Goal: Task Accomplishment & Management: Complete application form

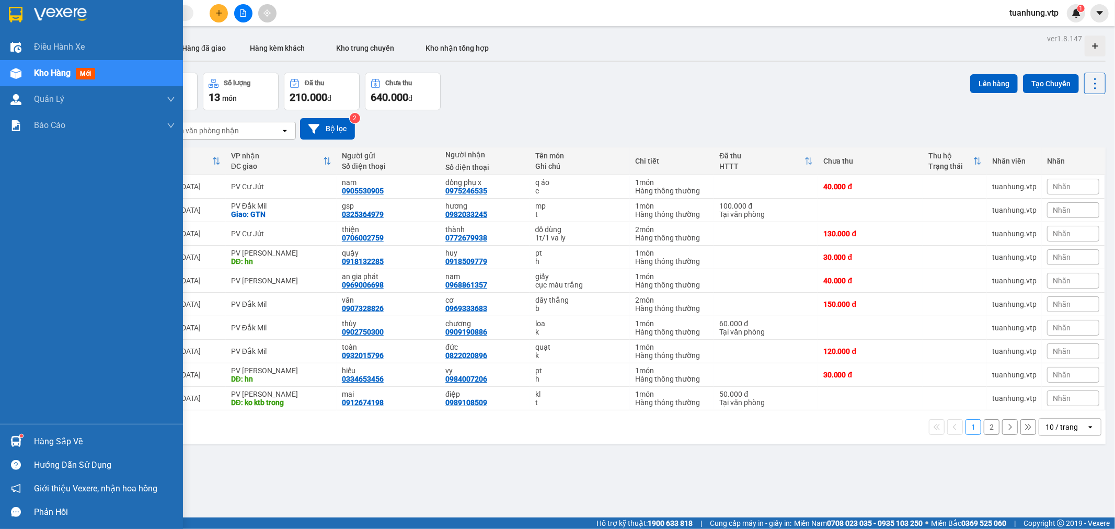
click at [37, 72] on span "Kho hàng" at bounding box center [52, 73] width 37 height 10
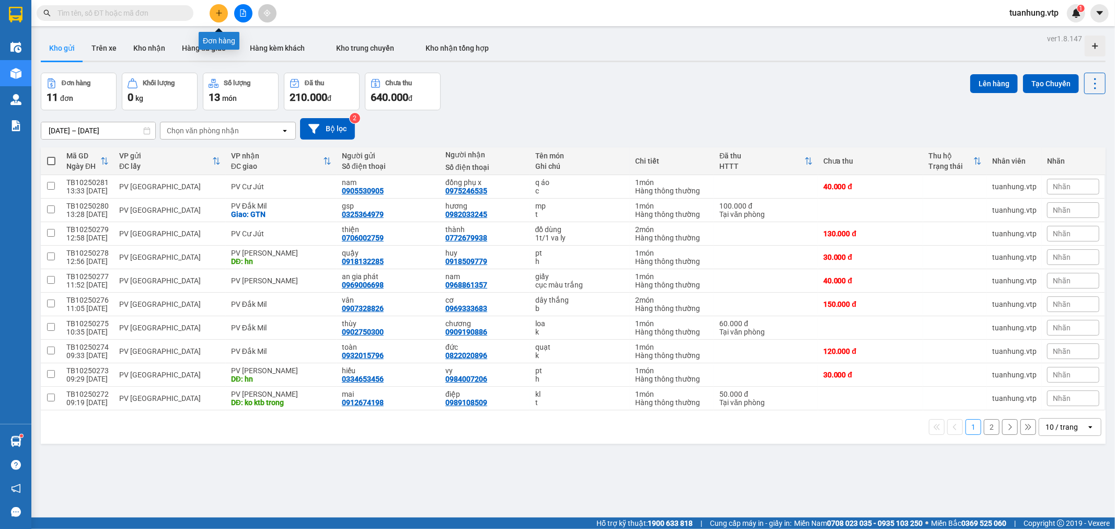
click at [216, 12] on icon "plus" at bounding box center [218, 12] width 7 height 7
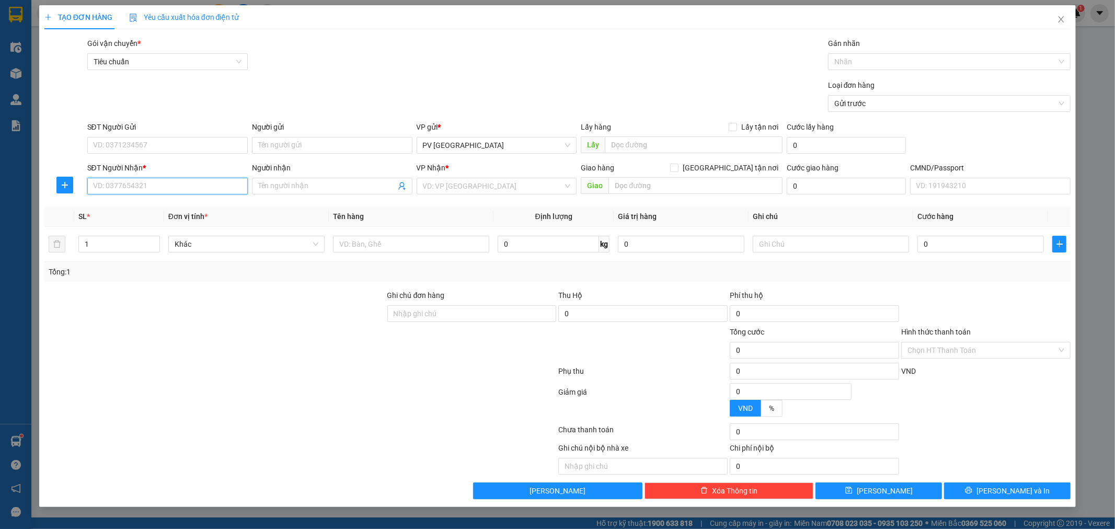
click at [210, 191] on input "SĐT Người Nhận *" at bounding box center [167, 186] width 161 height 17
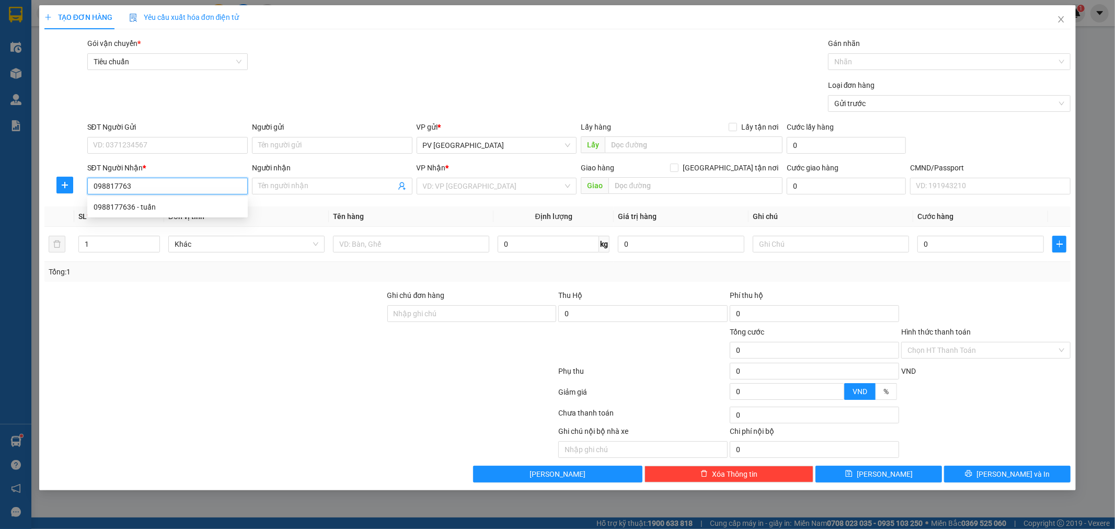
type input "0988177636"
click at [194, 210] on div "0988177636 - tuấn" at bounding box center [168, 207] width 148 height 12
type input "tuấn"
type input "0988177636"
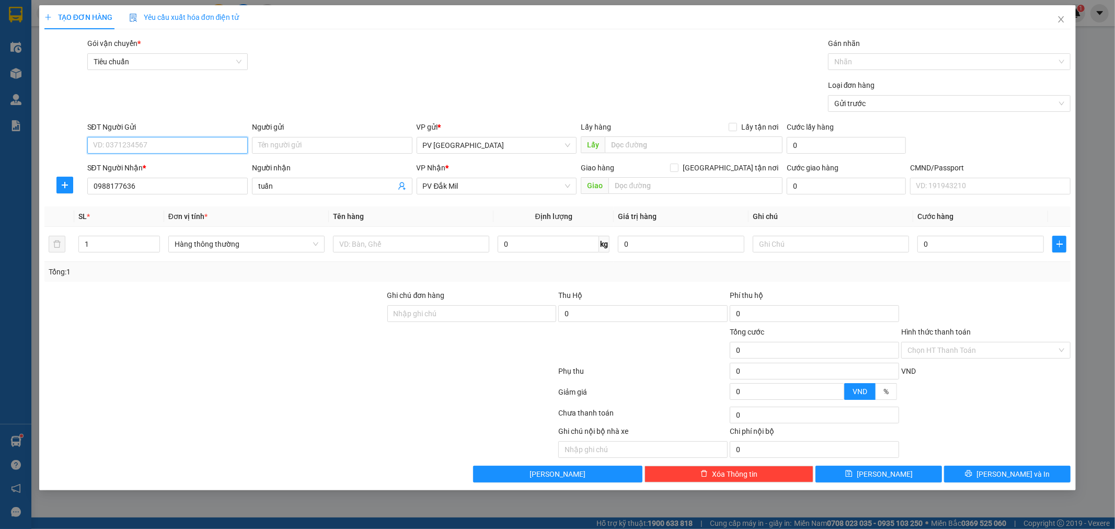
click at [225, 144] on input "SĐT Người Gửi" at bounding box center [167, 145] width 161 height 17
click at [206, 147] on input "SĐT Người Gửi" at bounding box center [167, 145] width 161 height 17
type input "00000000000"
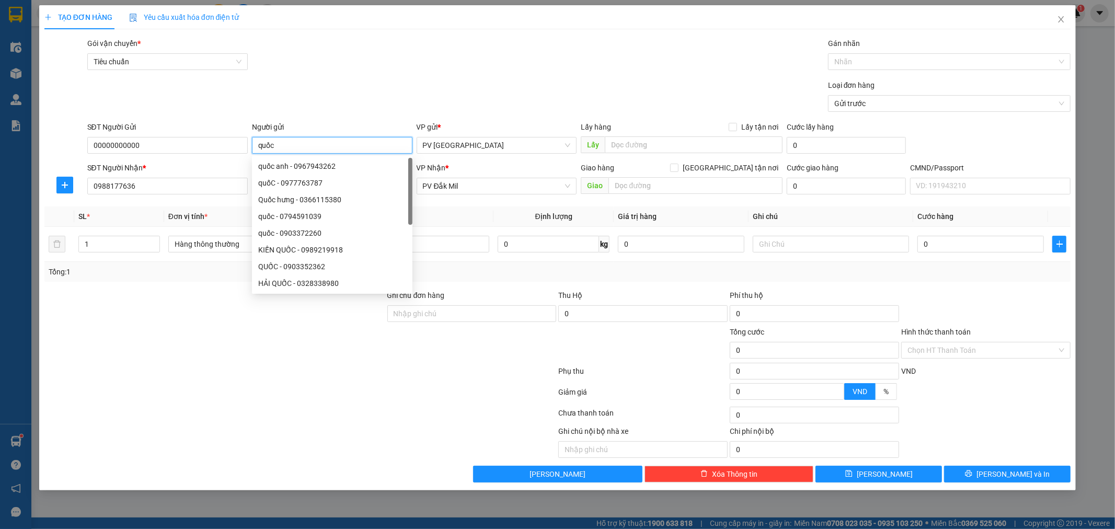
type input "quốc"
click at [234, 370] on div at bounding box center [300, 373] width 515 height 21
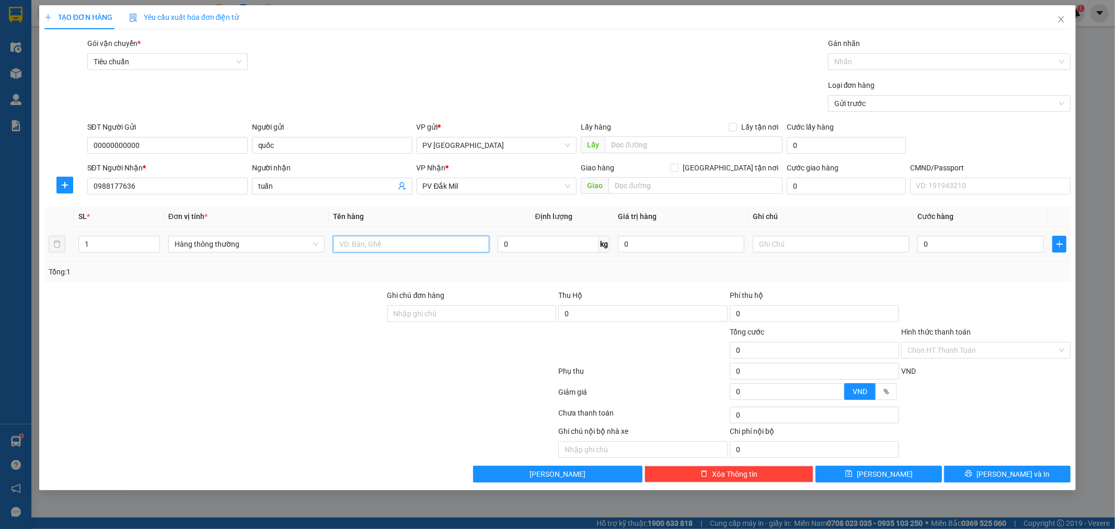
click at [447, 246] on input "text" at bounding box center [411, 244] width 156 height 17
click at [440, 243] on input "text" at bounding box center [411, 244] width 156 height 17
type input "pk"
type input "t"
type input "5"
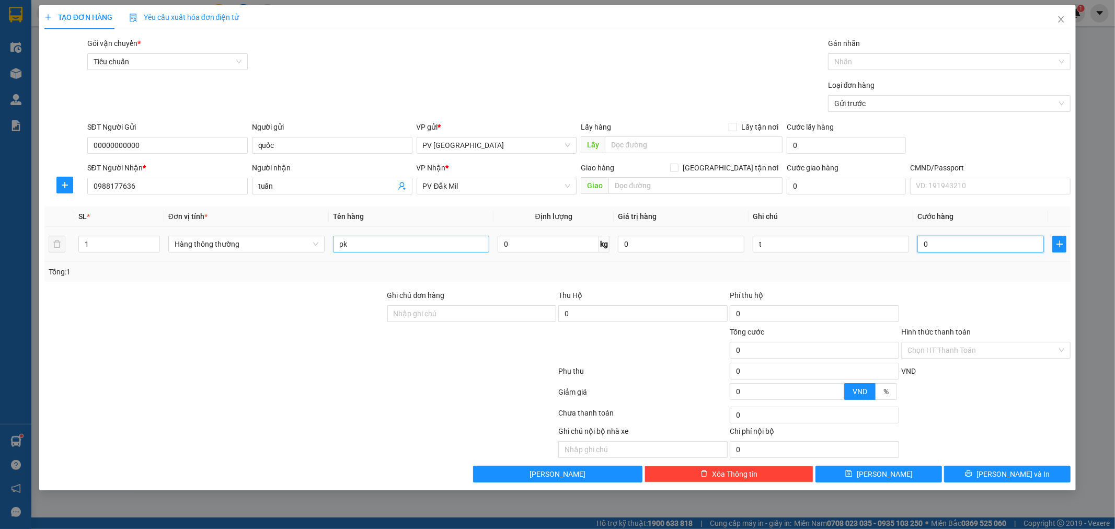
type input "5"
type input "50"
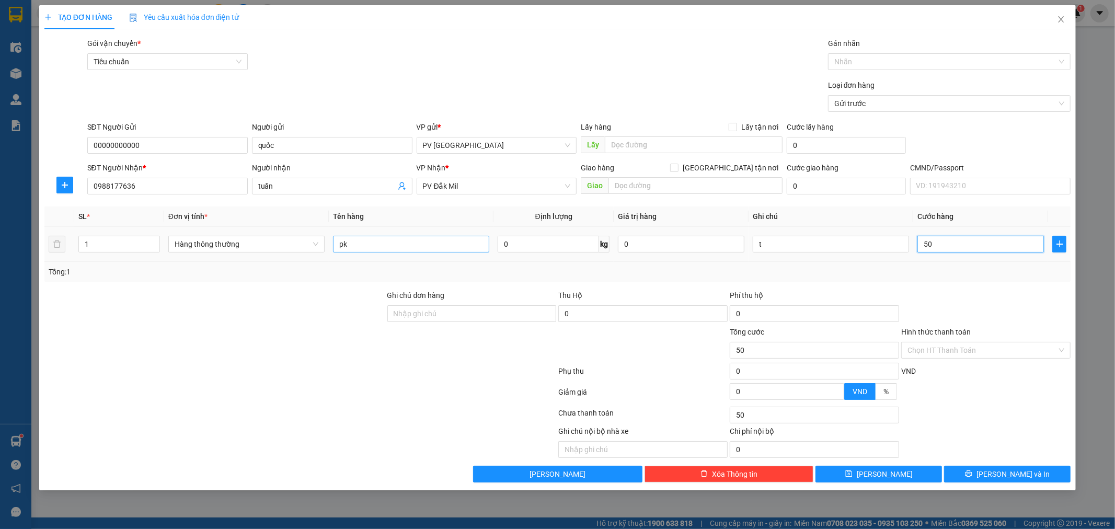
type input "500"
type input "5.000"
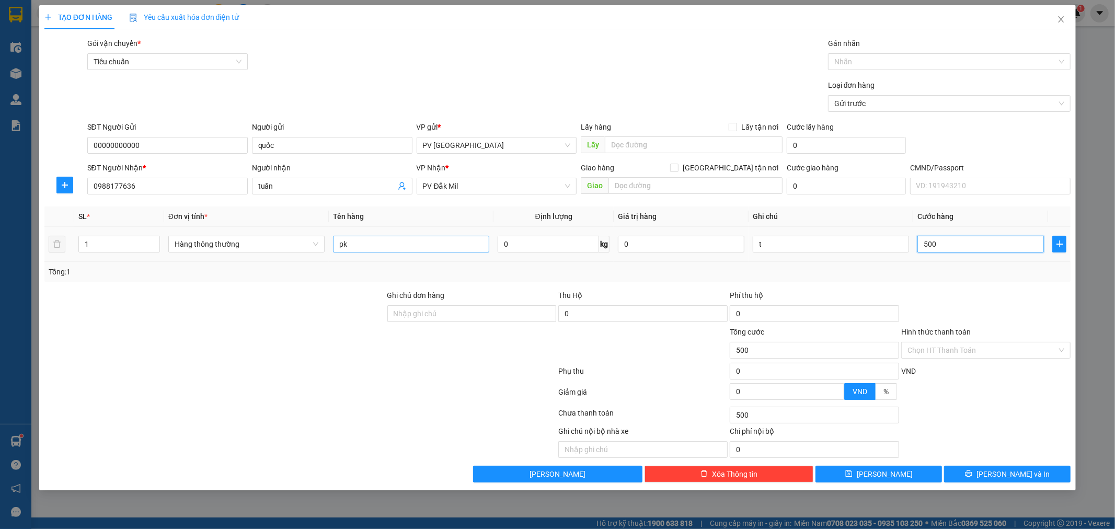
type input "5.000"
type input "50.000"
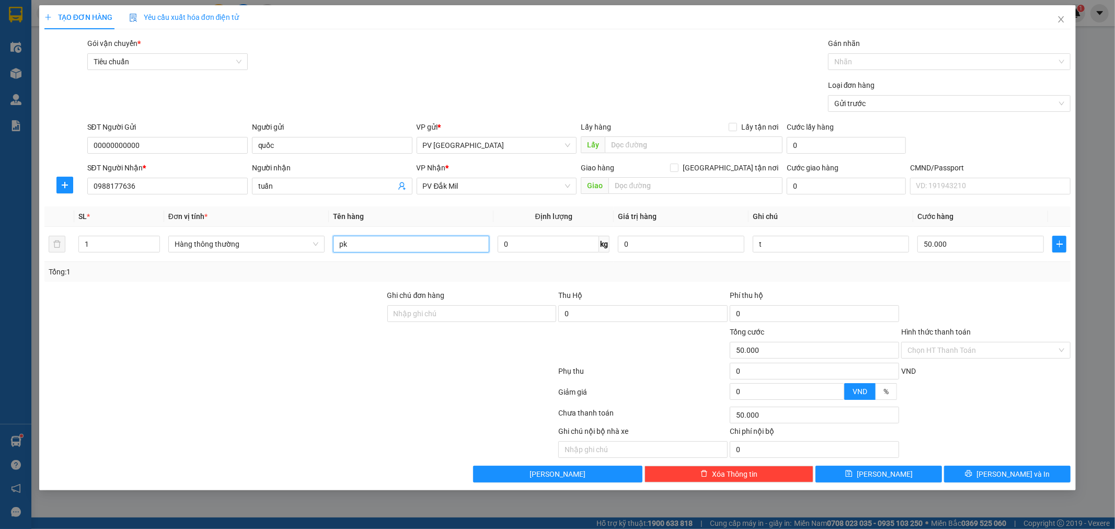
drag, startPoint x: 373, startPoint y: 248, endPoint x: 320, endPoint y: 268, distance: 56.4
click at [320, 268] on div "SL * Đơn vị tính * Tên hàng Định lượng Giá trị hàng Ghi chú Cước hàng 1 Hàng th…" at bounding box center [557, 244] width 1027 height 75
click at [369, 246] on input "pk" at bounding box center [411, 244] width 156 height 17
type input "pk mk"
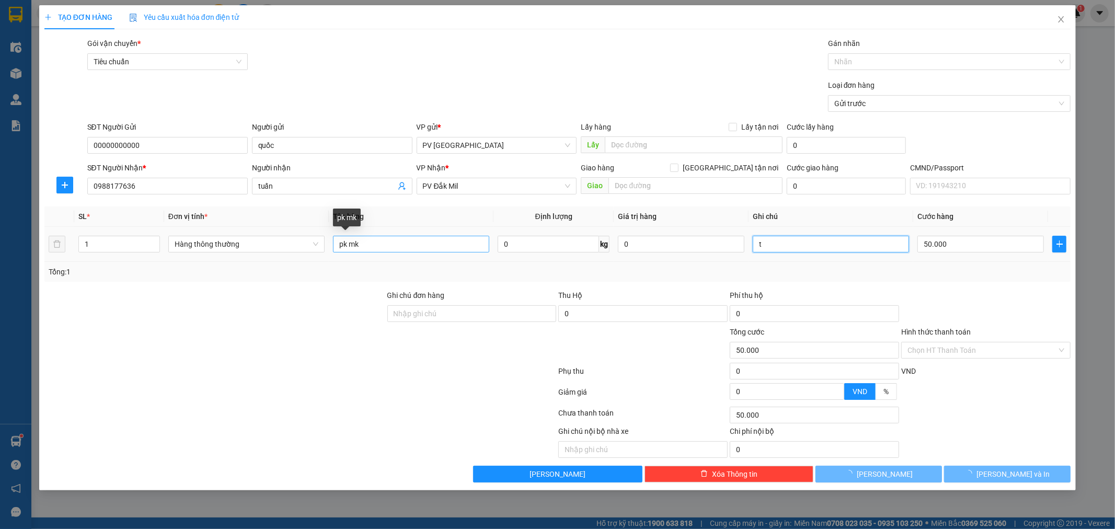
type input "0"
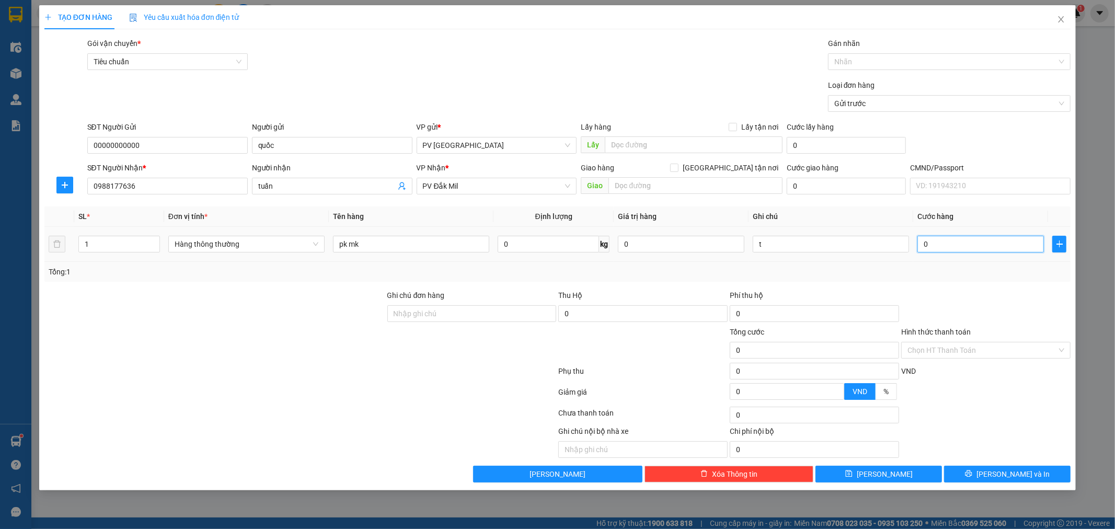
click at [922, 244] on input "0" at bounding box center [981, 244] width 127 height 17
type input "5"
type input "50"
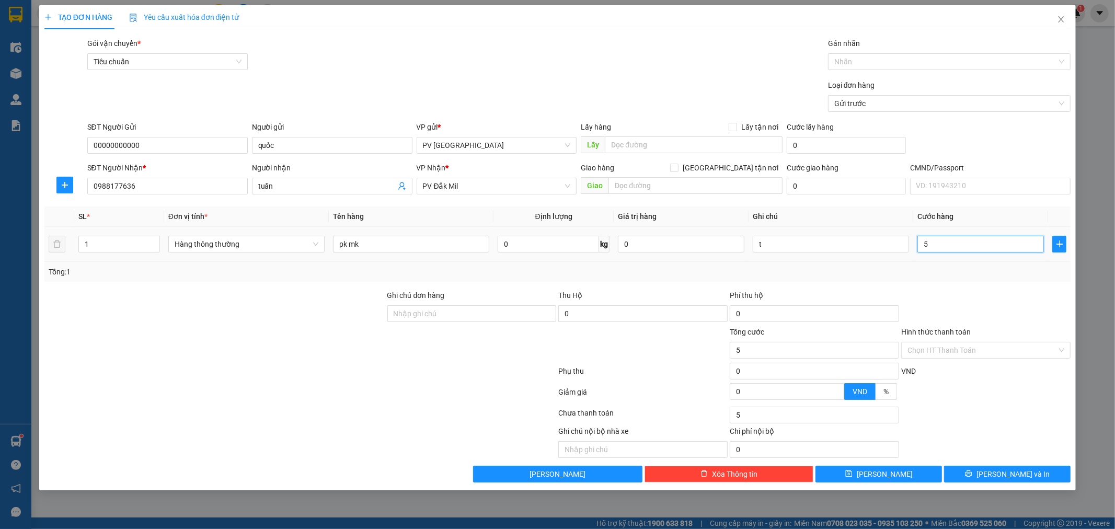
type input "50"
type input "500"
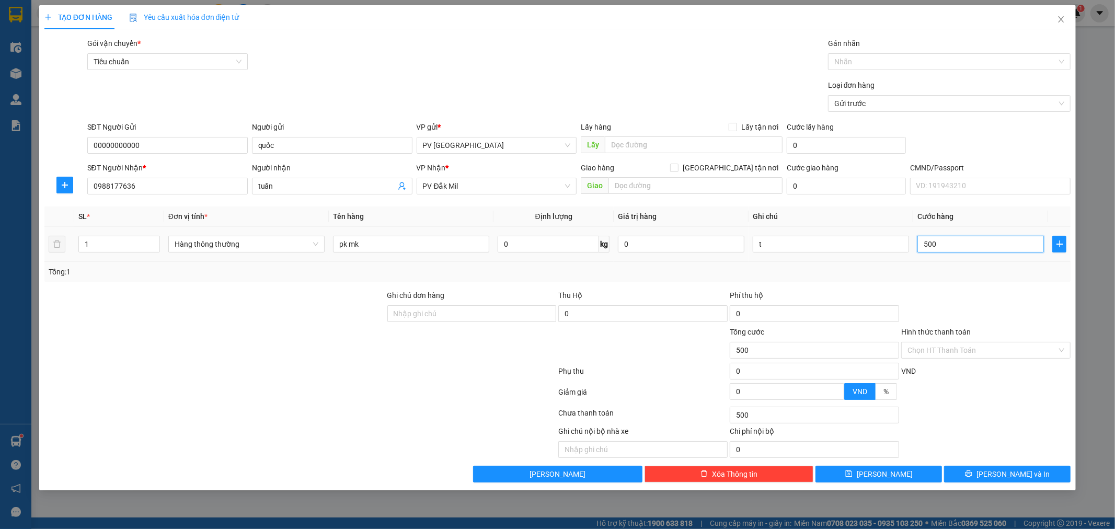
type input "5.000"
type input "50.000"
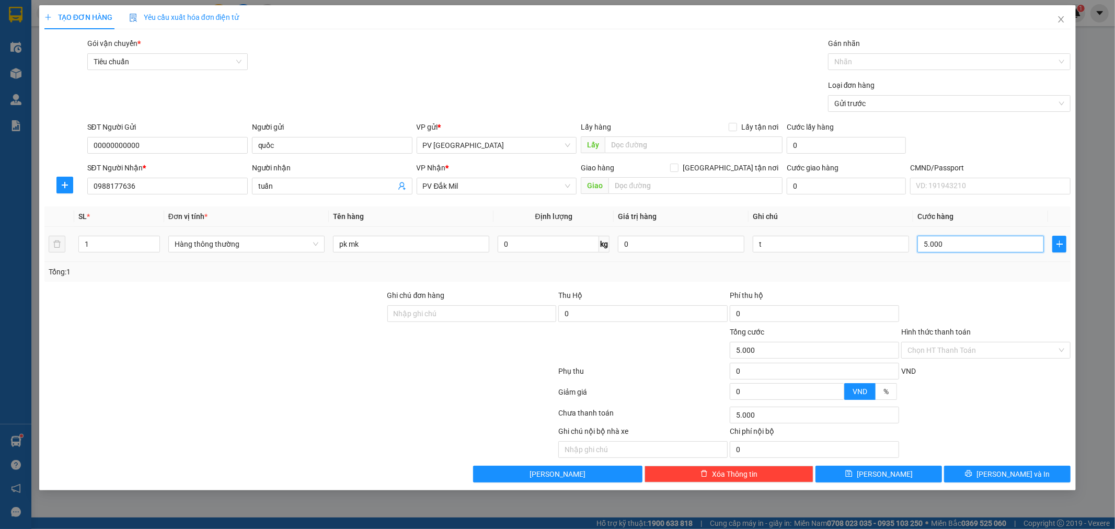
type input "50.000"
click at [1037, 473] on button "[PERSON_NAME] và In" at bounding box center [1007, 474] width 127 height 17
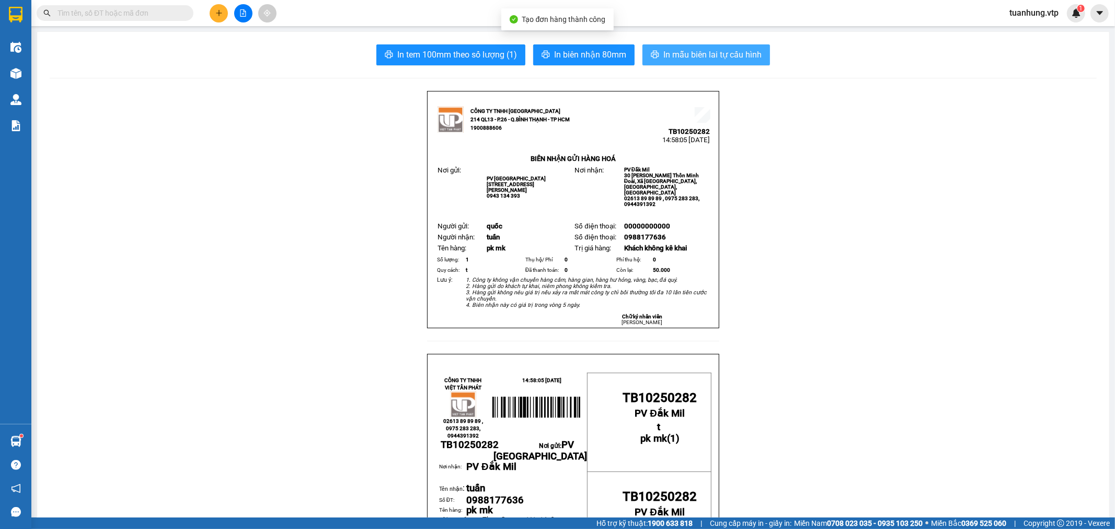
click at [695, 56] on span "In mẫu biên lai tự cấu hình" at bounding box center [713, 54] width 98 height 13
click at [218, 14] on icon "plus" at bounding box center [218, 12] width 7 height 7
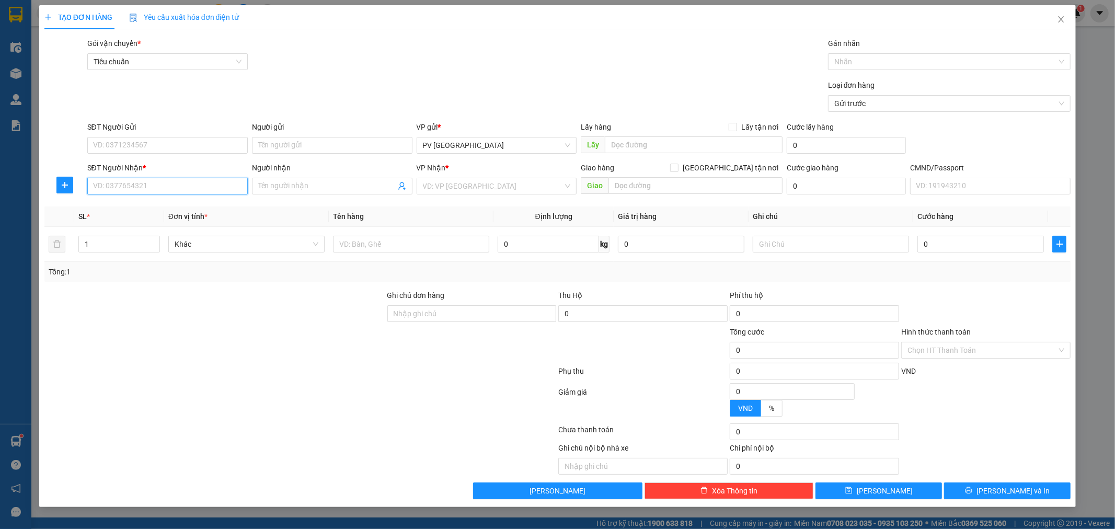
click at [209, 190] on input "SĐT Người Nhận *" at bounding box center [167, 186] width 161 height 17
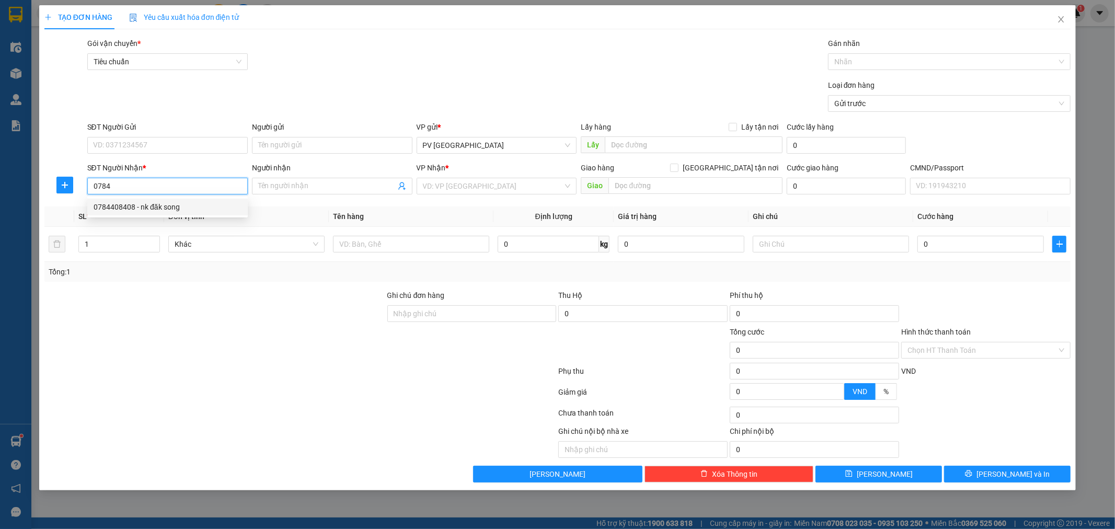
click at [195, 208] on div "0784408408 - nk đăk song" at bounding box center [168, 207] width 148 height 12
type input "0784408408"
type input "nk đăk song"
type input "hn"
type input "0784408408"
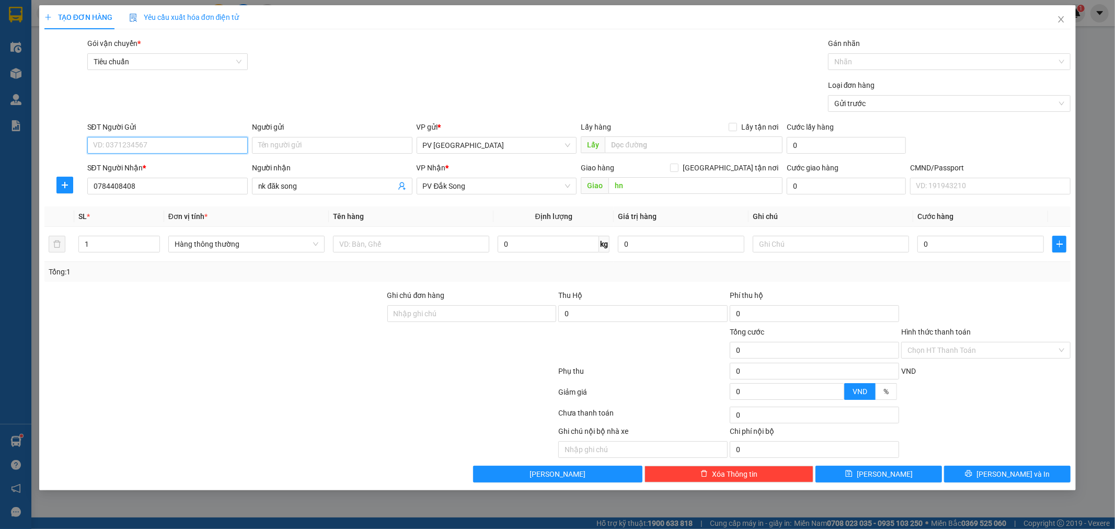
click at [223, 145] on input "SĐT Người Gửi" at bounding box center [167, 145] width 161 height 17
click at [195, 168] on div "0877404595 - tb" at bounding box center [168, 167] width 148 height 12
type input "0877404595"
type input "tb"
click at [448, 241] on input "text" at bounding box center [411, 244] width 156 height 17
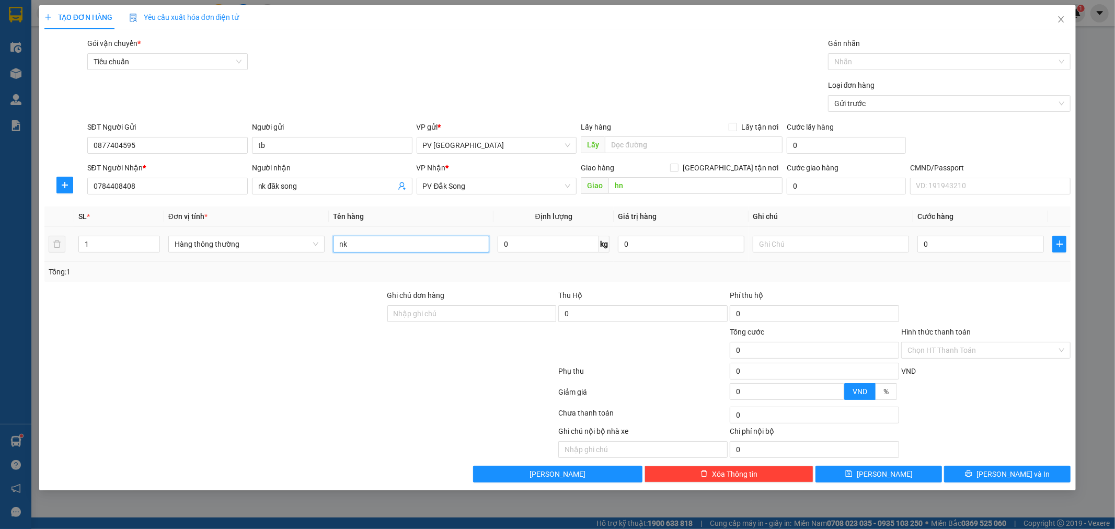
type input "nk"
type input "n"
type input "h"
type input "3"
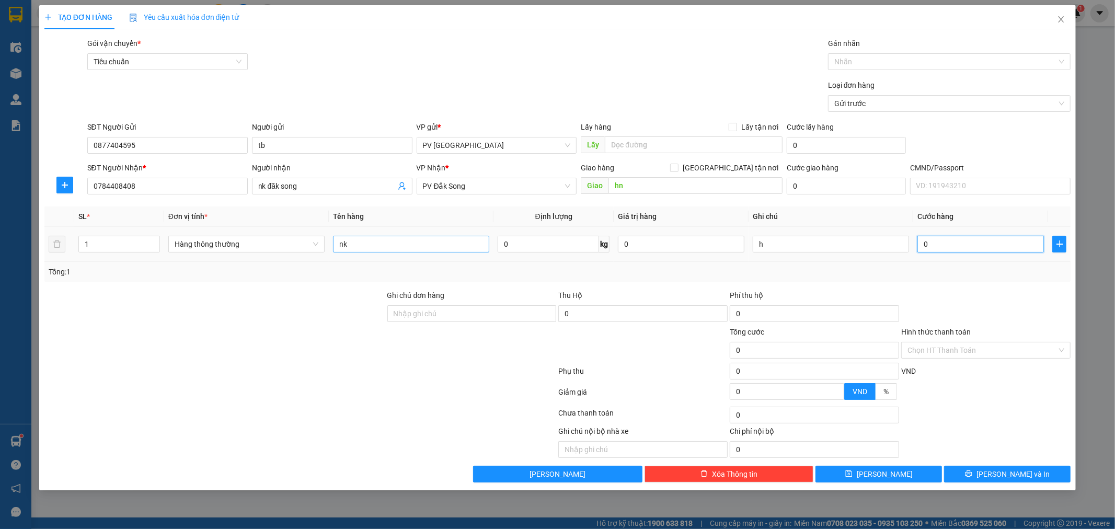
type input "3"
type input "30"
type input "300"
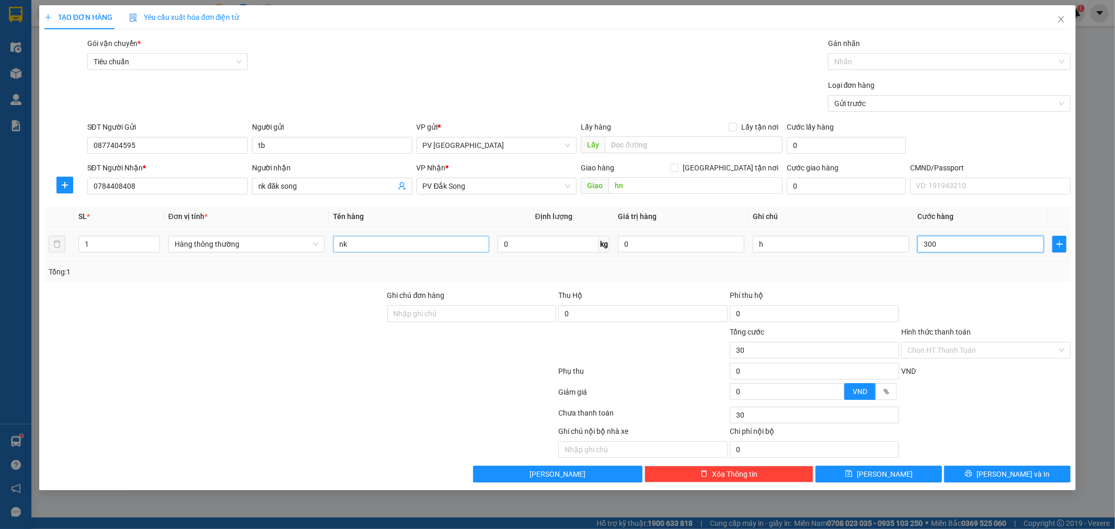
type input "300"
type input "3.000"
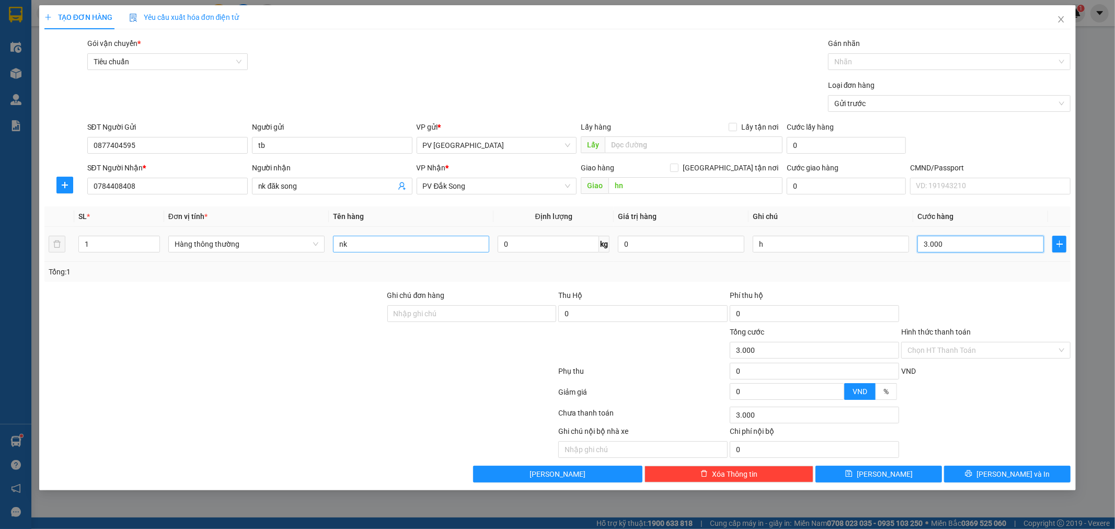
type input "30.000"
click at [1022, 477] on span "[PERSON_NAME] và In" at bounding box center [1013, 475] width 73 height 12
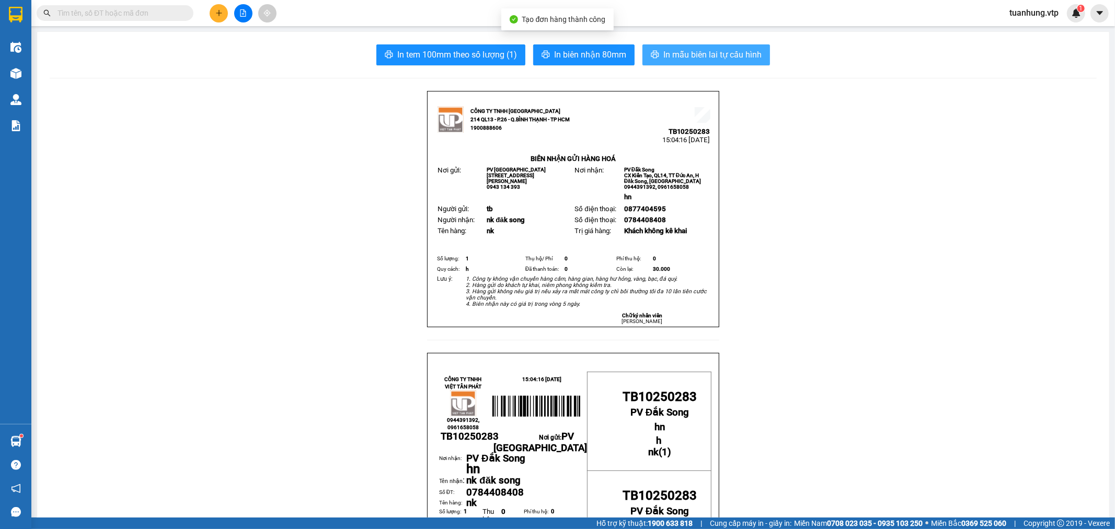
click at [668, 55] on span "In mẫu biên lai tự cấu hình" at bounding box center [713, 54] width 98 height 13
click at [223, 14] on button at bounding box center [219, 13] width 18 height 18
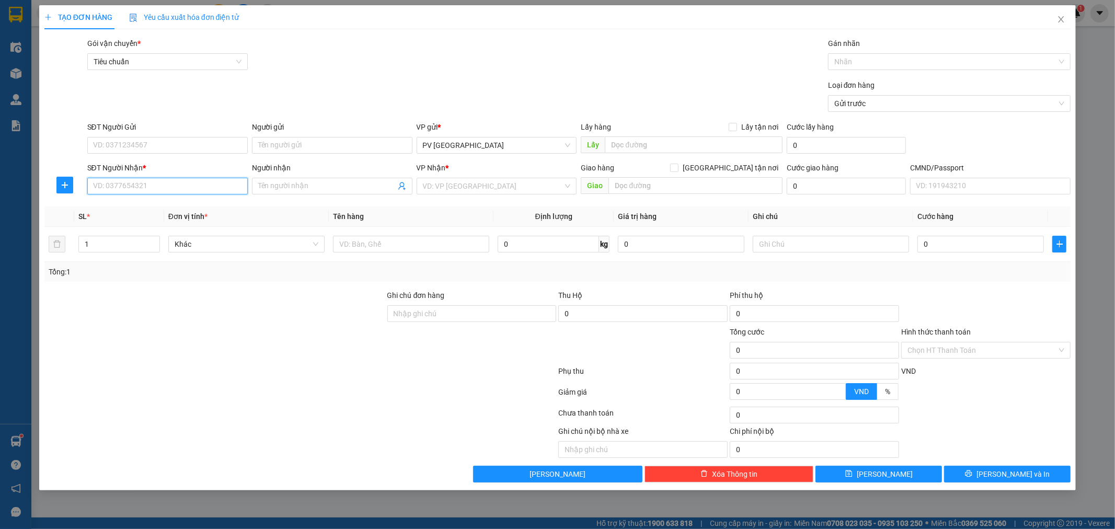
click at [237, 191] on input "SĐT Người Nhận *" at bounding box center [167, 186] width 161 height 17
click at [143, 186] on input "0364172" at bounding box center [167, 186] width 161 height 17
click at [111, 190] on input "0364172" at bounding box center [167, 186] width 161 height 17
click at [103, 189] on input "0364172" at bounding box center [167, 186] width 161 height 17
click at [142, 207] on div "0384172497 - bâu" at bounding box center [168, 207] width 148 height 12
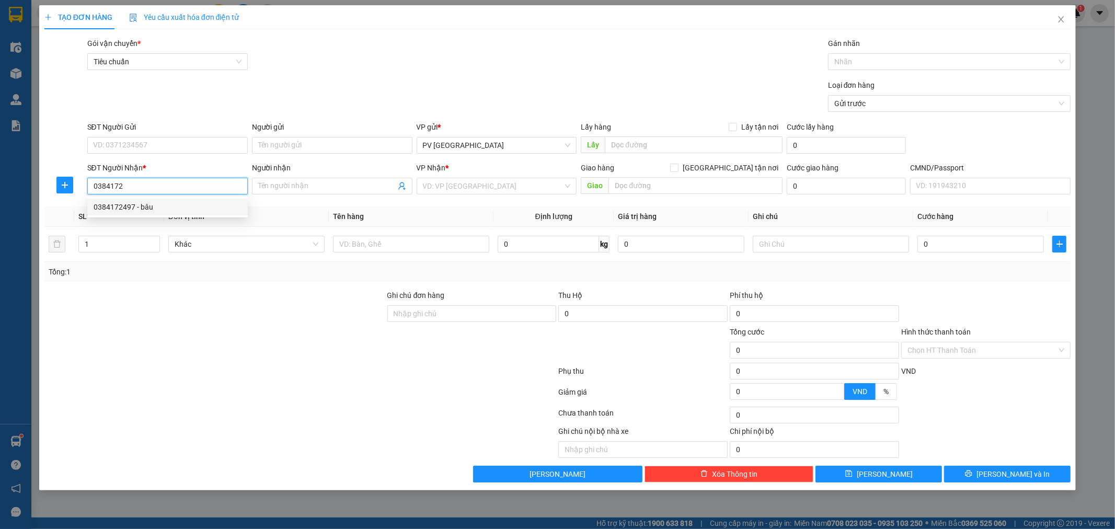
type input "0384172497"
type input "bâu"
type input "N3 nhà lầu"
type input "0384172497"
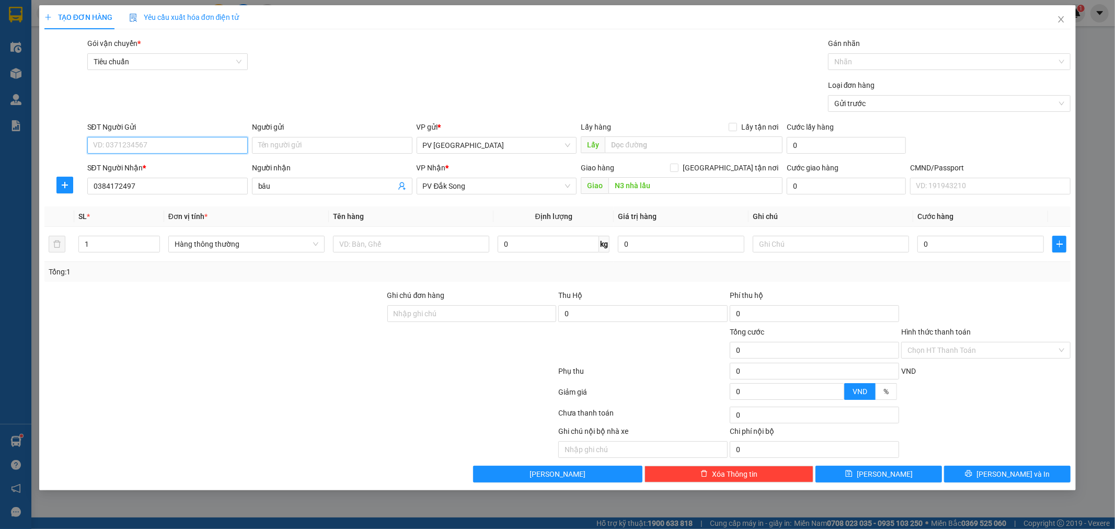
click at [216, 150] on input "SĐT Người Gửi" at bounding box center [167, 145] width 161 height 17
click at [217, 147] on input "SĐT Người Gửi" at bounding box center [167, 145] width 161 height 17
click at [198, 161] on div "0982158750 - hòa" at bounding box center [168, 167] width 148 height 12
type input "0982158750"
type input "hòa"
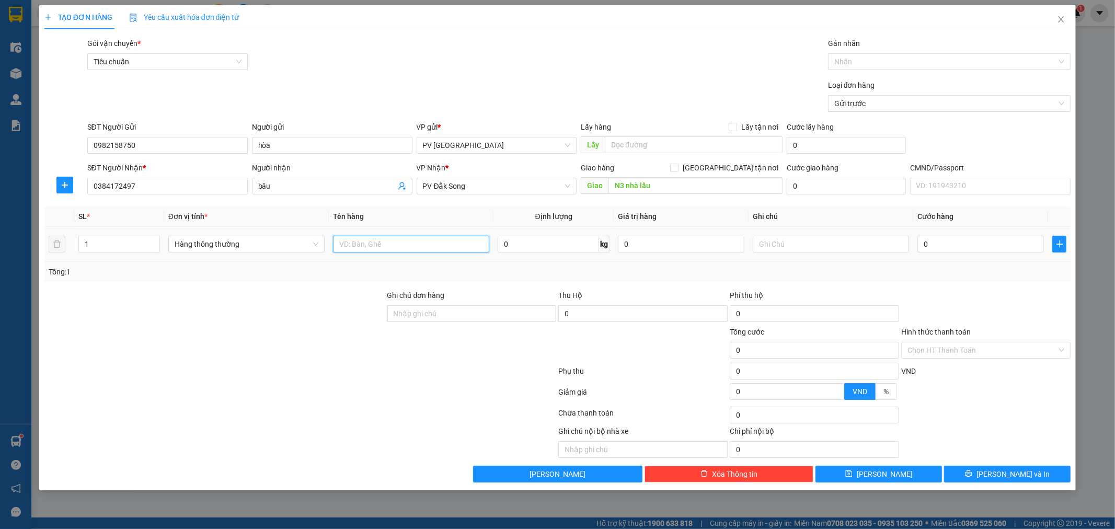
click at [407, 248] on input "text" at bounding box center [411, 244] width 156 height 17
type input "bún"
type input "b"
type input "5"
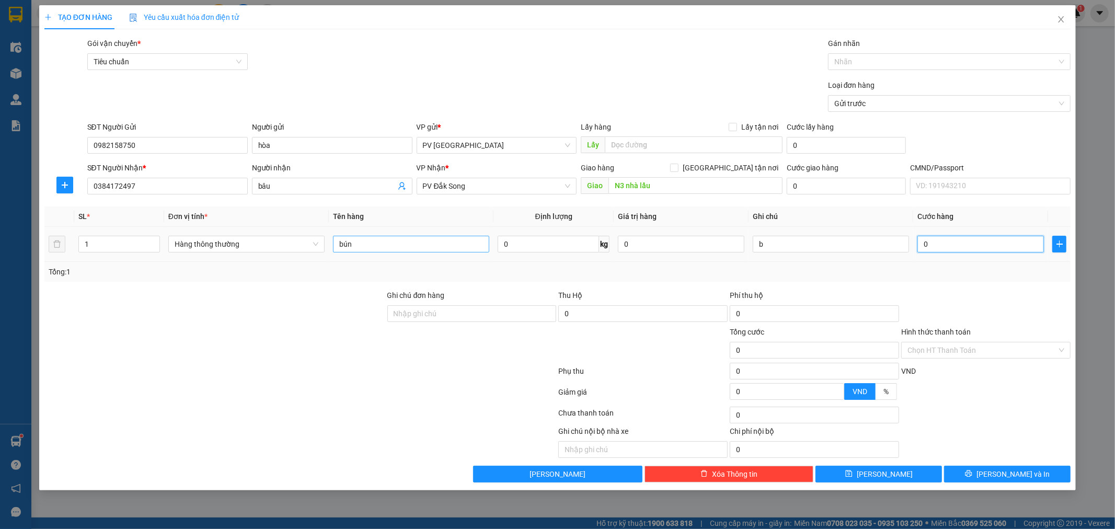
type input "5"
type input "50"
type input "500"
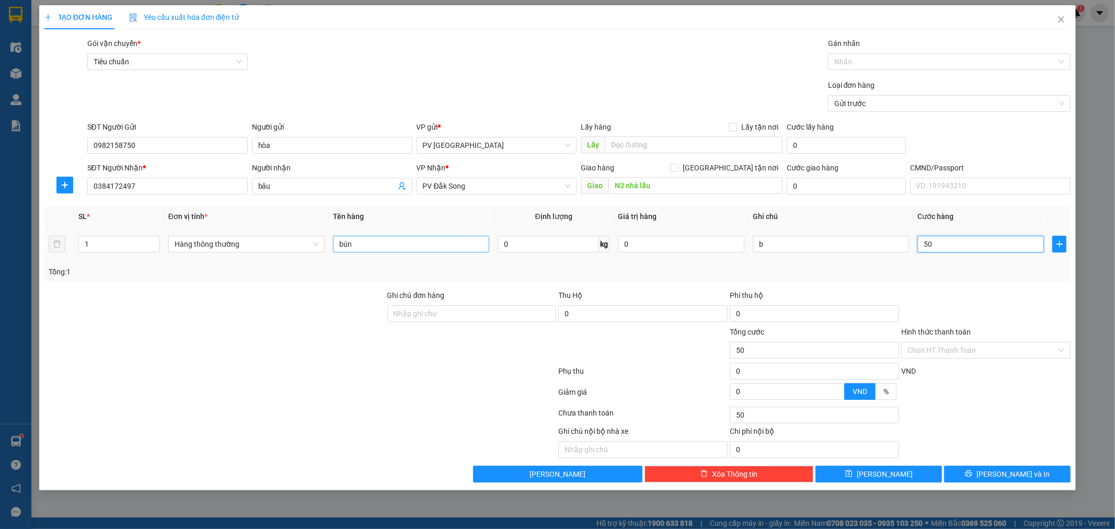
type input "500"
type input "5.000"
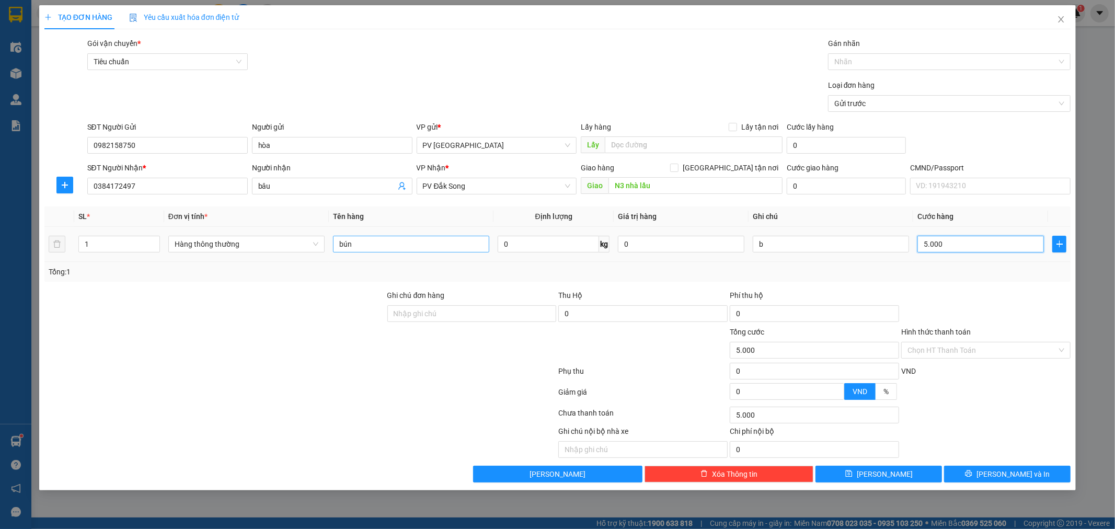
type input "50.000"
click at [929, 247] on input "50.000" at bounding box center [981, 244] width 127 height 17
click at [929, 243] on input "50.000" at bounding box center [981, 244] width 127 height 17
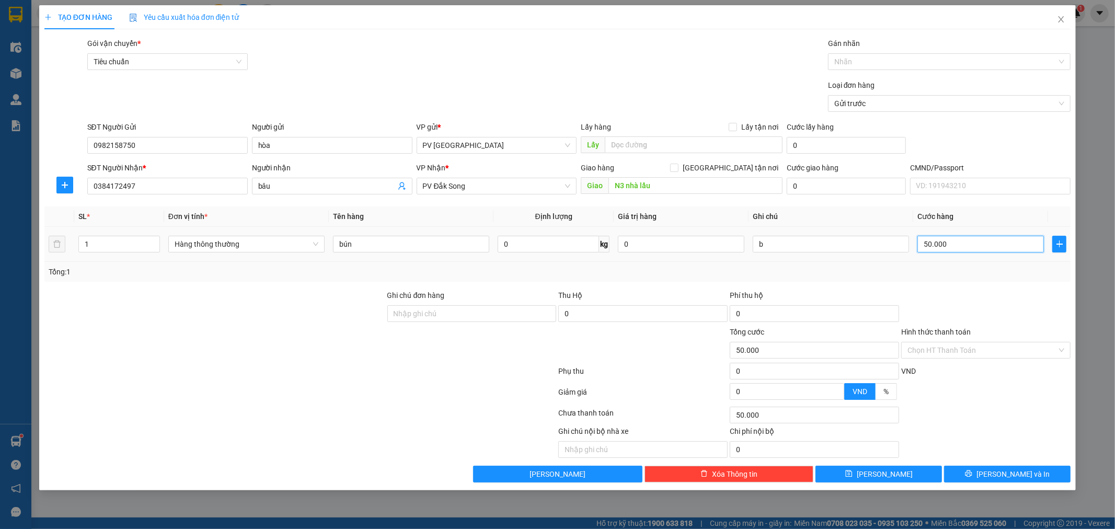
type input "0.000"
type input "0"
type input "60.000"
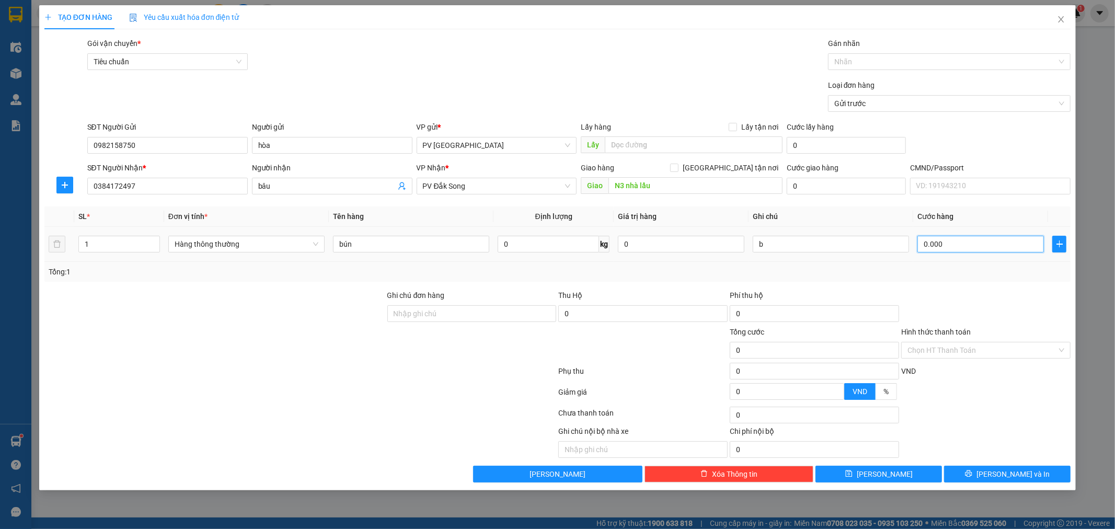
type input "60.000"
click at [1065, 348] on div "Chọn HT Thanh Toán" at bounding box center [985, 350] width 169 height 17
type input "60.000"
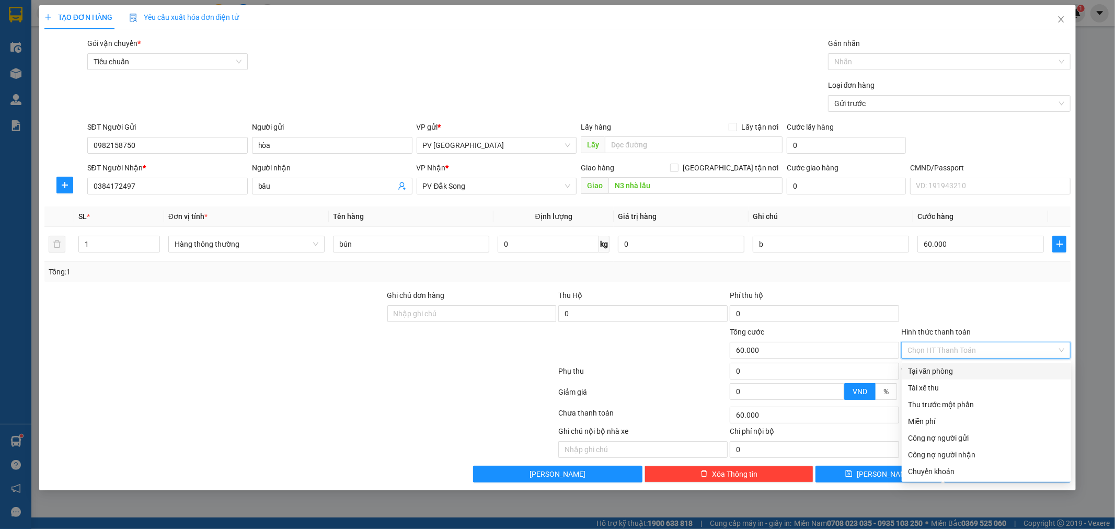
click at [1013, 366] on div "Tại văn phòng" at bounding box center [986, 372] width 157 height 12
type input "0"
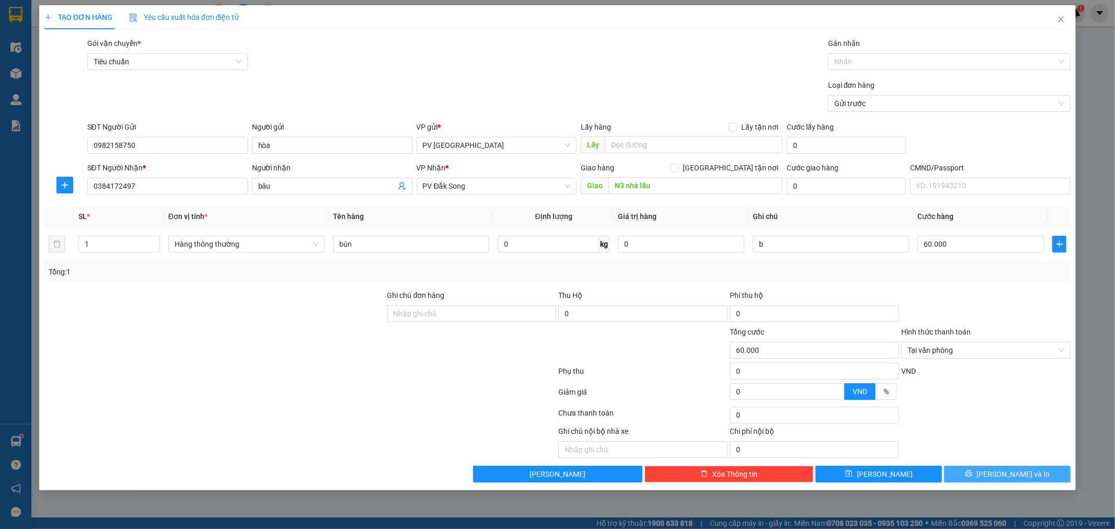
click at [985, 469] on button "[PERSON_NAME] và In" at bounding box center [1007, 474] width 127 height 17
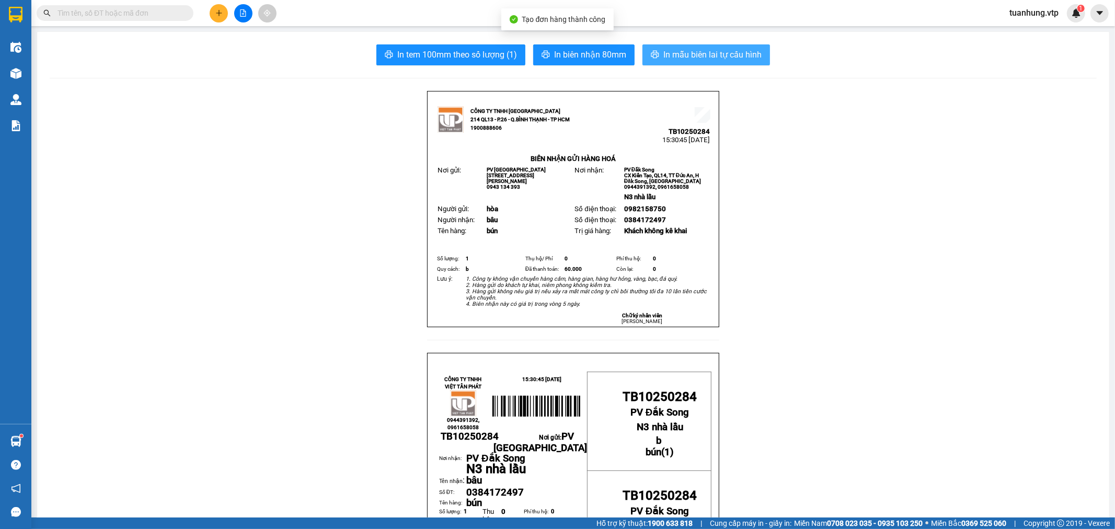
click at [697, 58] on span "In mẫu biên lai tự cấu hình" at bounding box center [713, 54] width 98 height 13
click at [216, 14] on icon "plus" at bounding box center [218, 12] width 7 height 7
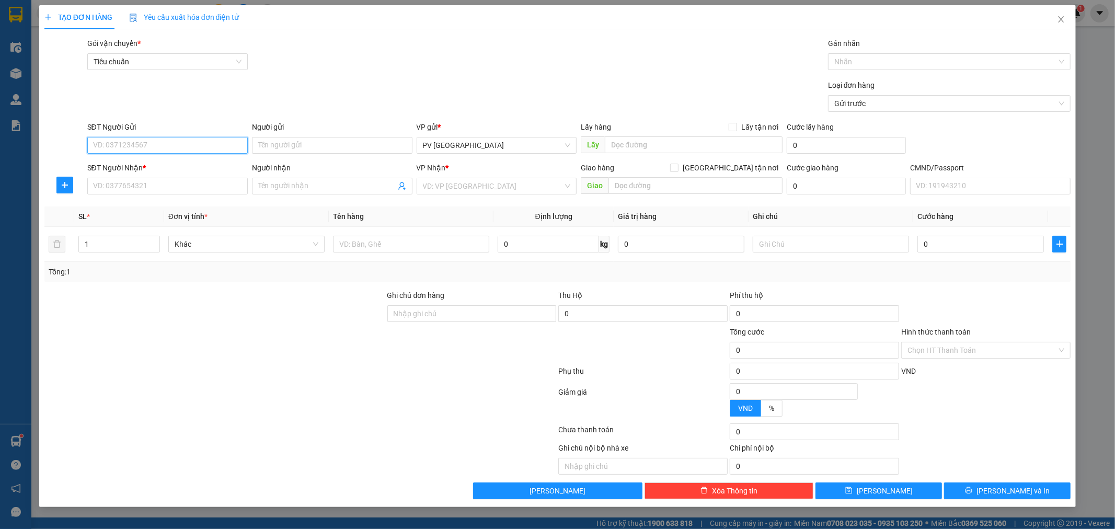
click at [194, 146] on input "SĐT Người Gửi" at bounding box center [167, 145] width 161 height 17
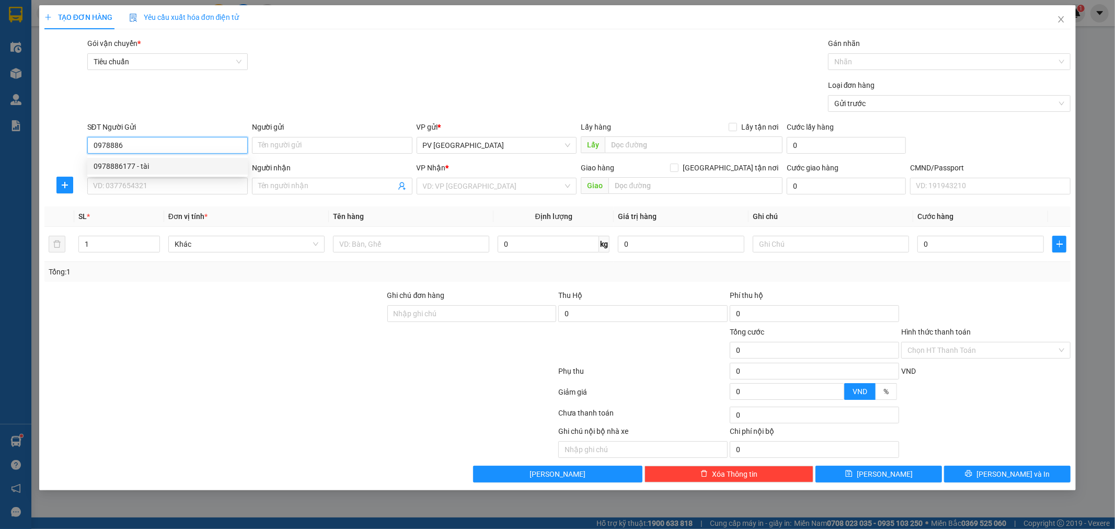
click at [125, 164] on div "0978886177 - tài" at bounding box center [168, 167] width 148 height 12
type input "0978886177"
type input "tài"
type input "0905769714"
type input "SƠN"
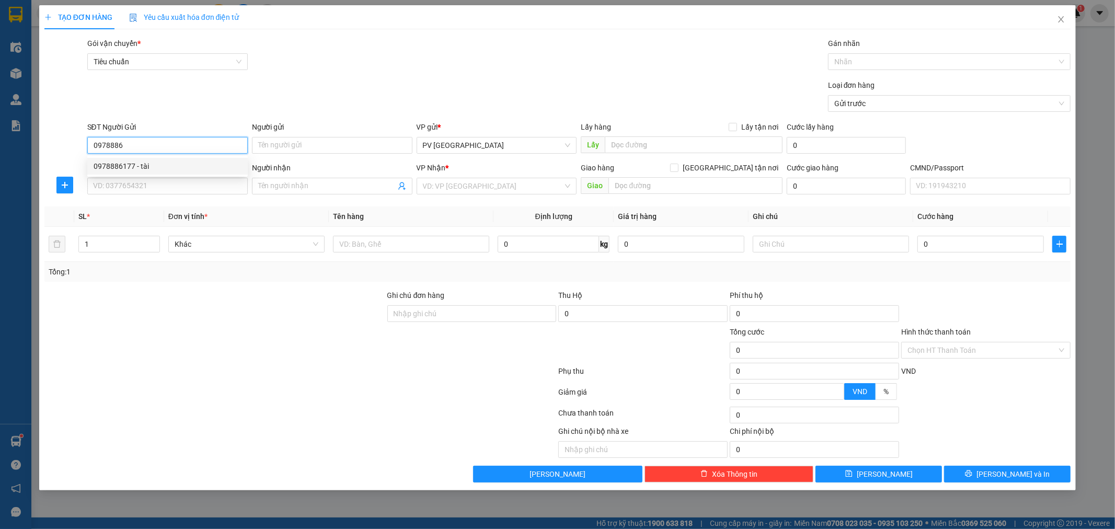
type input "hn"
type input "0978886177"
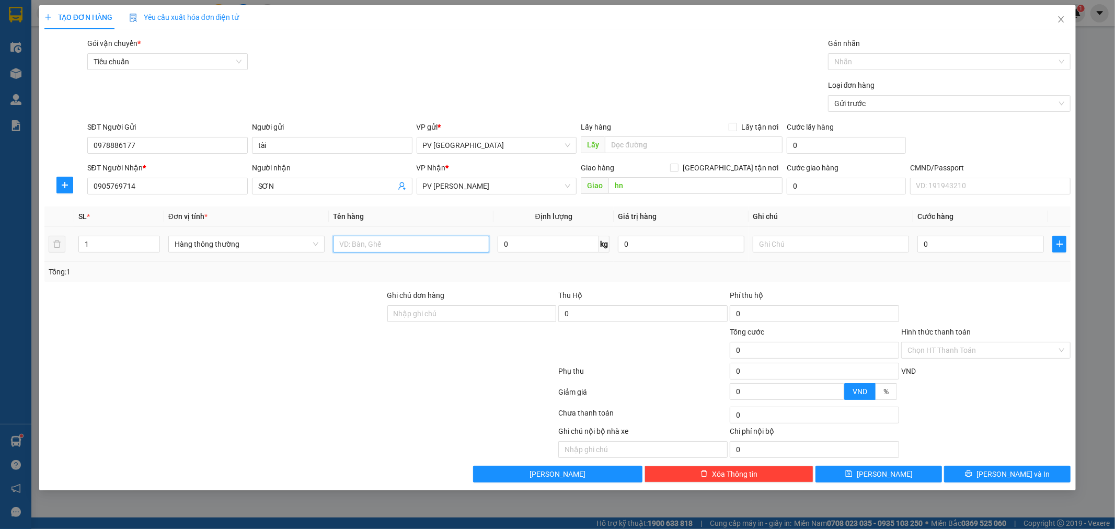
click at [393, 248] on input "text" at bounding box center [411, 244] width 156 height 17
type input "giấy tờ"
click at [948, 243] on input "0" at bounding box center [981, 244] width 127 height 17
type input "3"
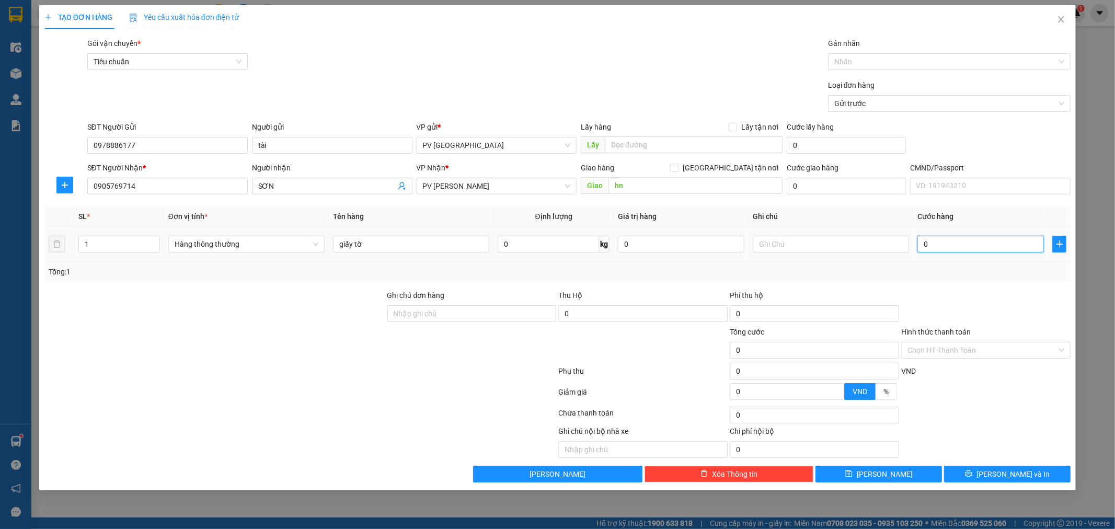
type input "3"
type input "30"
type input "300"
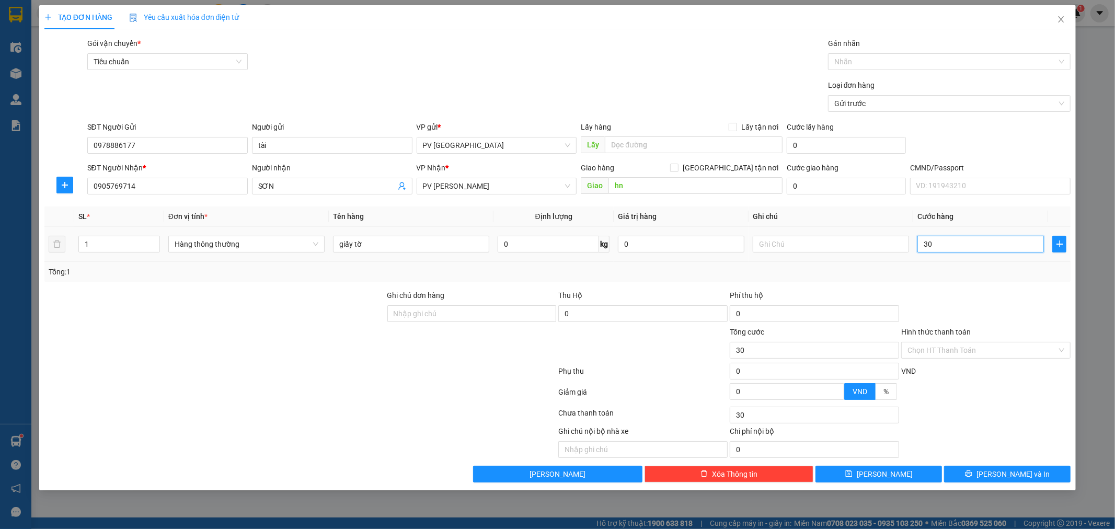
type input "300"
type input "3.000"
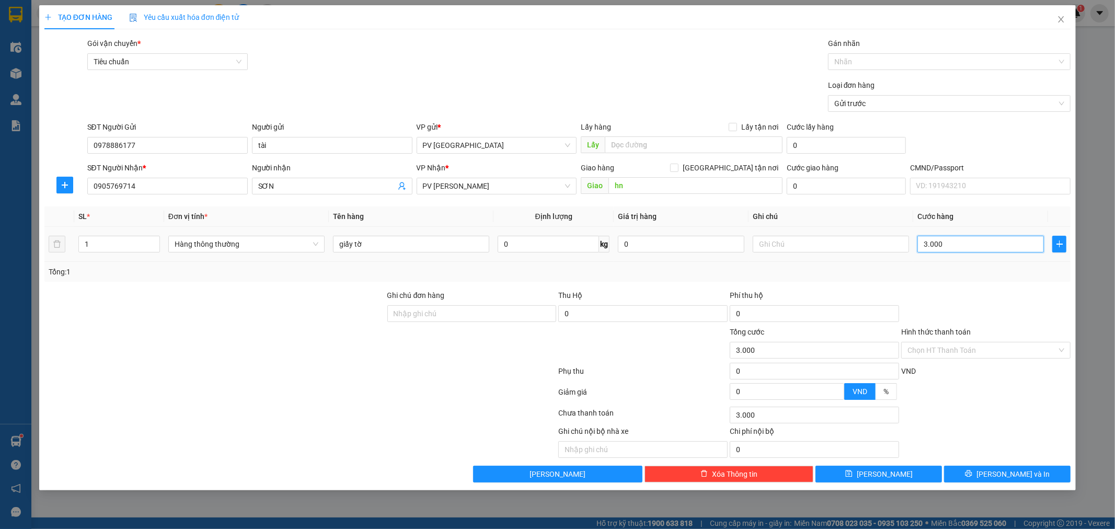
type input "30.000"
click at [973, 472] on icon "printer" at bounding box center [968, 473] width 7 height 7
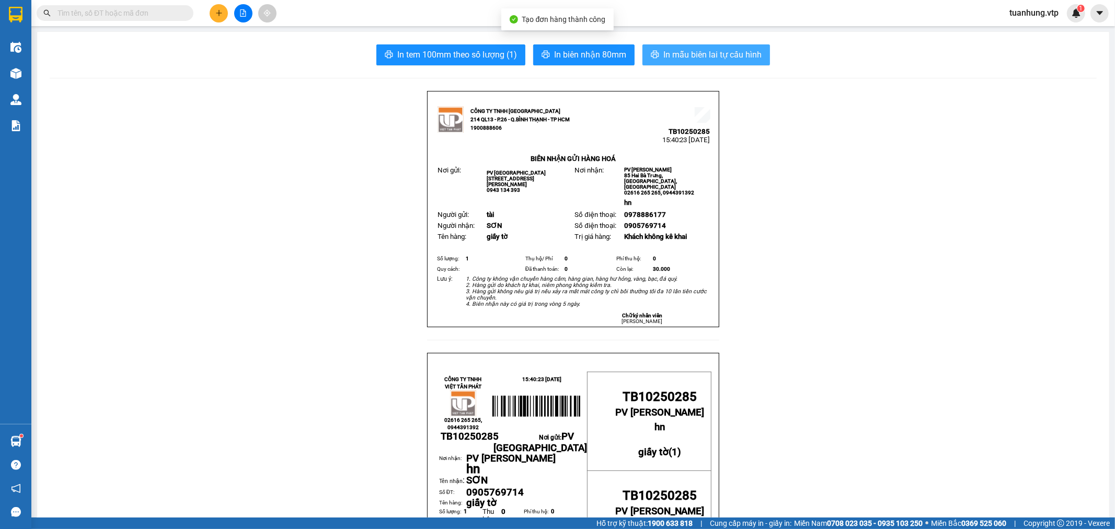
click at [692, 53] on span "In mẫu biên lai tự cấu hình" at bounding box center [713, 54] width 98 height 13
click at [214, 9] on button at bounding box center [219, 13] width 18 height 18
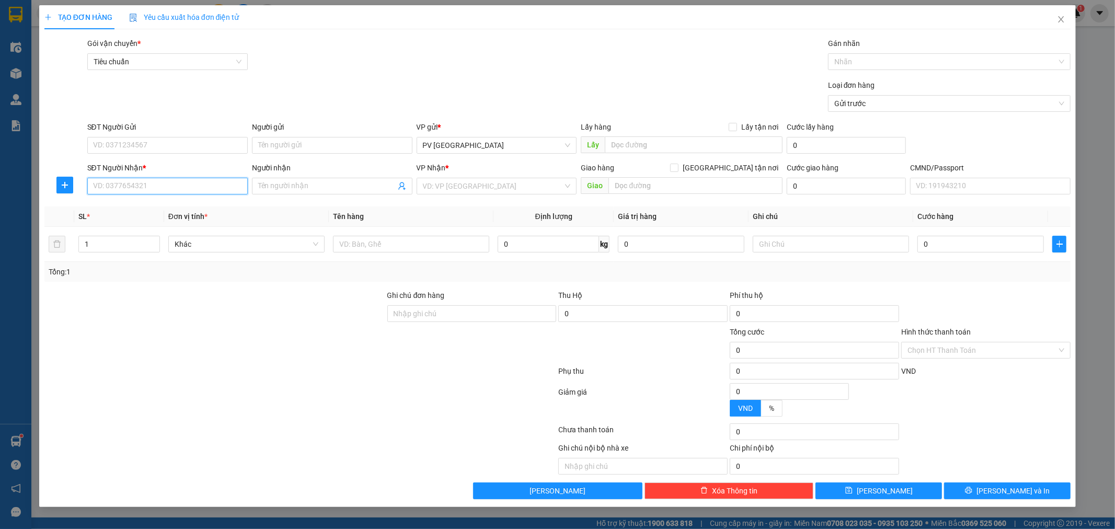
click at [186, 191] on input "SĐT Người Nhận *" at bounding box center [167, 186] width 161 height 17
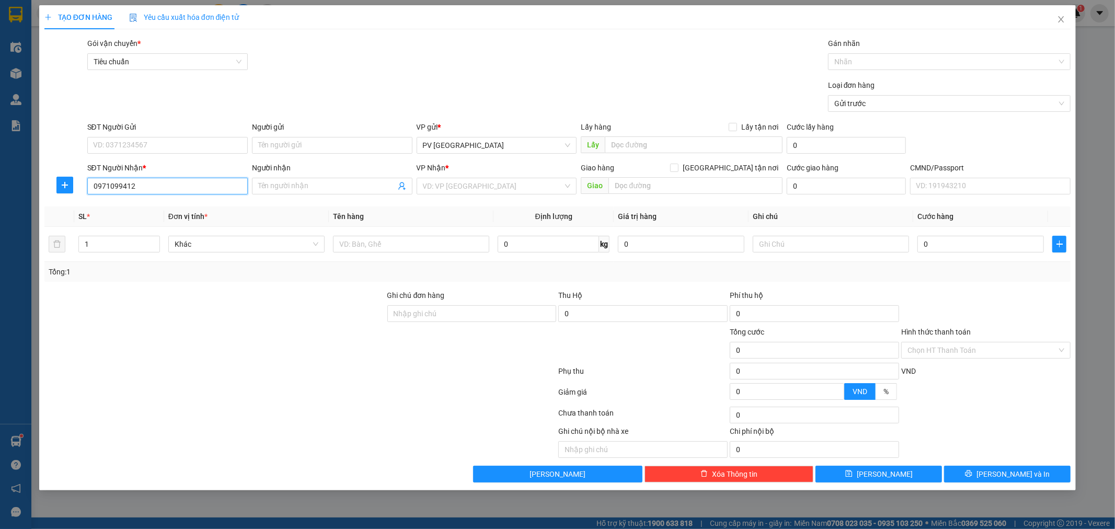
type input "0971099412"
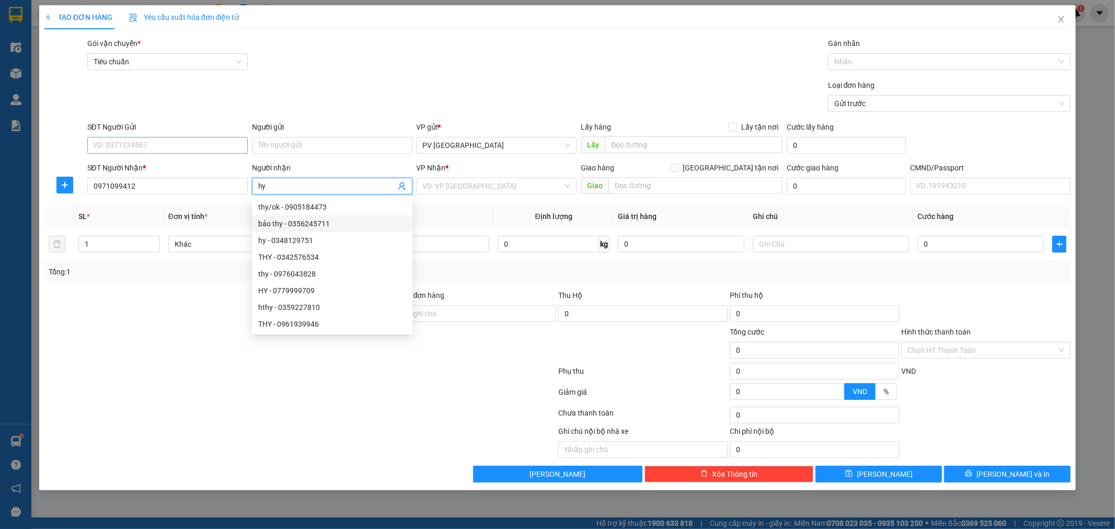
type input "hy"
click at [196, 142] on input "SĐT Người Gửi" at bounding box center [167, 145] width 161 height 17
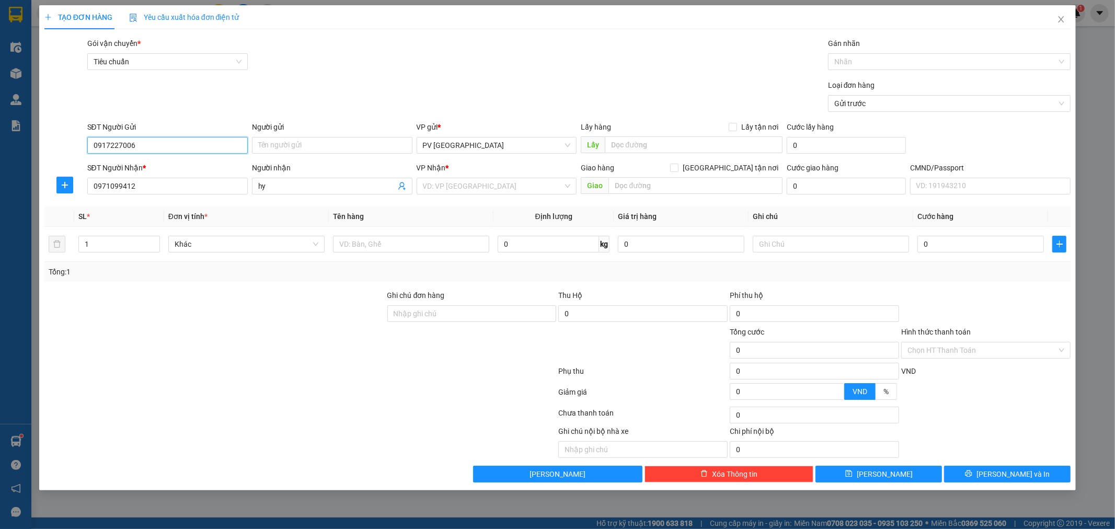
type input "0917227006"
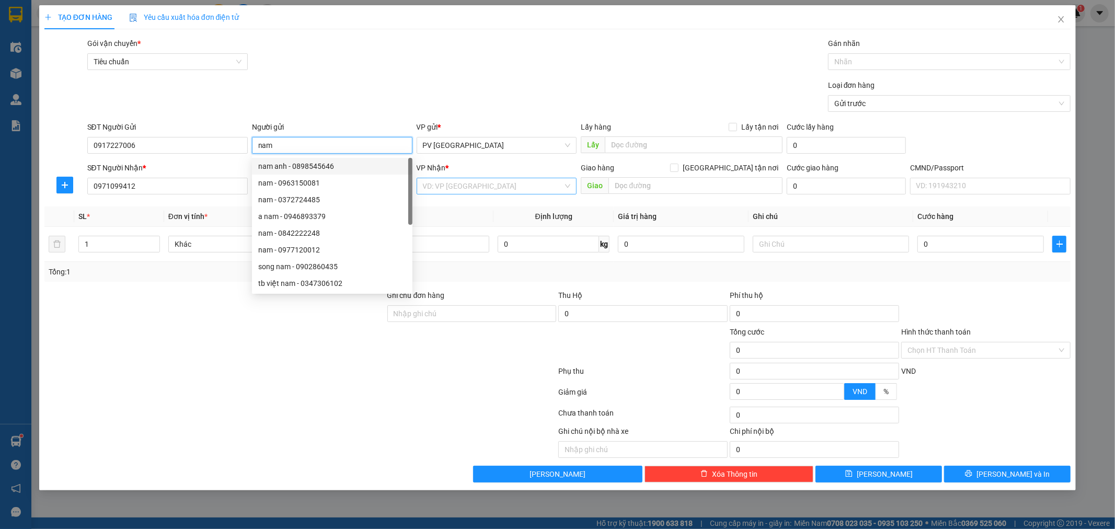
type input "nam"
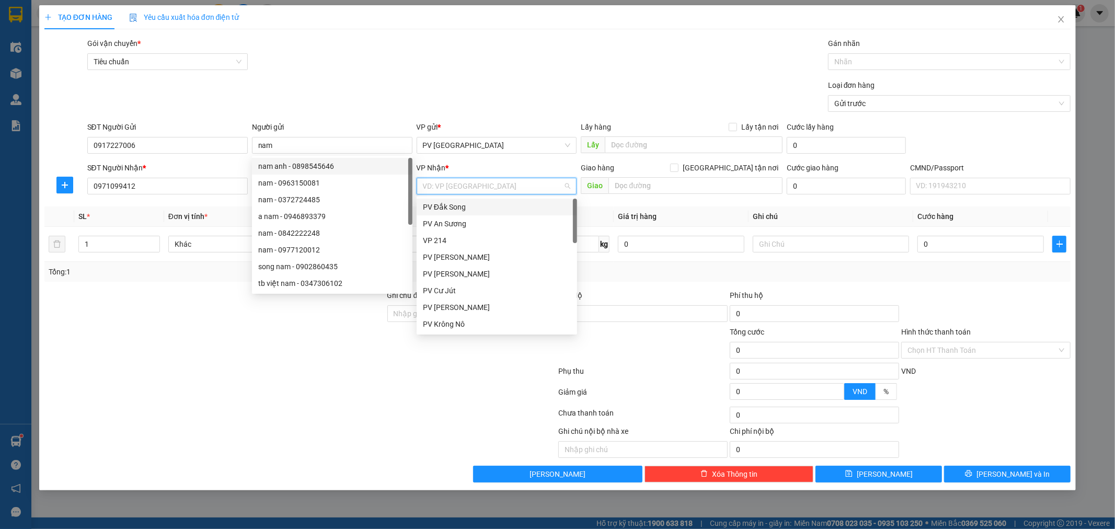
click at [466, 187] on input "search" at bounding box center [493, 186] width 141 height 16
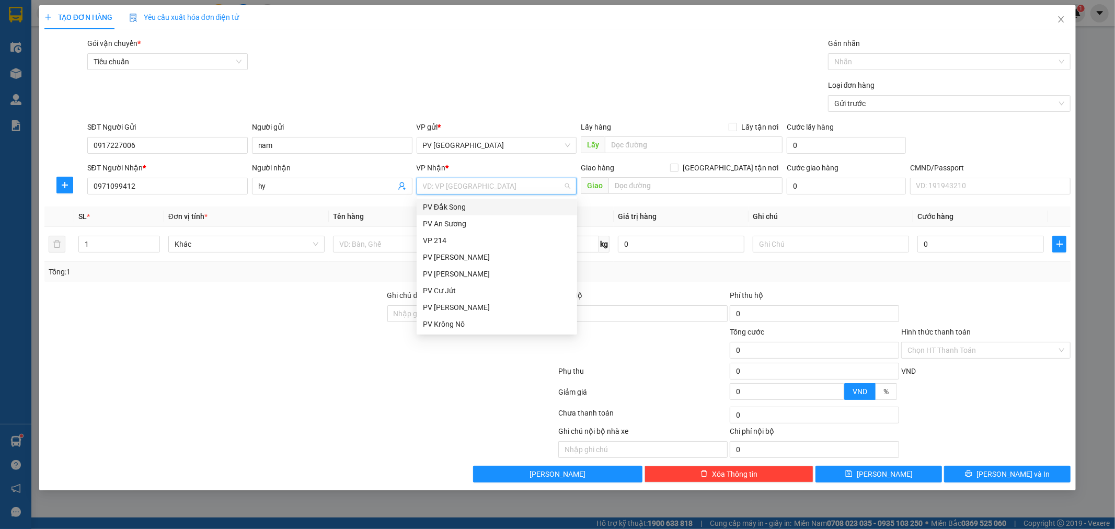
click at [455, 204] on div "PV Đắk Song" at bounding box center [497, 207] width 148 height 12
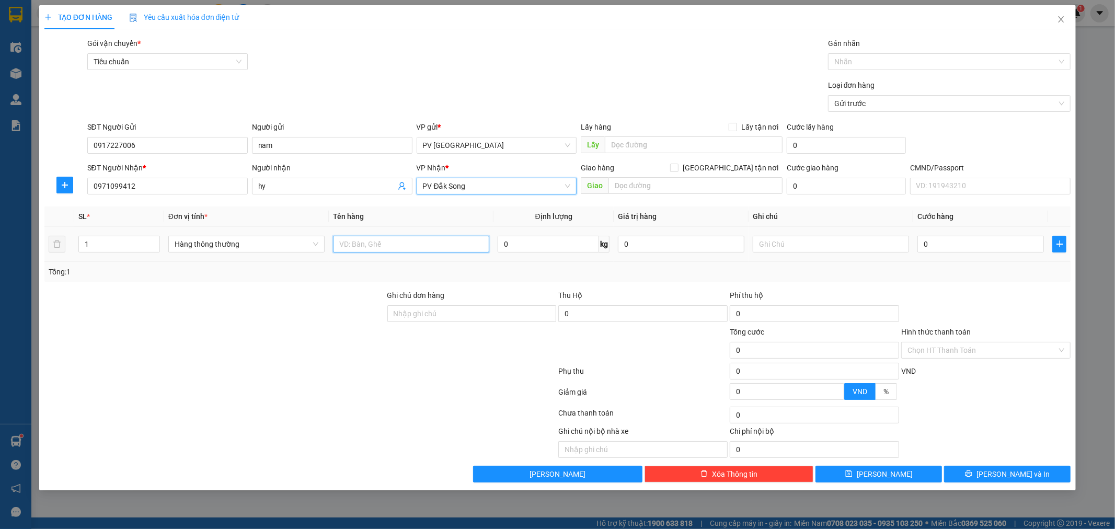
click at [460, 247] on input "text" at bounding box center [411, 244] width 156 height 17
type input "may thẩm mỹ"
type input "k"
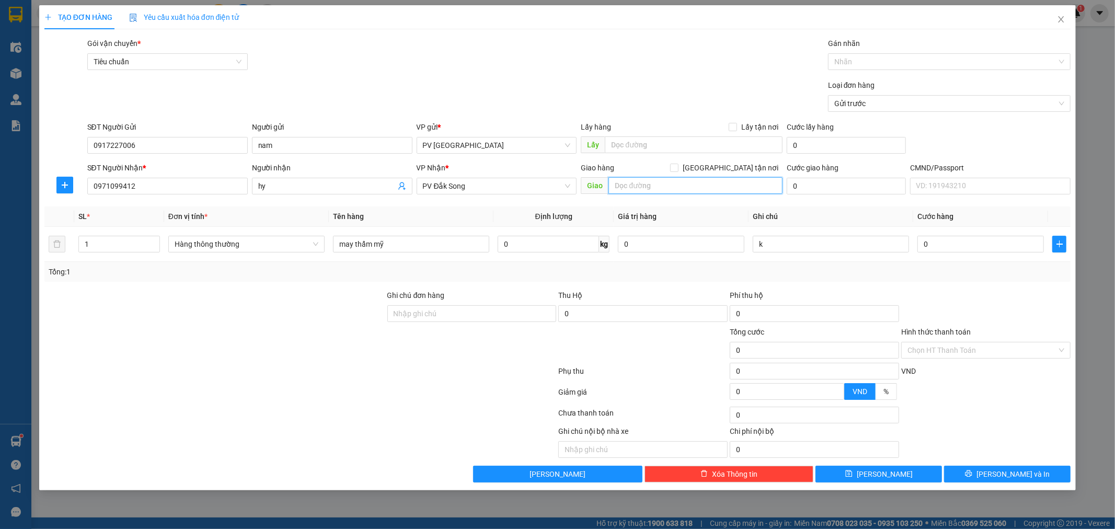
click at [634, 183] on input "text" at bounding box center [696, 185] width 174 height 17
paste input "Nhẹ tay hư ko đền"
type input "Nhẹ tay hư ko đền"
click at [922, 245] on input "0" at bounding box center [981, 244] width 127 height 17
type input "4"
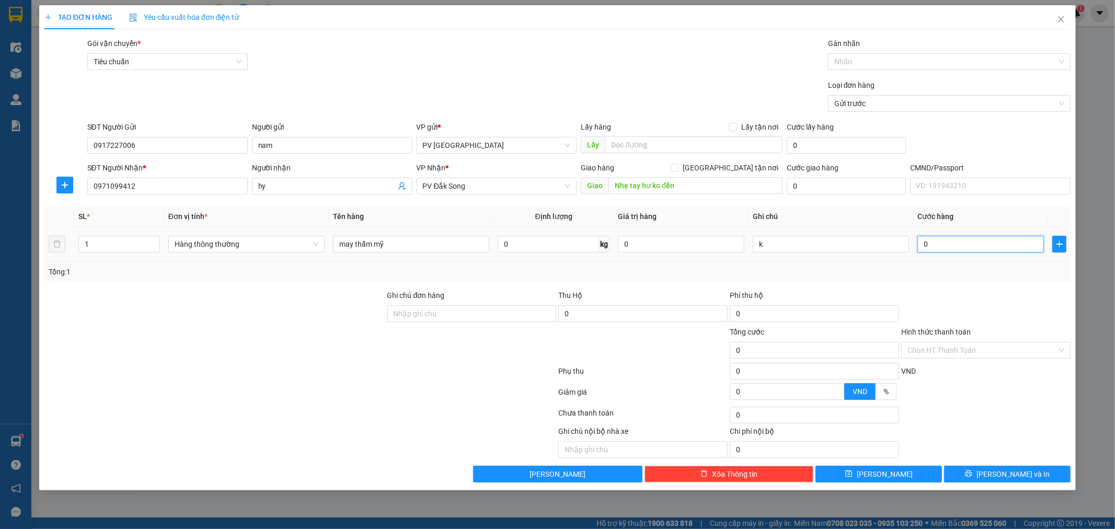
type input "4"
type input "40"
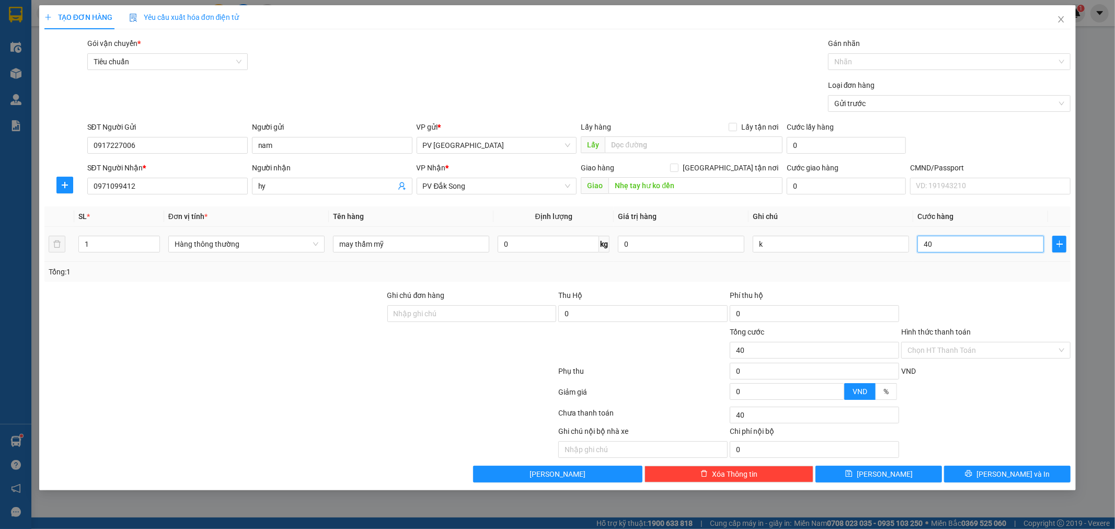
type input "400"
type input "4.000"
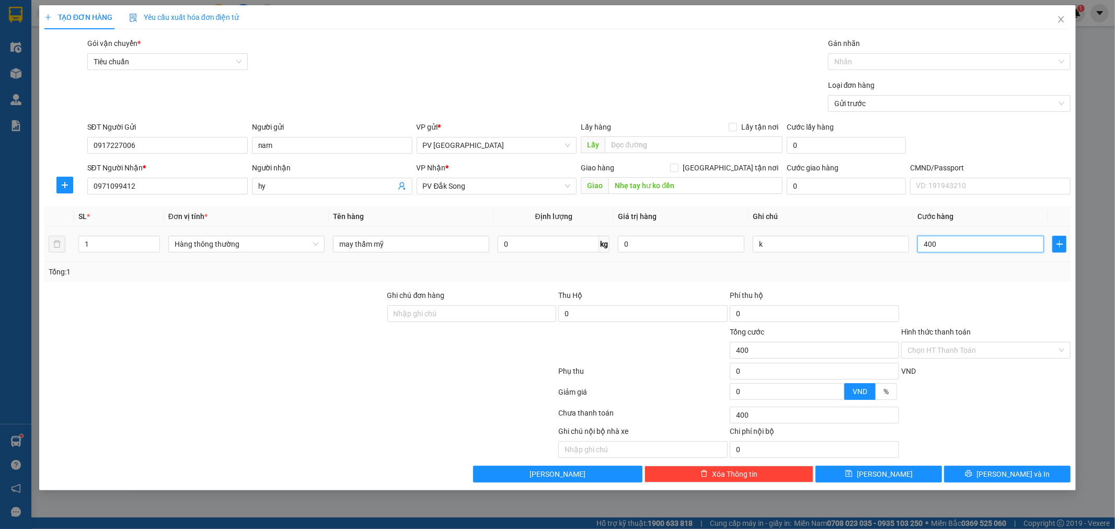
type input "4.000"
type input "40.000"
type input "400.000"
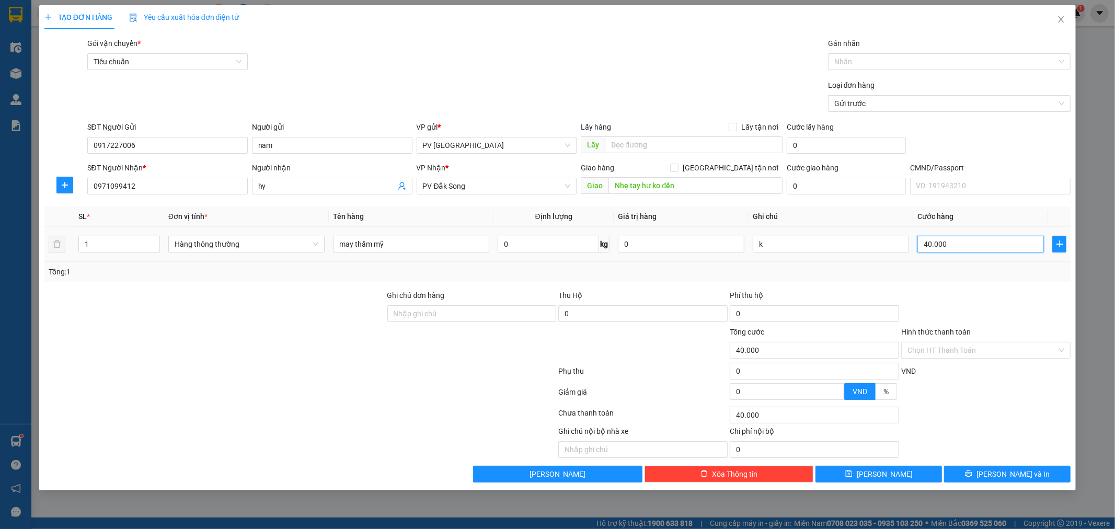
type input "400.000"
click at [1007, 473] on span "[PERSON_NAME] và In" at bounding box center [1013, 475] width 73 height 12
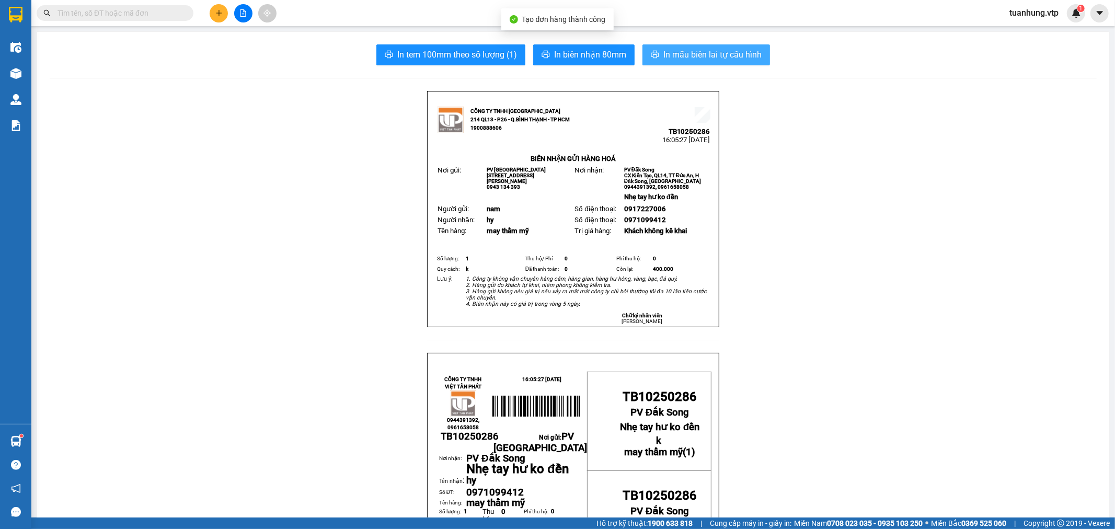
click at [713, 60] on span "In mẫu biên lai tự cấu hình" at bounding box center [713, 54] width 98 height 13
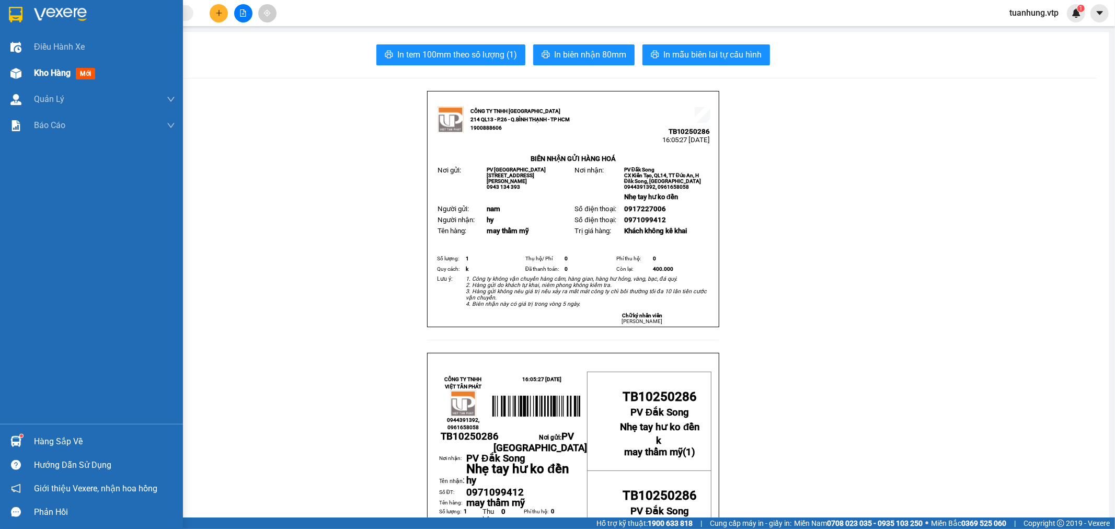
click at [17, 72] on img at bounding box center [15, 73] width 11 height 11
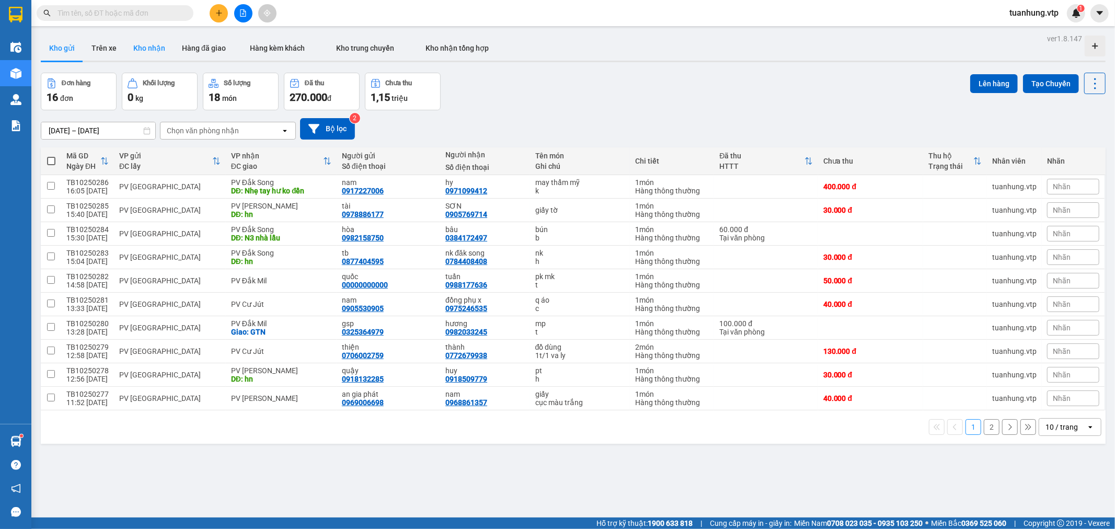
click at [159, 50] on button "Kho nhận" at bounding box center [149, 48] width 49 height 25
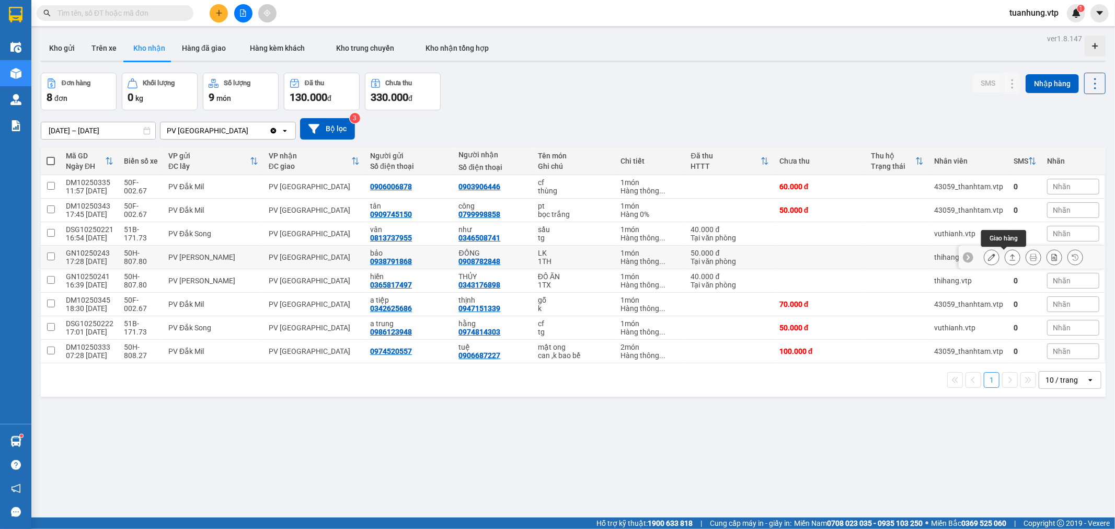
click at [1010, 256] on icon at bounding box center [1013, 257] width 6 height 6
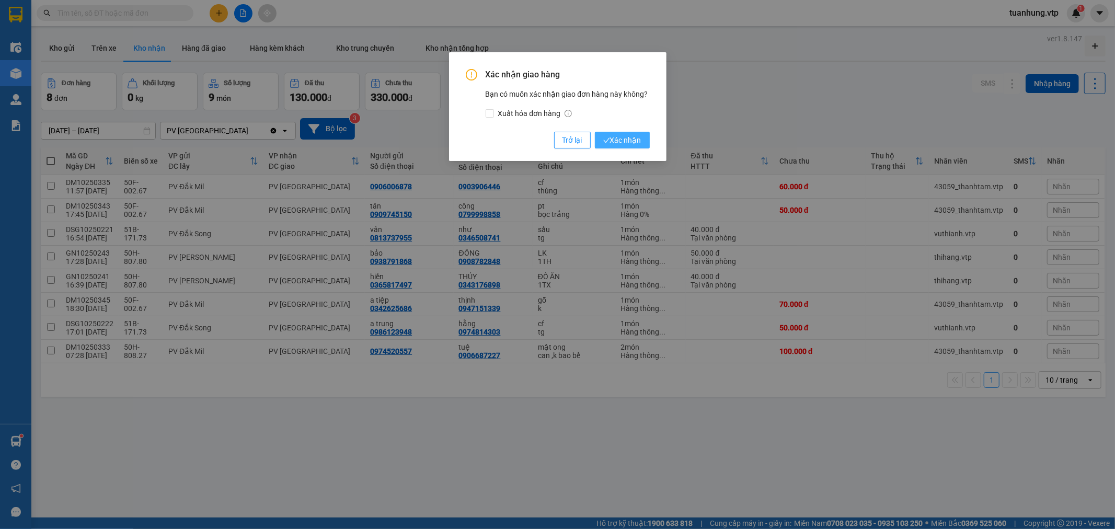
click at [638, 143] on span "Xác nhận" at bounding box center [622, 140] width 38 height 12
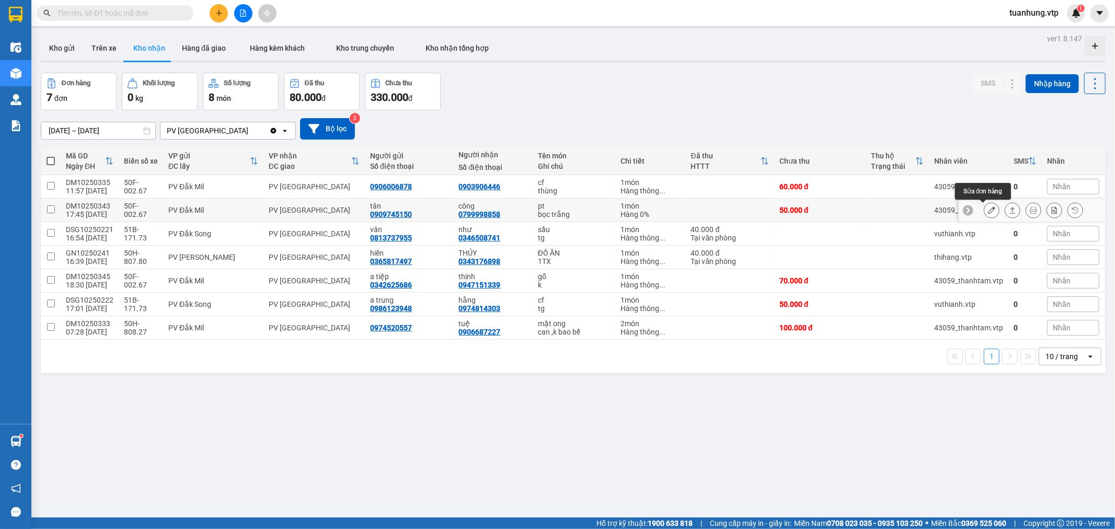
click at [988, 208] on icon at bounding box center [991, 210] width 7 height 7
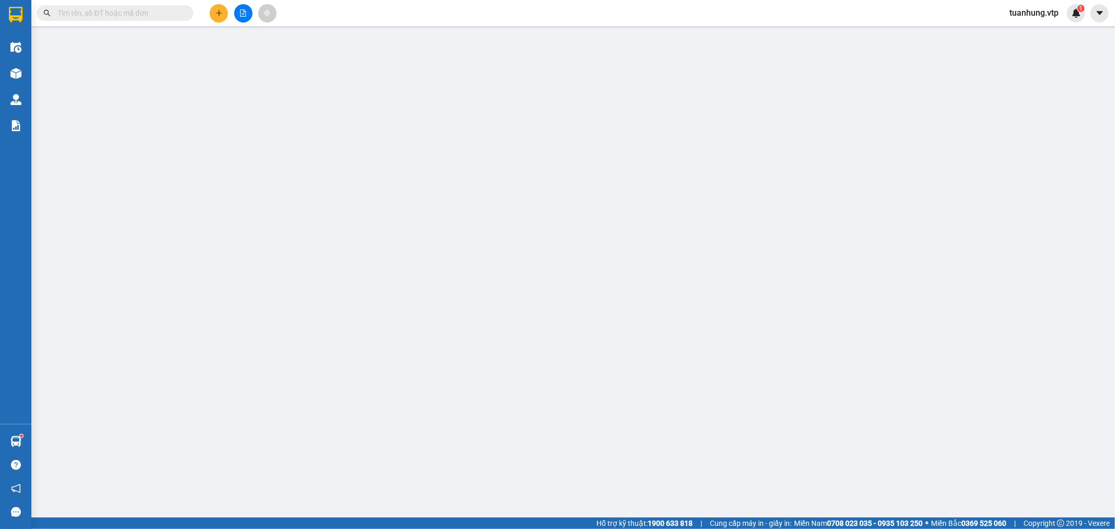
type input "0909745150"
type input "tân"
type input "0799998858"
type input "công"
type input "0"
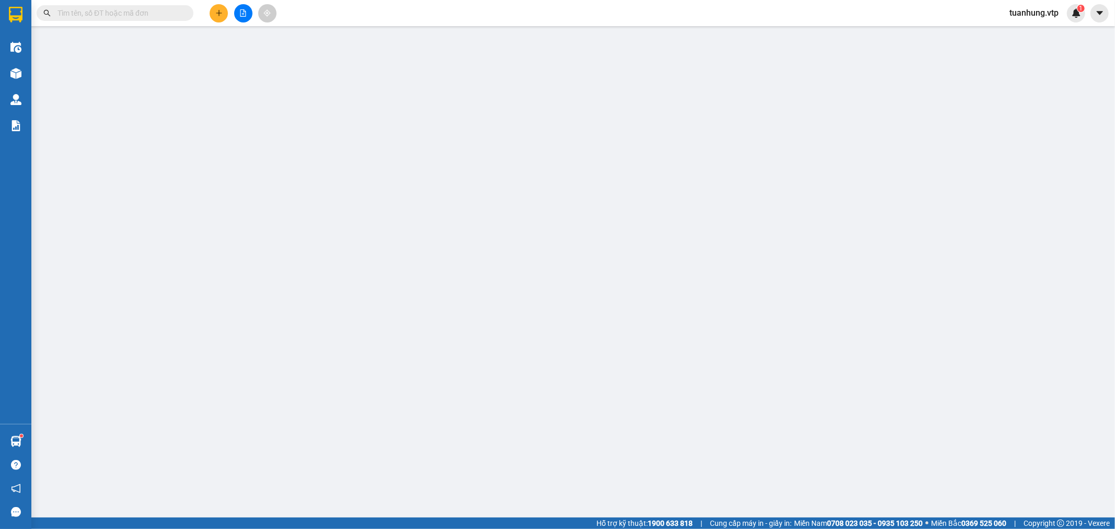
type input "50.000"
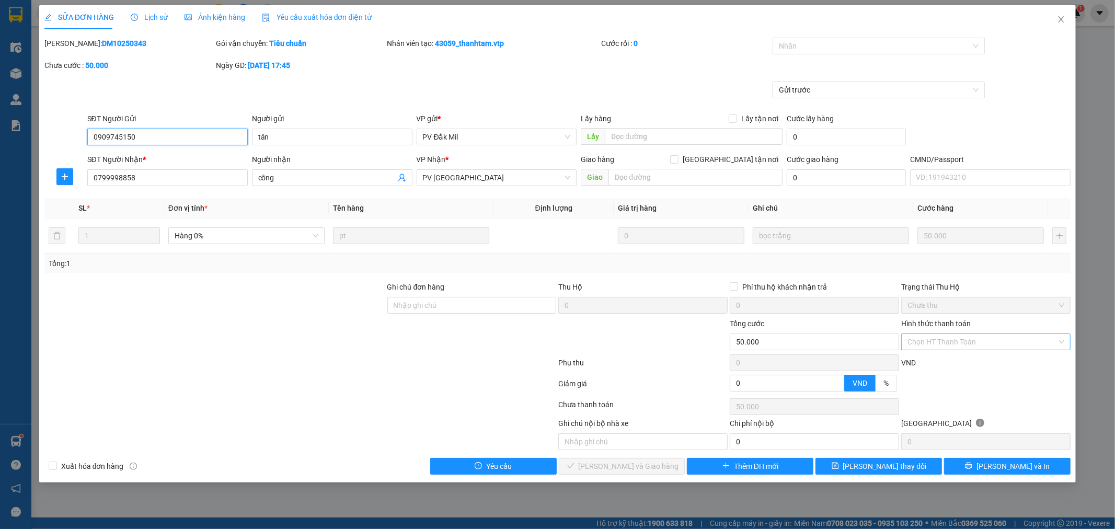
click at [1067, 343] on div "Chọn HT Thanh Toán" at bounding box center [985, 342] width 169 height 17
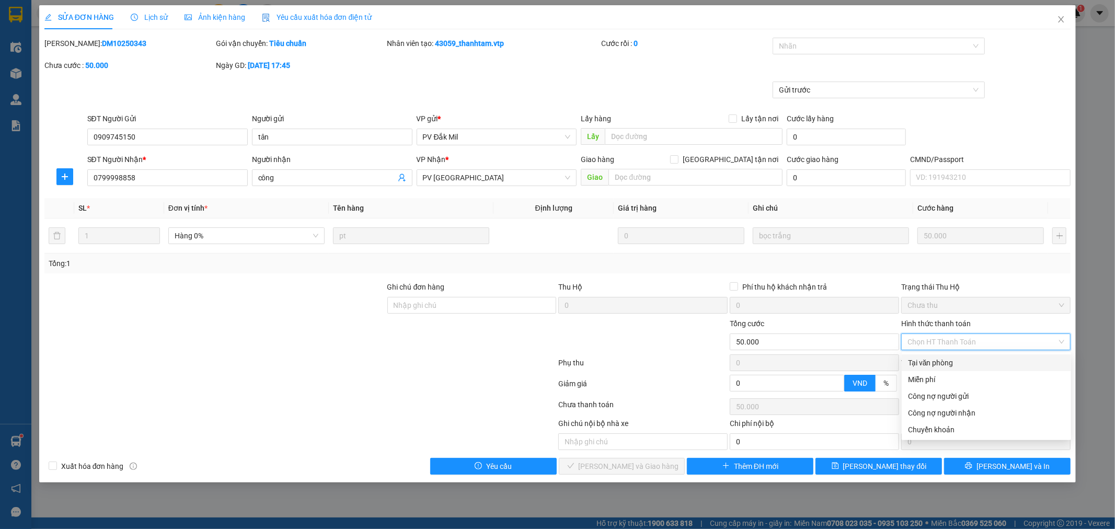
click at [999, 365] on div "Tại văn phòng" at bounding box center [986, 363] width 157 height 12
type input "0"
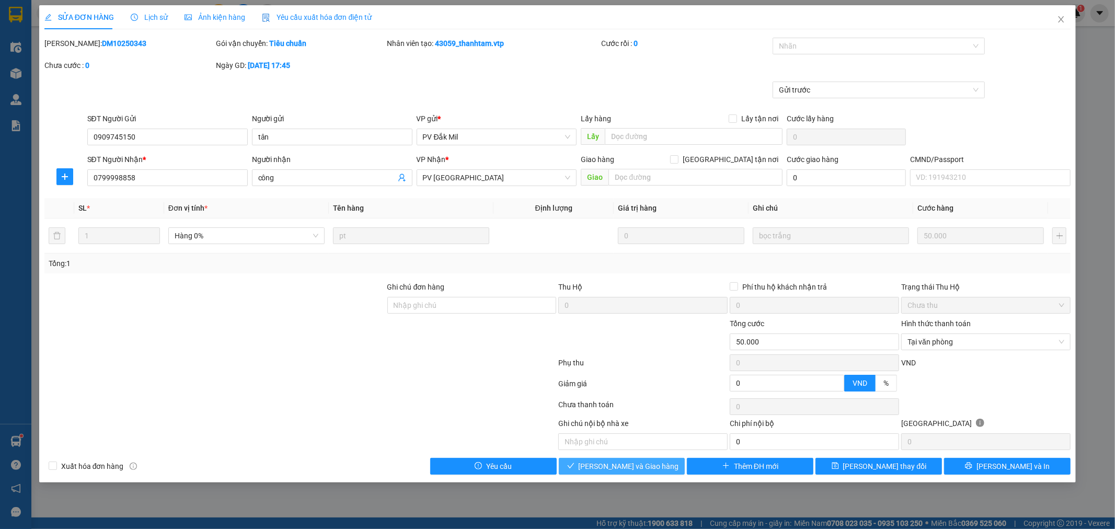
click at [629, 467] on span "[PERSON_NAME] và Giao hàng" at bounding box center [629, 467] width 100 height 12
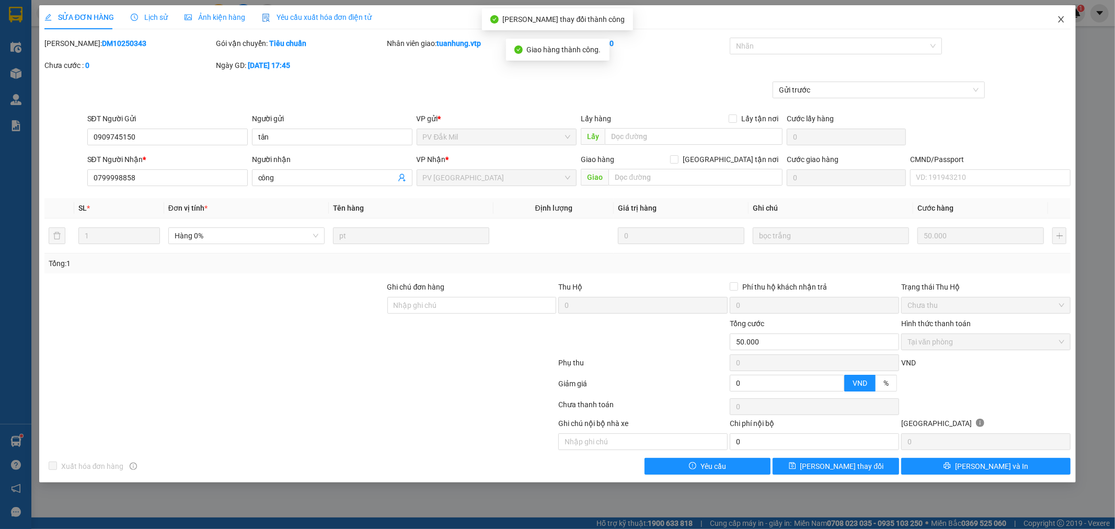
click at [1062, 19] on icon "close" at bounding box center [1061, 19] width 8 height 8
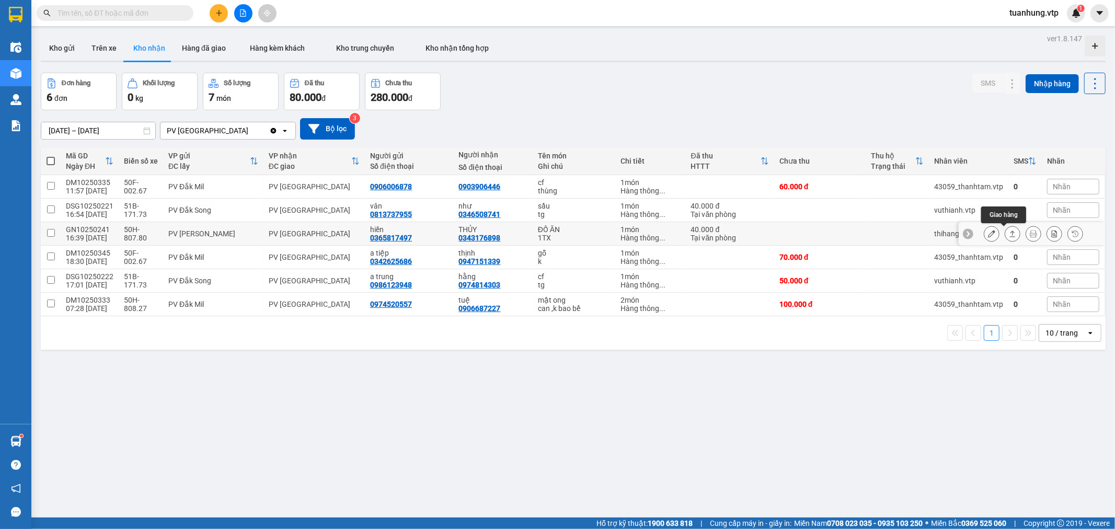
click at [1010, 233] on icon at bounding box center [1013, 234] width 6 height 6
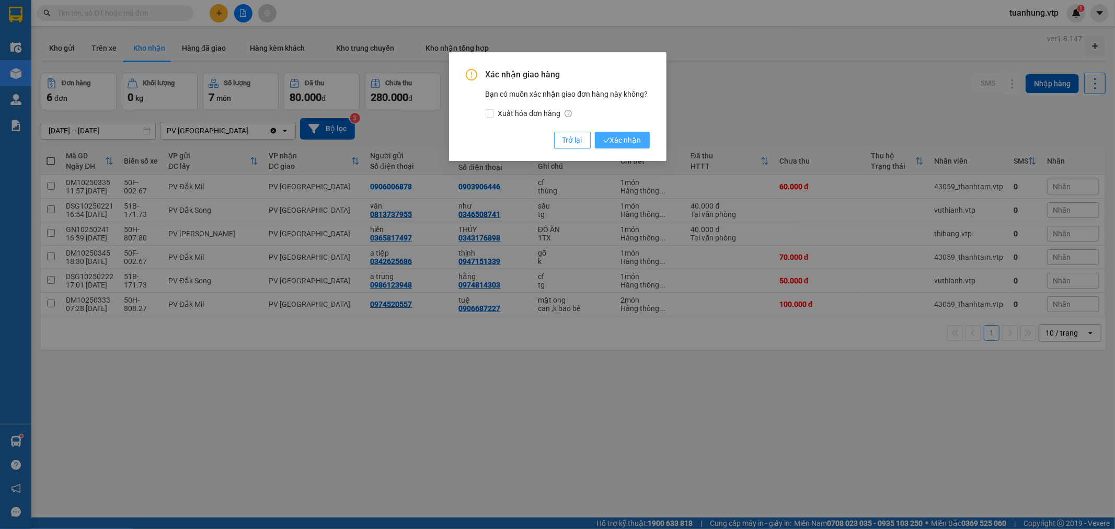
click at [634, 142] on span "Xác nhận" at bounding box center [622, 140] width 38 height 12
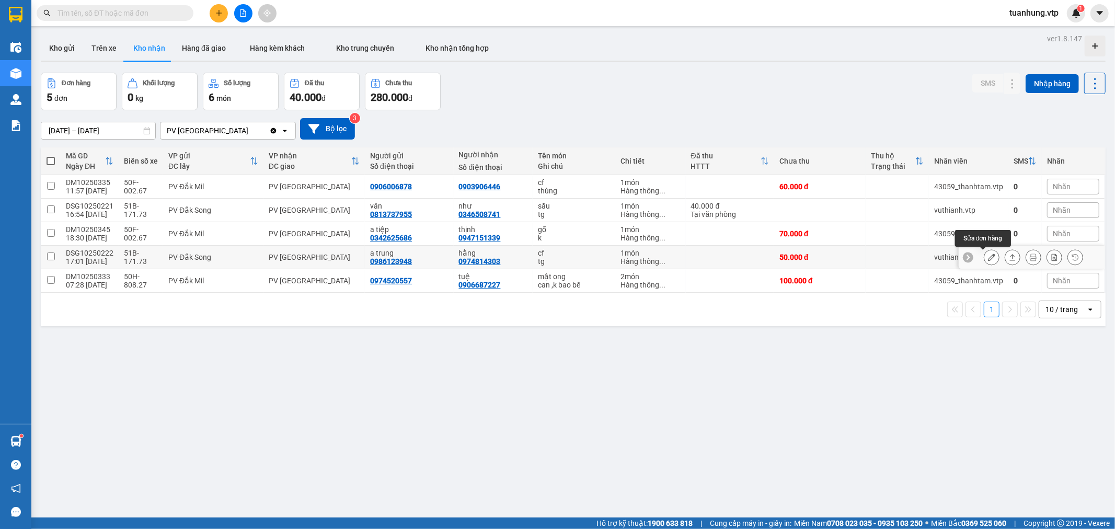
click at [988, 256] on icon at bounding box center [991, 257] width 7 height 7
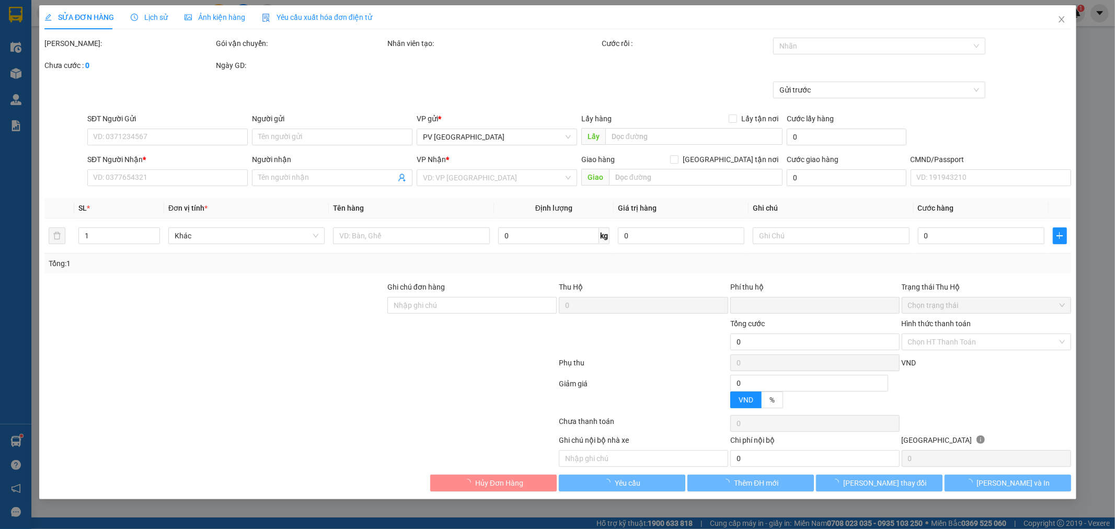
type input "0986123948"
type input "a trung"
type input "0974814303"
type input "hằng"
type input "0"
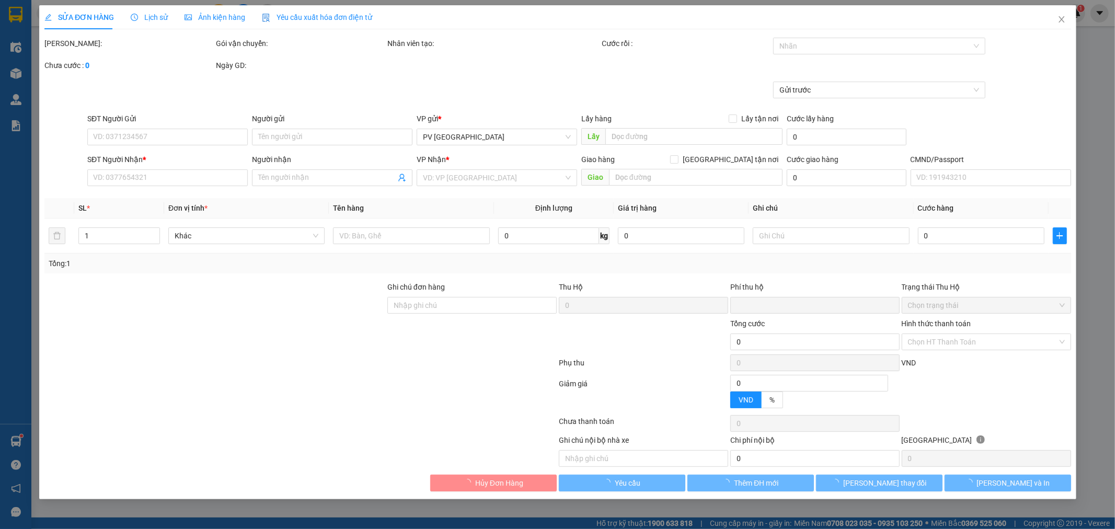
type input "50.000"
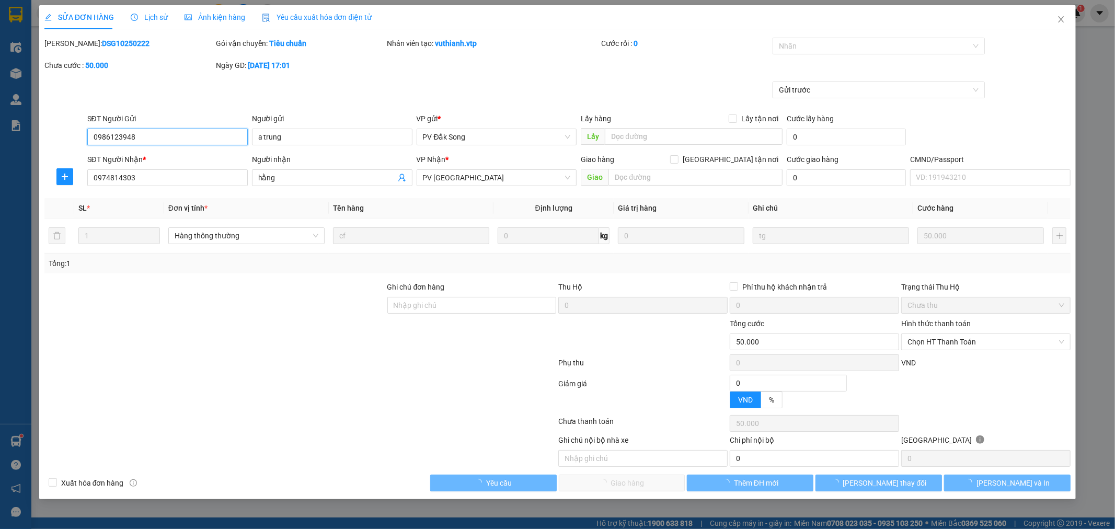
type input "2.500"
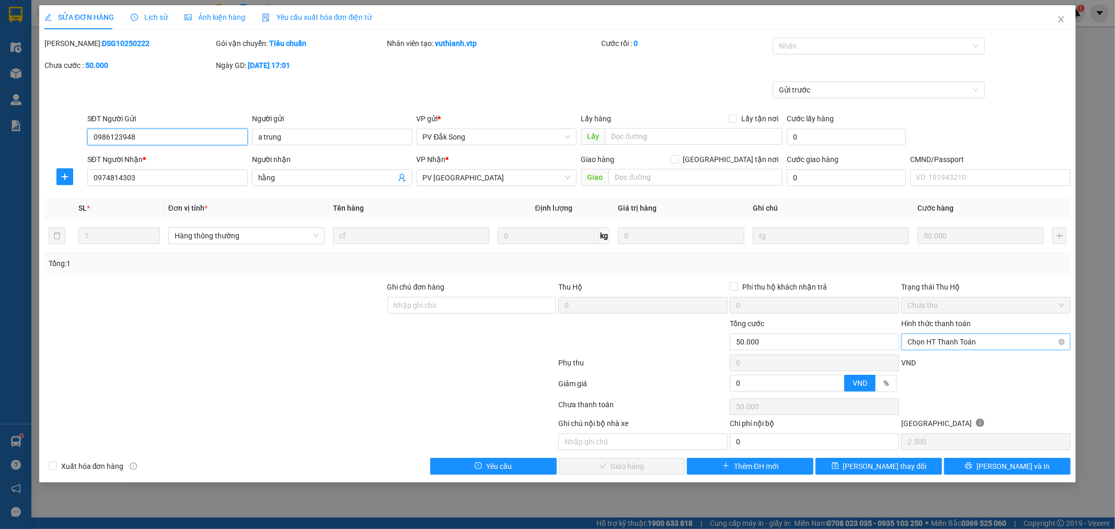
click at [1058, 339] on span "Chọn HT Thanh Toán" at bounding box center [986, 342] width 157 height 16
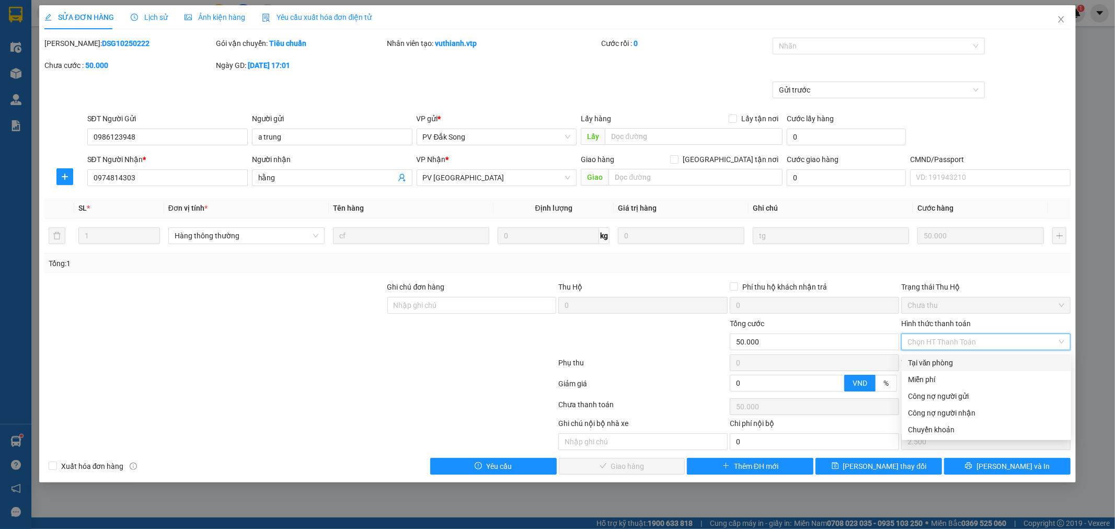
click at [1004, 360] on div "Tại văn phòng" at bounding box center [986, 363] width 157 height 12
type input "0"
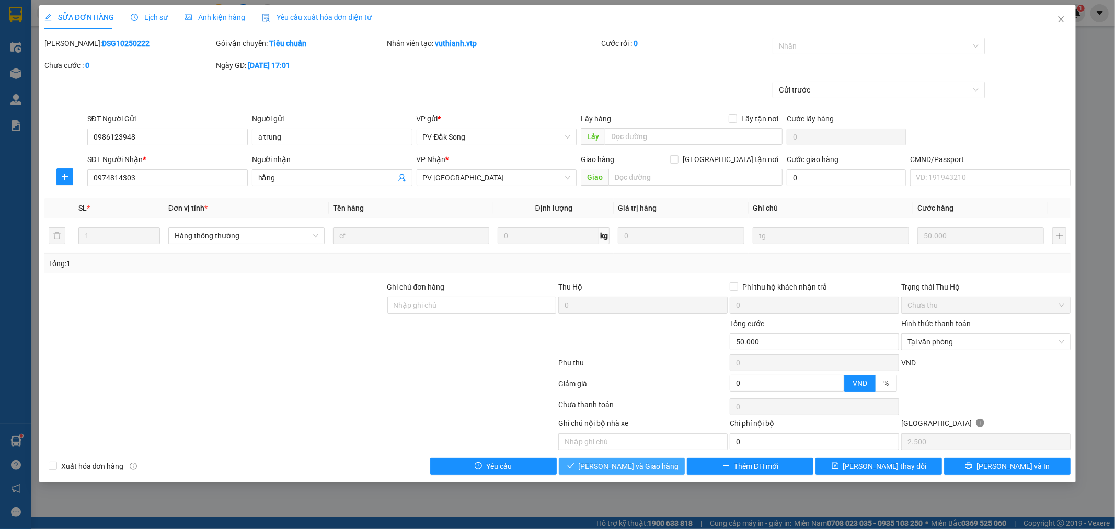
click at [634, 469] on span "[PERSON_NAME] và Giao hàng" at bounding box center [629, 467] width 100 height 12
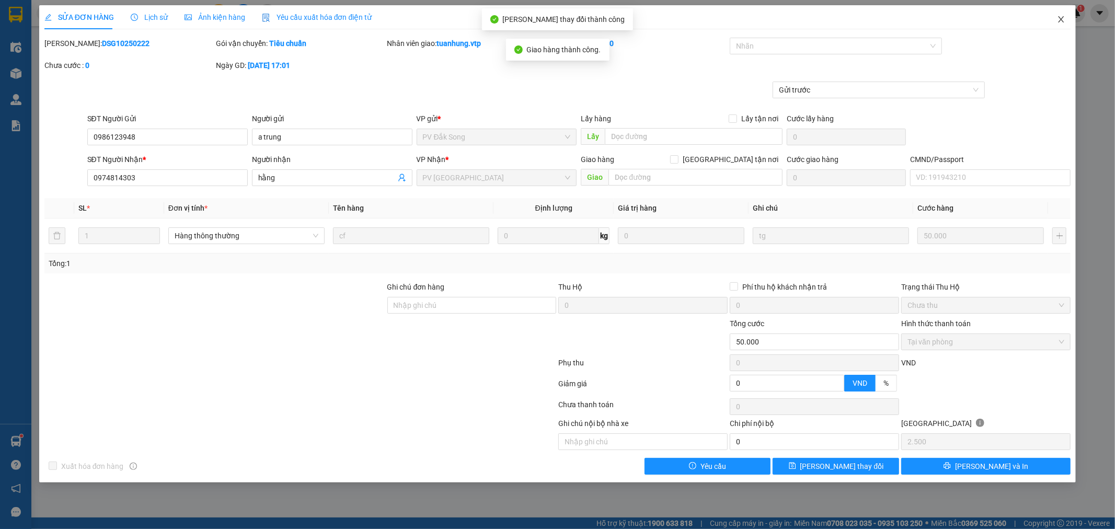
click at [1060, 18] on icon "close" at bounding box center [1061, 19] width 8 height 8
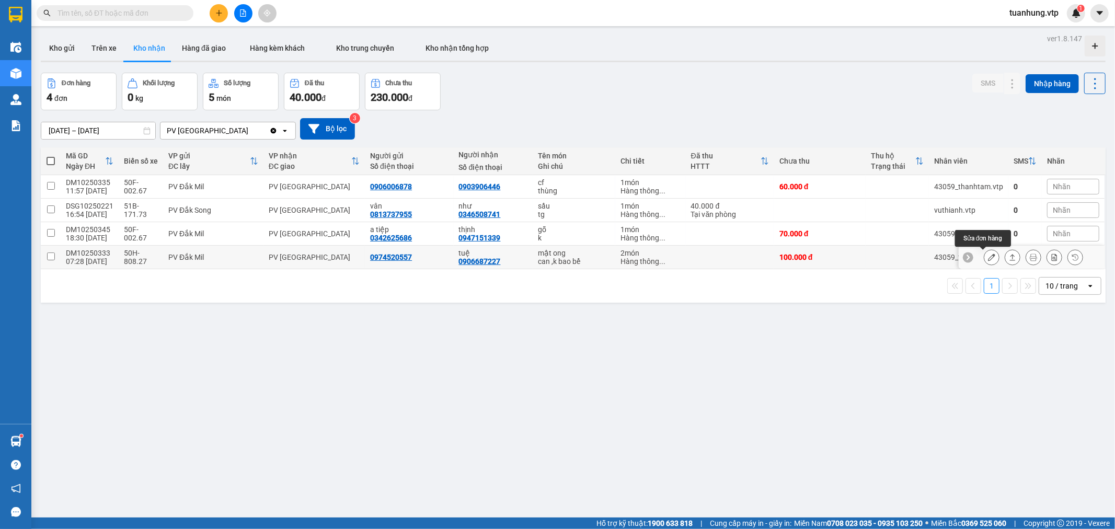
click at [988, 259] on icon at bounding box center [991, 257] width 7 height 7
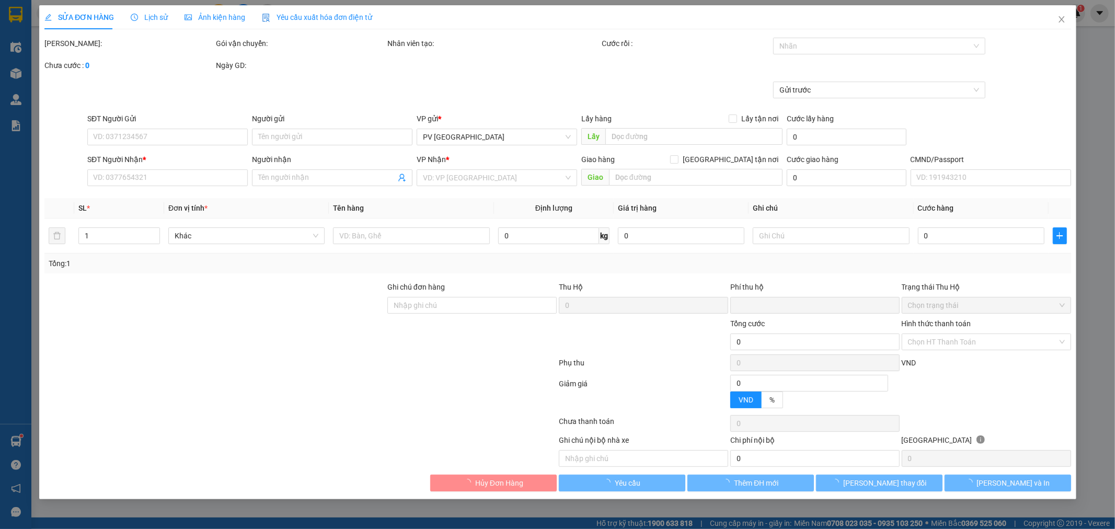
type input "0974520557"
type input "0906687227"
type input "tuệ"
type input "0"
type input "100.000"
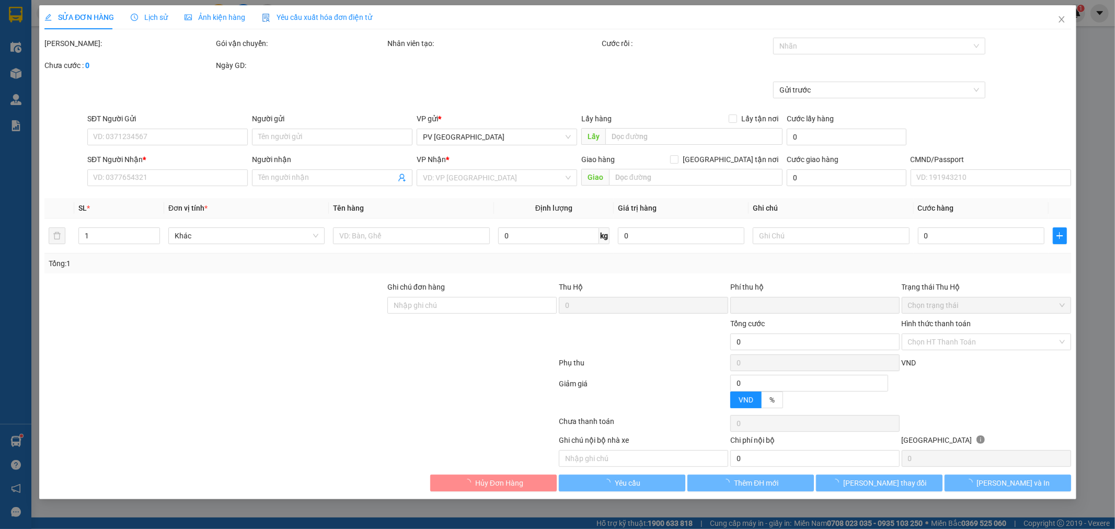
type input "100.000"
type input "5.000"
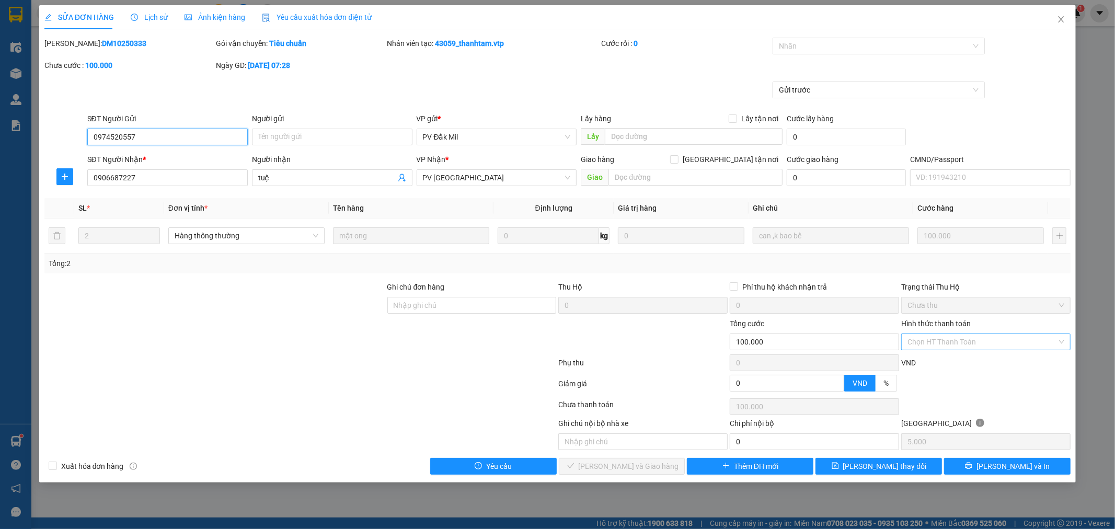
click at [1060, 341] on div "Chọn HT Thanh Toán" at bounding box center [985, 342] width 169 height 17
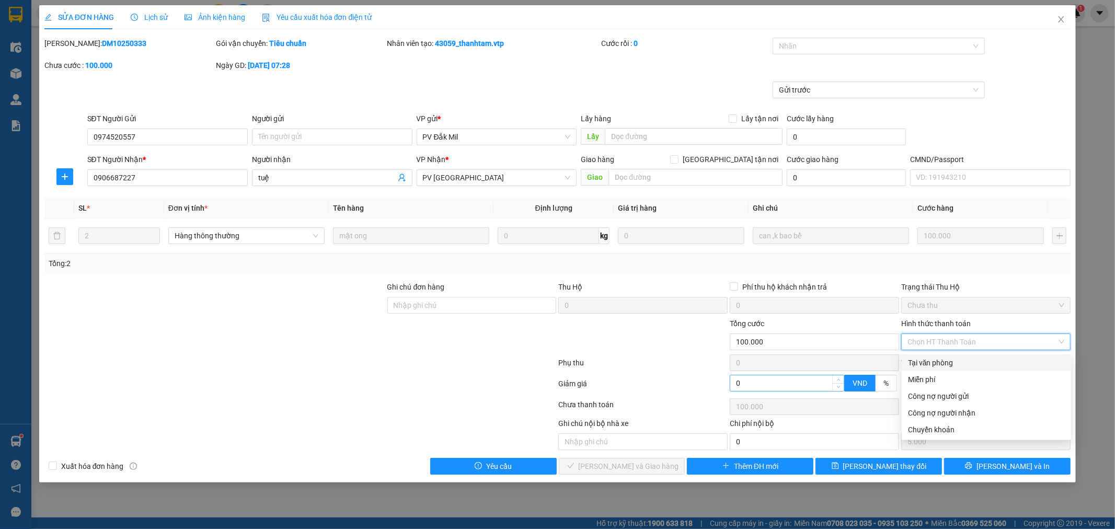
drag, startPoint x: 974, startPoint y: 361, endPoint x: 828, endPoint y: 374, distance: 147.0
click at [969, 362] on div "Tại văn phòng" at bounding box center [986, 363] width 157 height 12
type input "0"
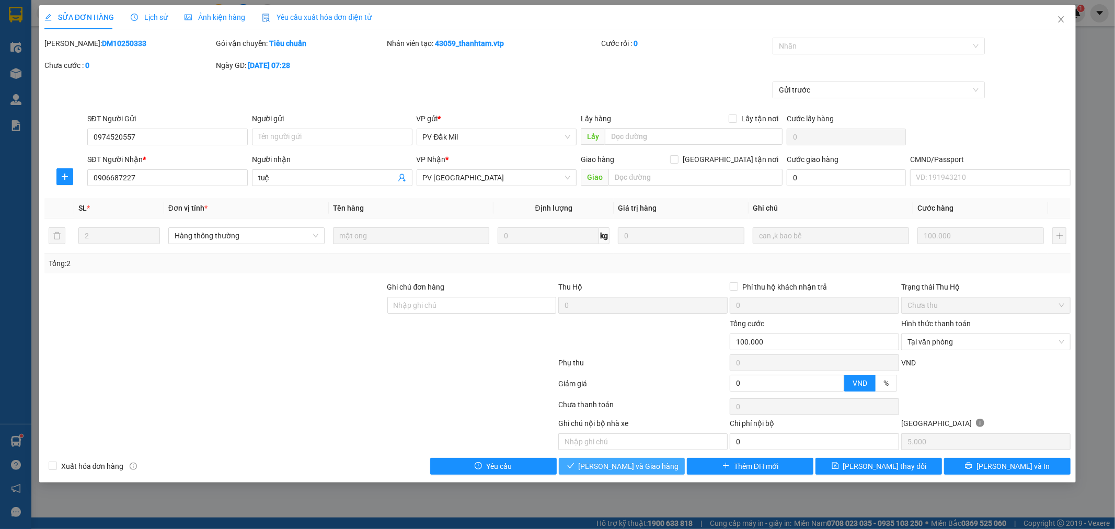
drag, startPoint x: 642, startPoint y: 463, endPoint x: 640, endPoint y: 448, distance: 15.8
click at [641, 463] on span "[PERSON_NAME] và Giao hàng" at bounding box center [629, 467] width 100 height 12
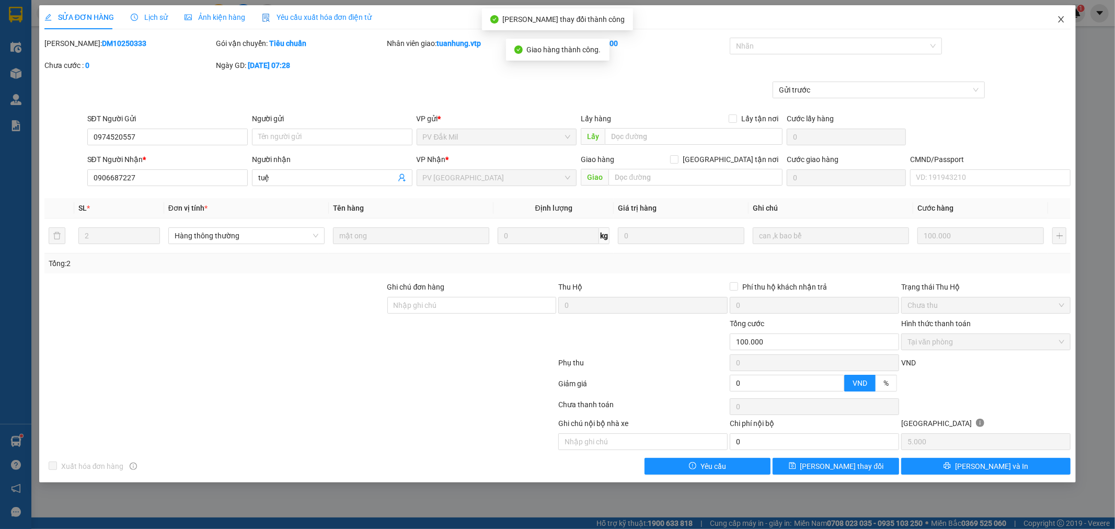
click at [1065, 18] on icon "close" at bounding box center [1061, 19] width 8 height 8
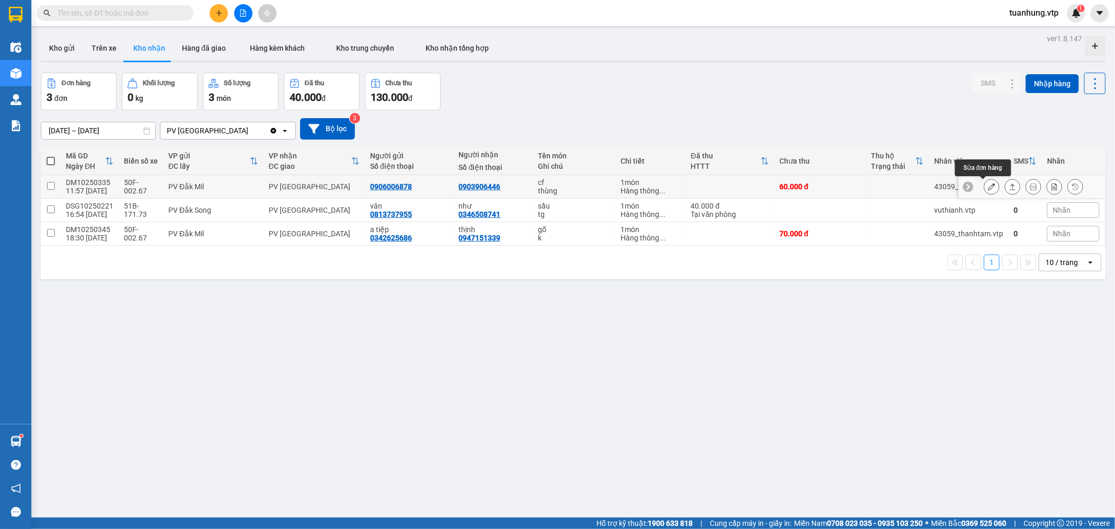
click at [988, 186] on icon at bounding box center [991, 186] width 7 height 7
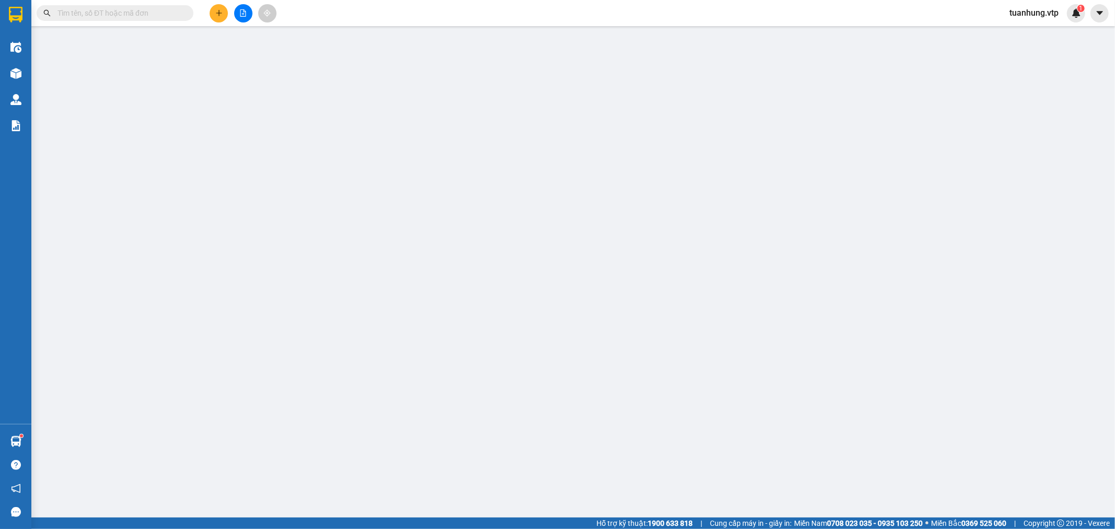
type input "0906006878"
type input "0903906446"
type input "0"
type input "60.000"
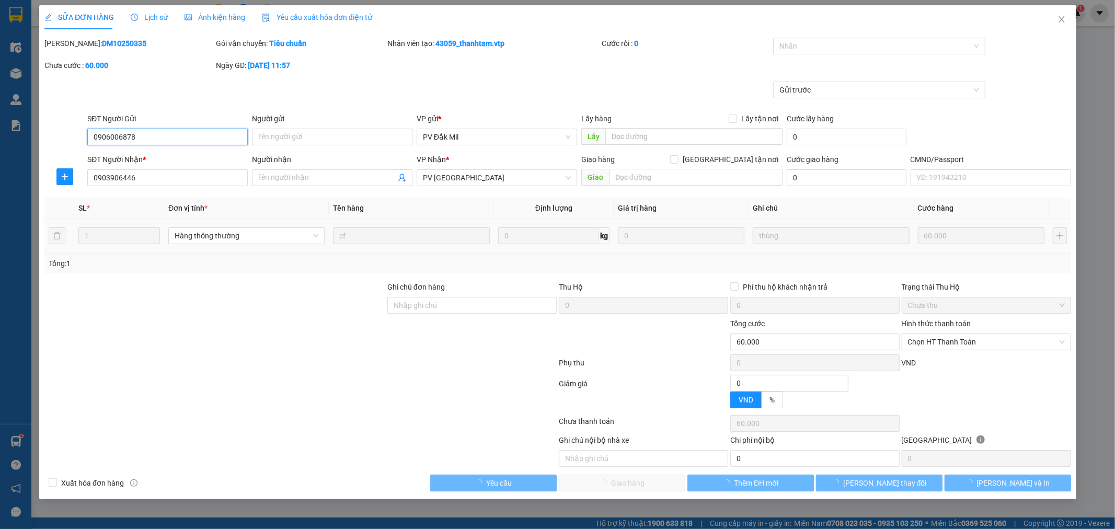
type input "3.000"
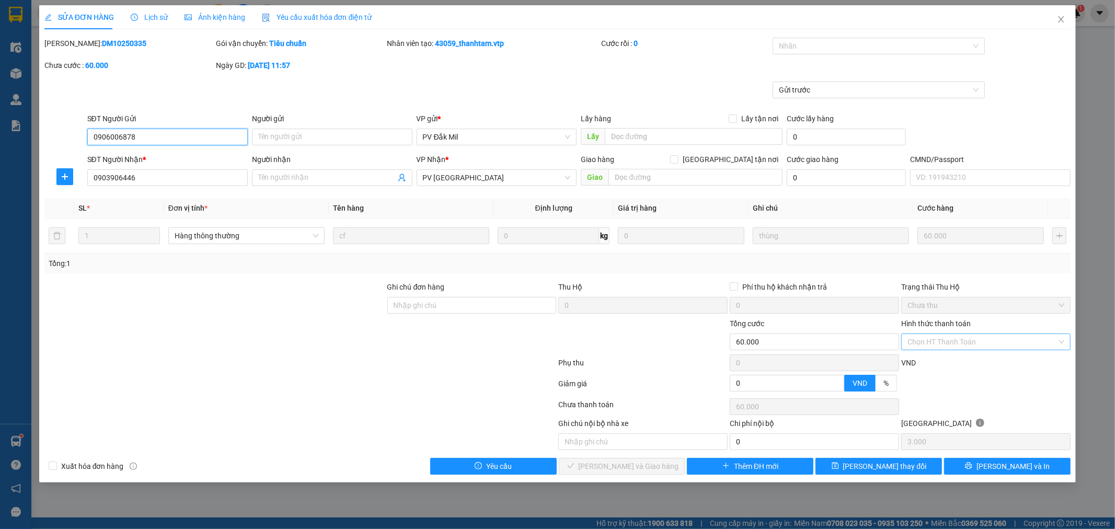
drag, startPoint x: 1064, startPoint y: 338, endPoint x: 1041, endPoint y: 348, distance: 25.3
click at [1062, 338] on div "Chọn HT Thanh Toán" at bounding box center [985, 342] width 169 height 17
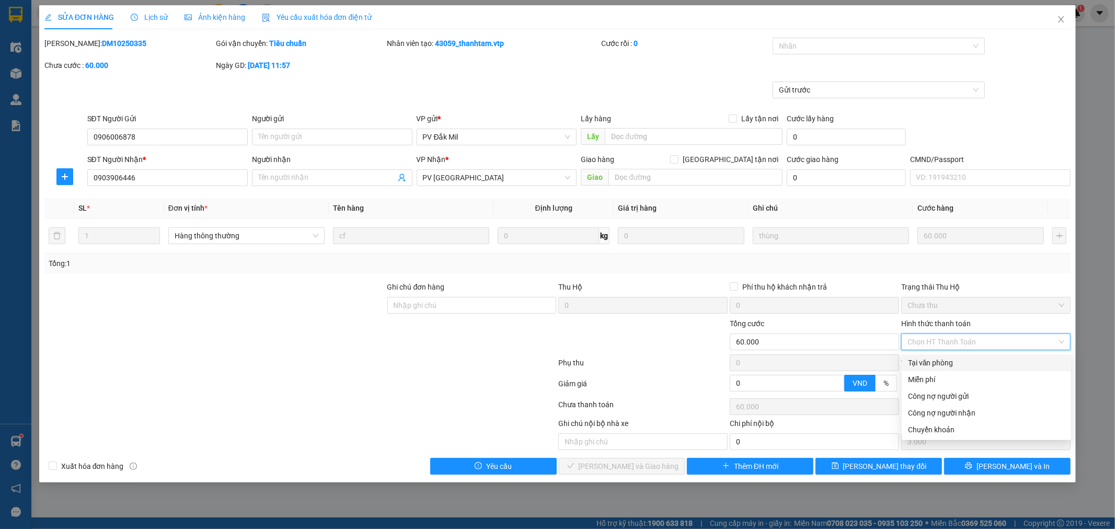
click at [929, 360] on div "Tại văn phòng" at bounding box center [986, 363] width 157 height 12
type input "0"
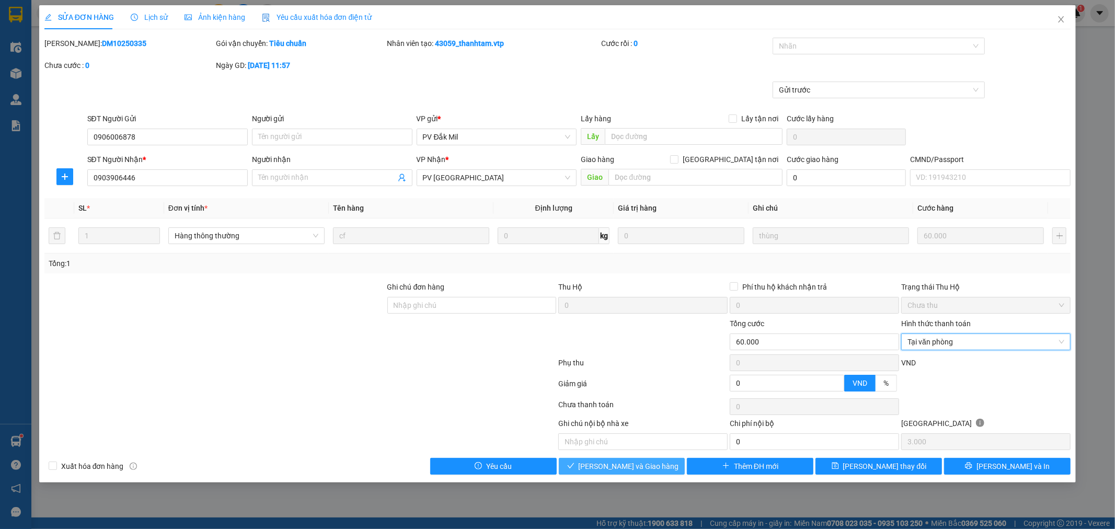
click at [646, 466] on span "[PERSON_NAME] và Giao hàng" at bounding box center [629, 467] width 100 height 12
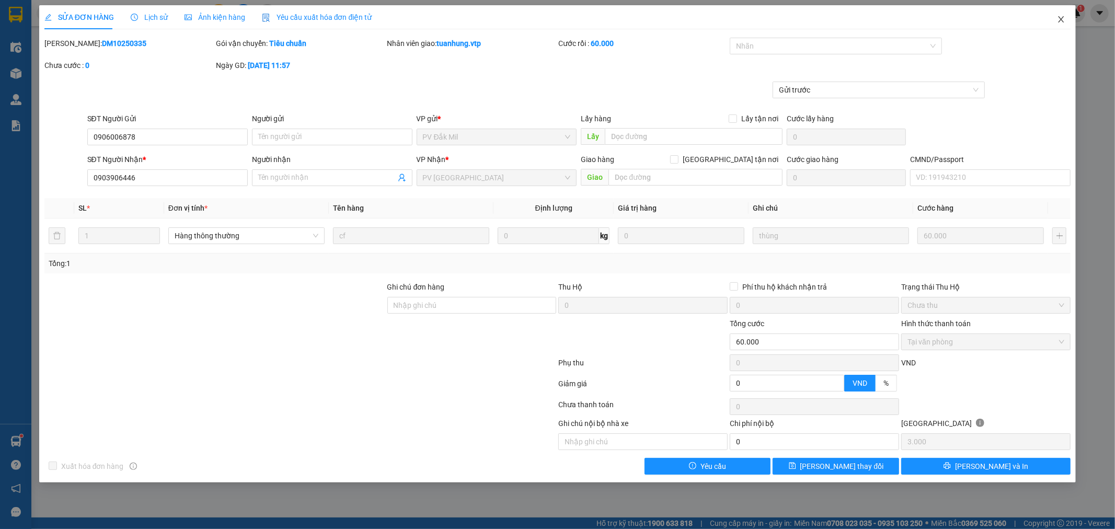
drag, startPoint x: 1062, startPoint y: 17, endPoint x: 1050, endPoint y: 18, distance: 12.1
click at [1050, 18] on span "Close" at bounding box center [1061, 19] width 29 height 29
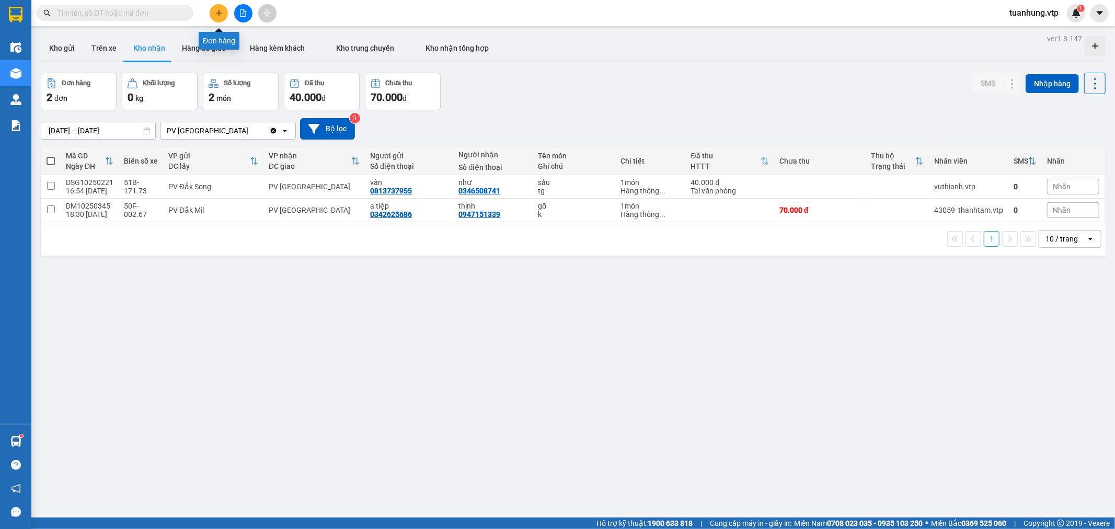
click at [226, 13] on button at bounding box center [219, 13] width 18 height 18
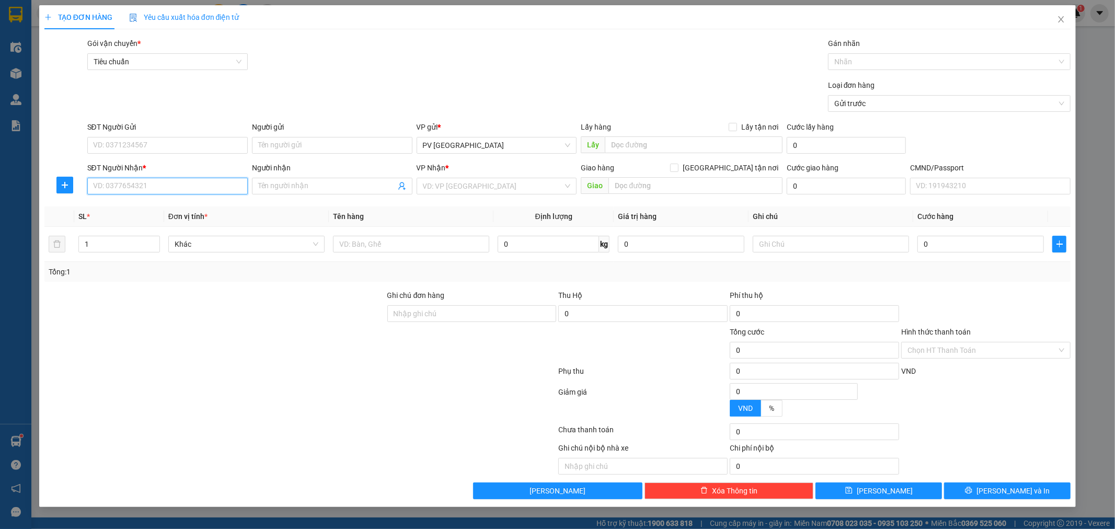
click at [200, 184] on input "SĐT Người Nhận *" at bounding box center [167, 186] width 161 height 17
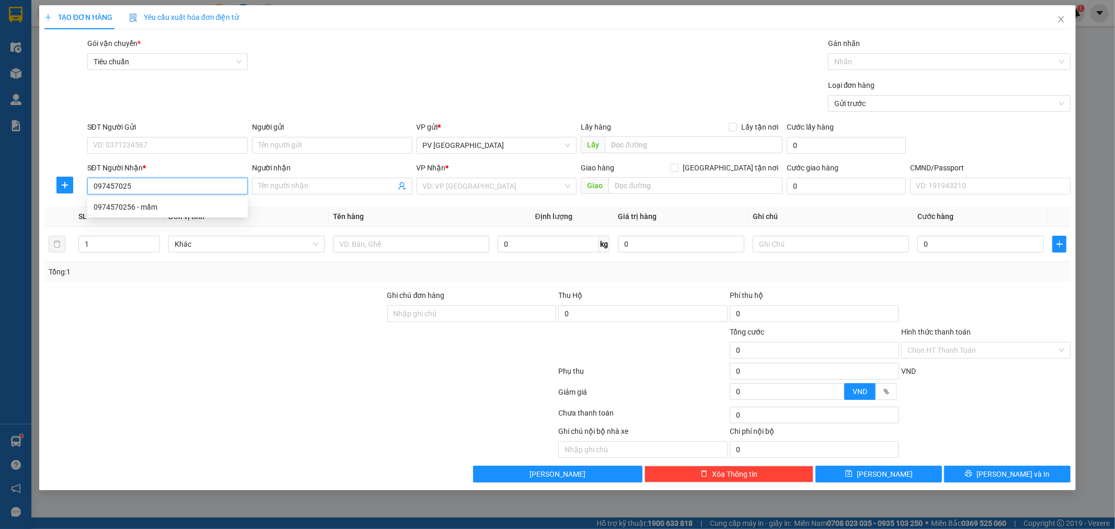
type input "0974570256"
click at [184, 202] on div "0974570256 - mầm" at bounding box center [168, 207] width 148 height 12
type input "mầm"
type input "0974570256"
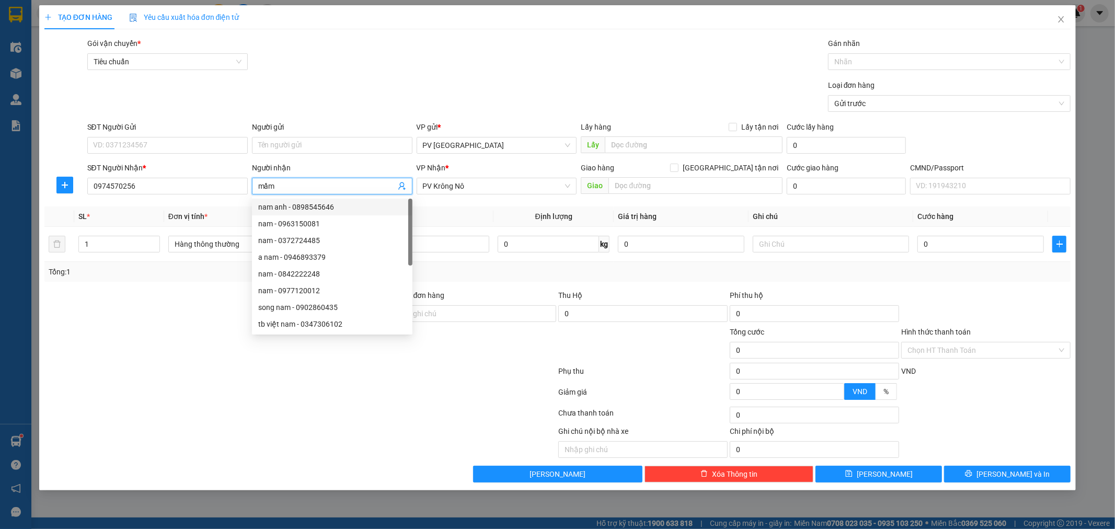
drag, startPoint x: 300, startPoint y: 186, endPoint x: 241, endPoint y: 211, distance: 63.5
click at [241, 211] on div "Transit Pickup Surcharge Ids Transit Deliver Surcharge Ids Transit Deliver Surc…" at bounding box center [557, 260] width 1027 height 445
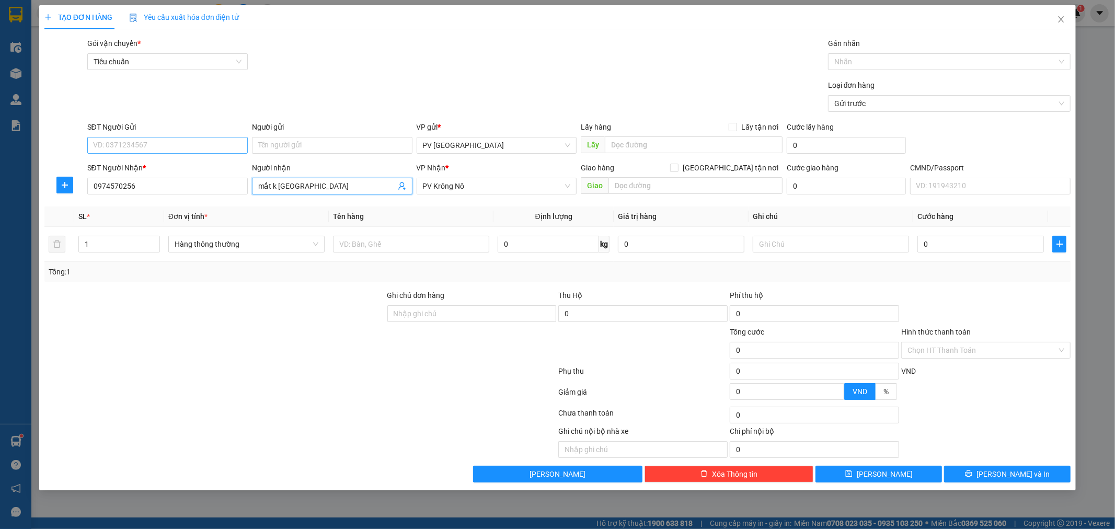
type input "mắt k [GEOGRAPHIC_DATA]"
click at [135, 147] on input "SĐT Người Gửi" at bounding box center [167, 145] width 161 height 17
click at [144, 140] on input "SĐT Người Gửi" at bounding box center [167, 145] width 161 height 17
type input "000000000000"
type input "tb"
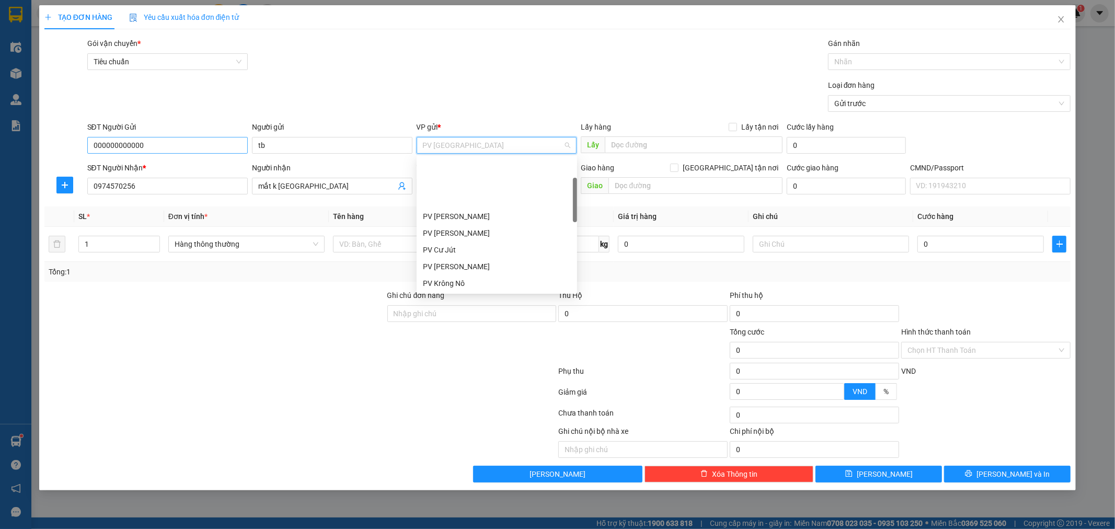
scroll to position [66, 0]
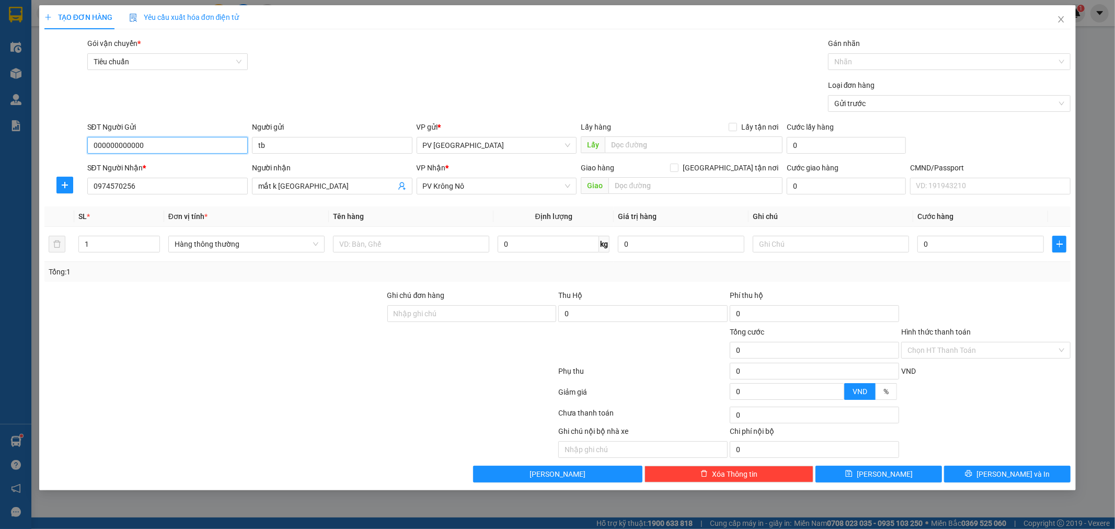
click at [145, 144] on input "000000000000" at bounding box center [167, 145] width 161 height 17
drag, startPoint x: 145, startPoint y: 144, endPoint x: 74, endPoint y: 158, distance: 72.1
click at [74, 158] on form "SĐT Người Gửi 000000000000 000000000000 Người gửi tb VP gửi * PV [GEOGRAPHIC_DA…" at bounding box center [557, 159] width 1027 height 77
type input "0396617933"
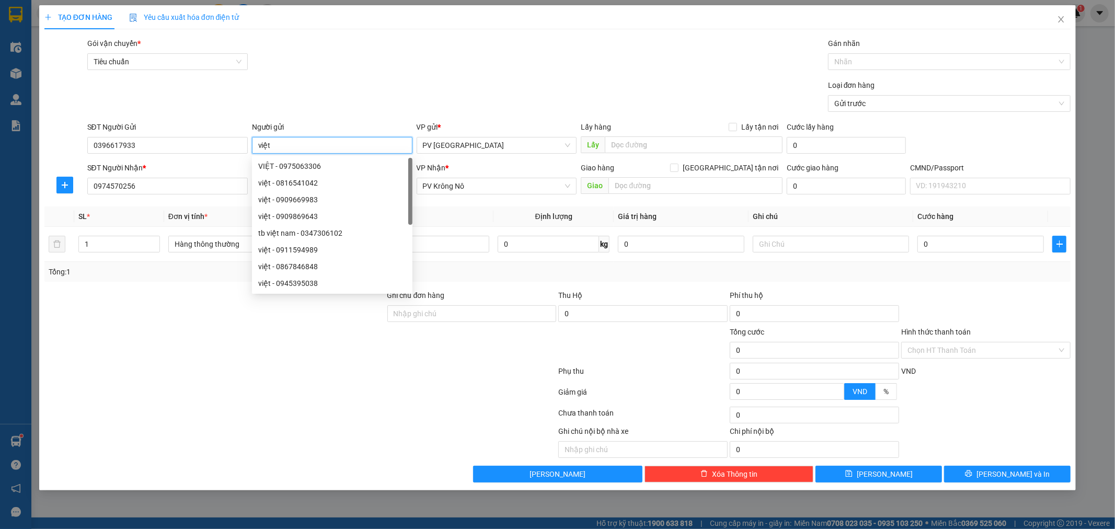
type input "việt"
click at [204, 354] on div at bounding box center [214, 344] width 343 height 37
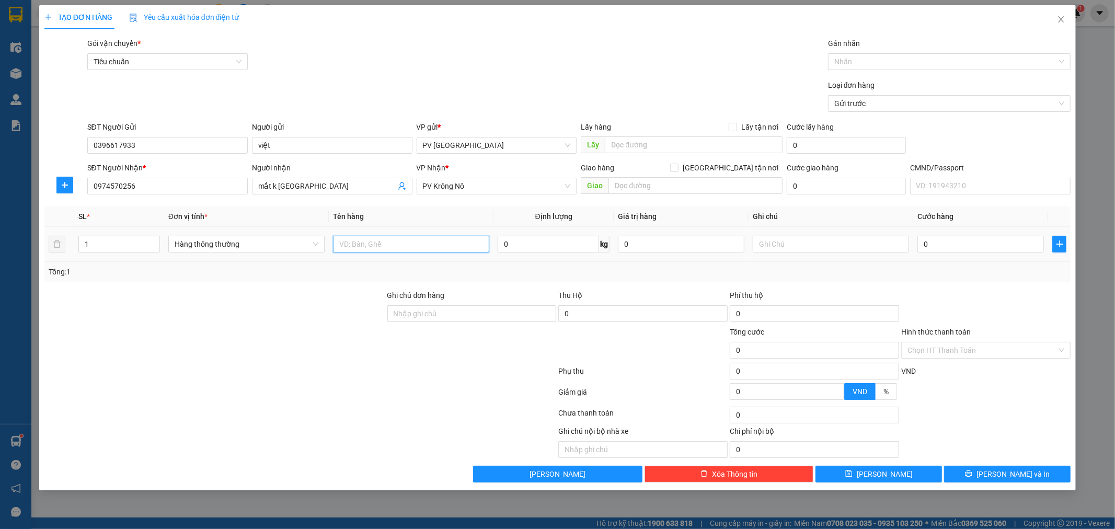
click at [393, 249] on input "text" at bounding box center [411, 244] width 156 height 17
type input "mk"
type input "h"
type input "3"
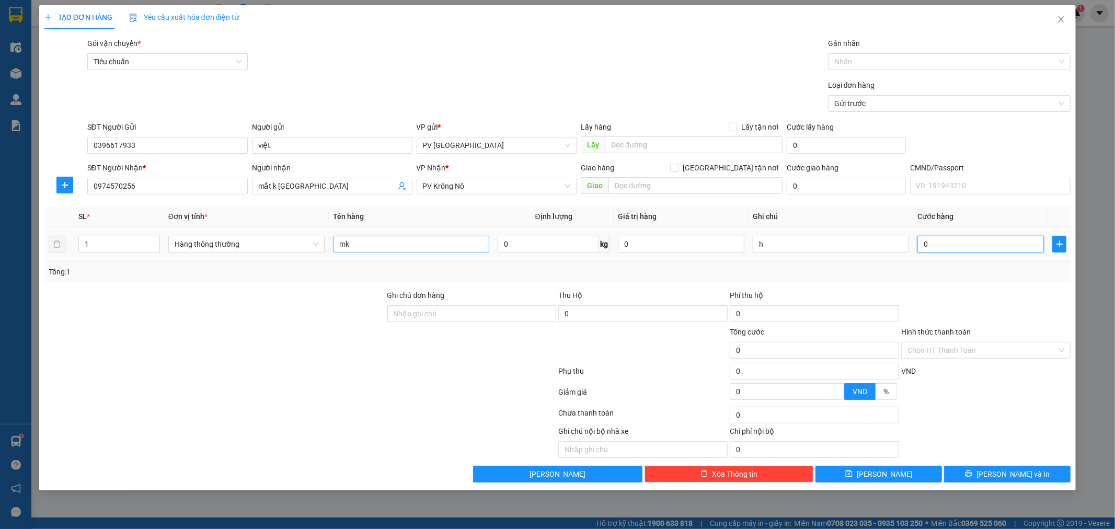
type input "3"
type input "30"
type input "300"
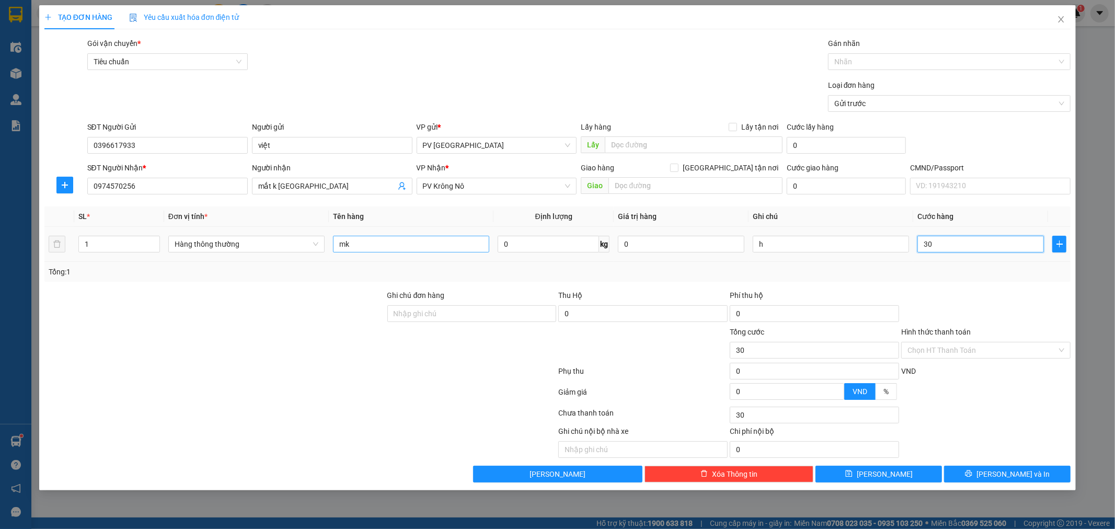
type input "300"
type input "3.000"
click at [626, 184] on input "text" at bounding box center [696, 185] width 174 height 17
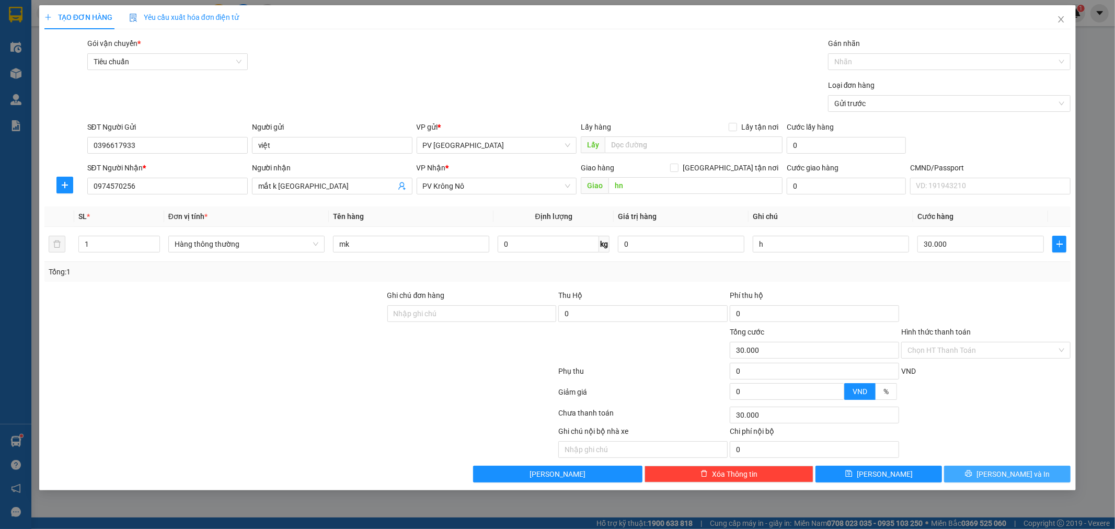
click at [1015, 470] on span "[PERSON_NAME] và In" at bounding box center [1013, 475] width 73 height 12
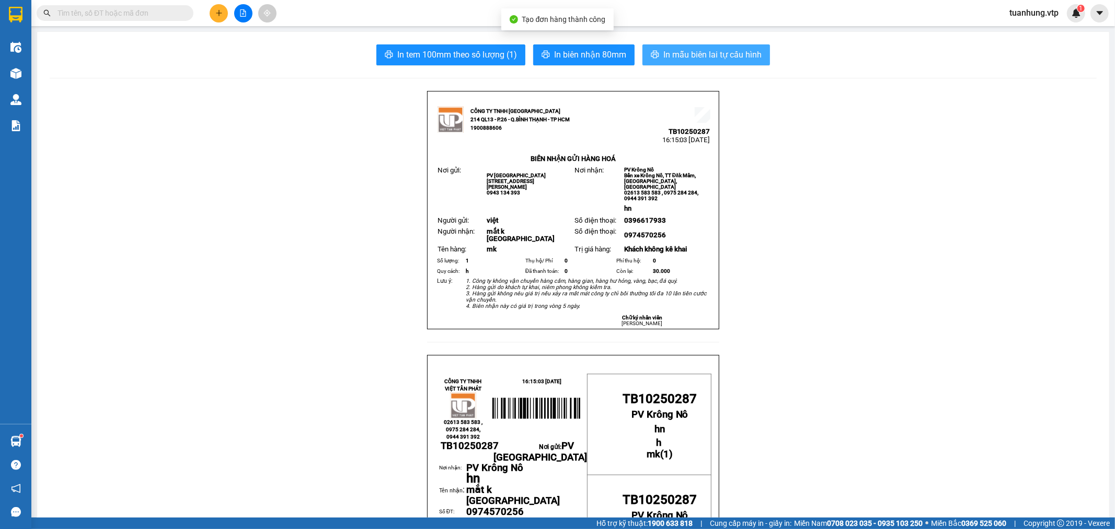
click at [682, 53] on span "In mẫu biên lai tự cấu hình" at bounding box center [713, 54] width 98 height 13
click at [213, 8] on button at bounding box center [219, 13] width 18 height 18
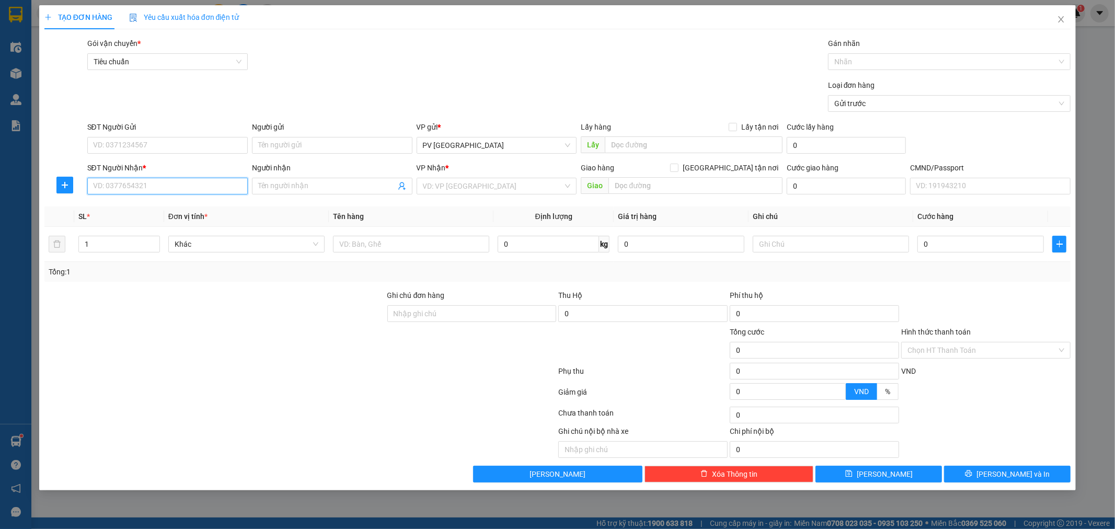
click at [239, 191] on input "SĐT Người Nhận *" at bounding box center [167, 186] width 161 height 17
click at [353, 190] on input "Người nhận" at bounding box center [327, 186] width 138 height 12
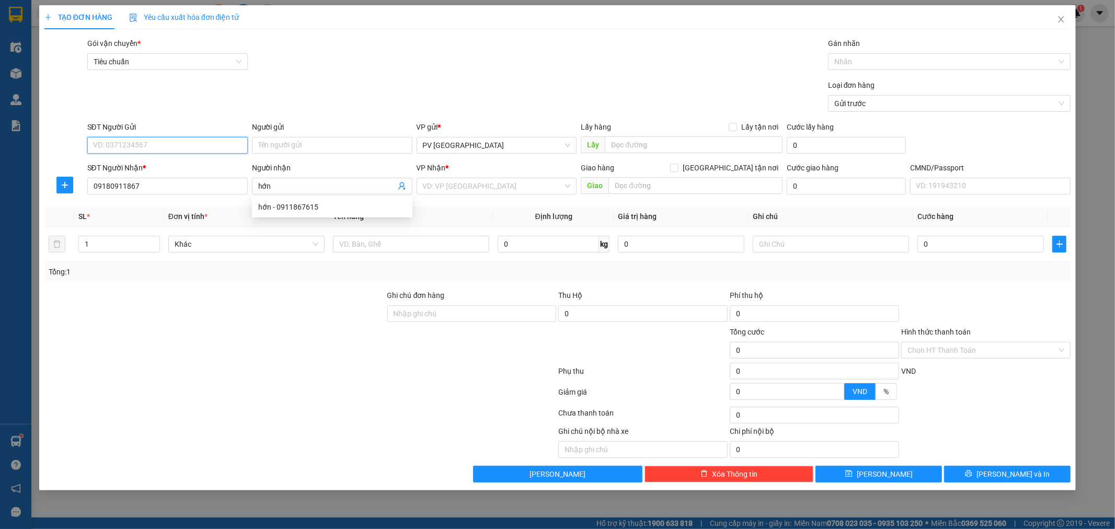
click at [233, 145] on input "SĐT Người Gửi" at bounding box center [167, 145] width 161 height 17
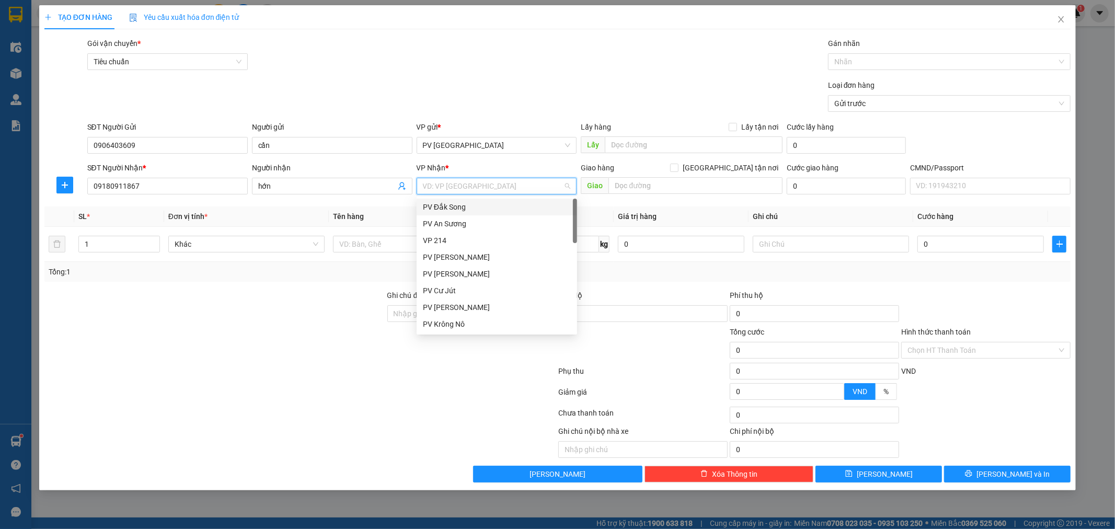
click at [513, 188] on input "search" at bounding box center [493, 186] width 141 height 16
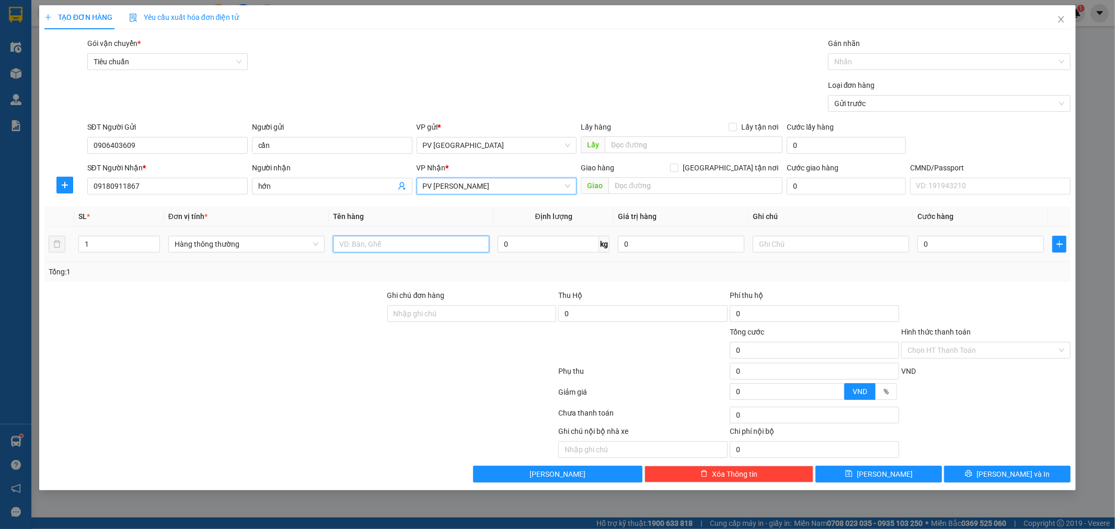
click at [425, 251] on input "text" at bounding box center [411, 244] width 156 height 17
click at [780, 247] on input "text" at bounding box center [831, 244] width 156 height 17
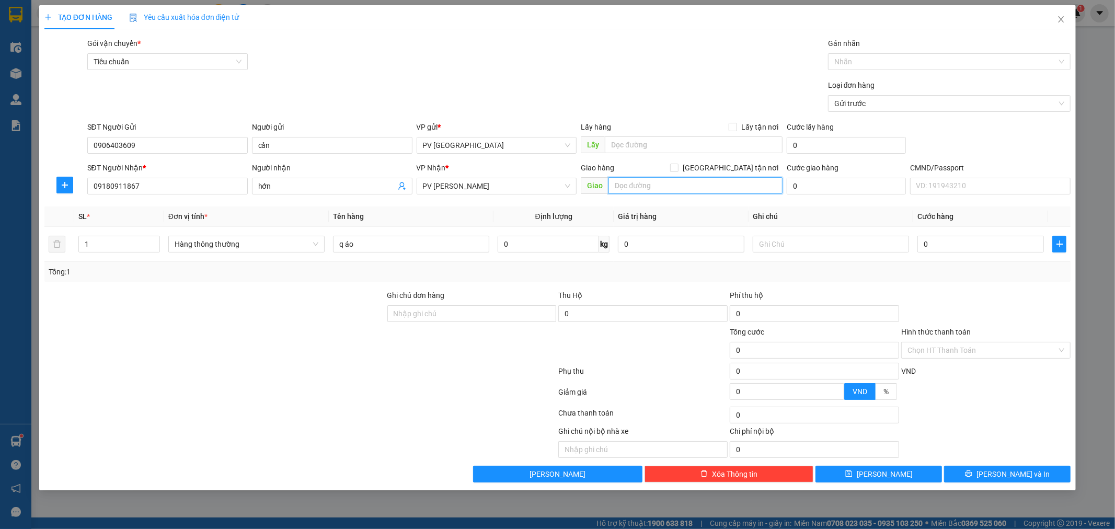
click at [663, 187] on input "text" at bounding box center [696, 185] width 174 height 17
click at [678, 166] on input "[GEOGRAPHIC_DATA] tận nơi" at bounding box center [673, 167] width 7 height 7
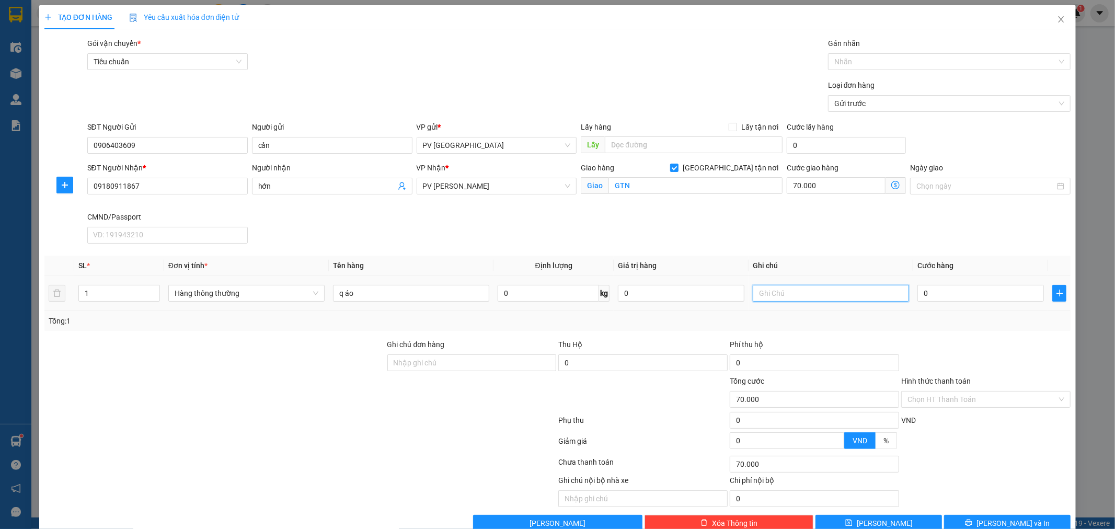
click at [780, 293] on input "text" at bounding box center [831, 293] width 156 height 17
click at [1053, 396] on div "Chọn HT Thanh Toán" at bounding box center [985, 399] width 169 height 17
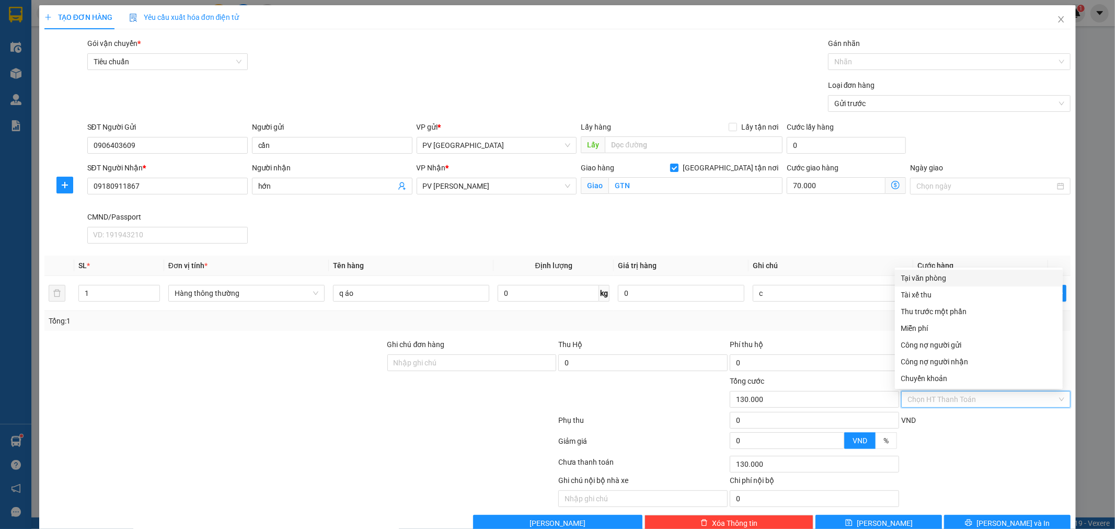
click at [1014, 279] on div "Tại văn phòng" at bounding box center [978, 278] width 155 height 12
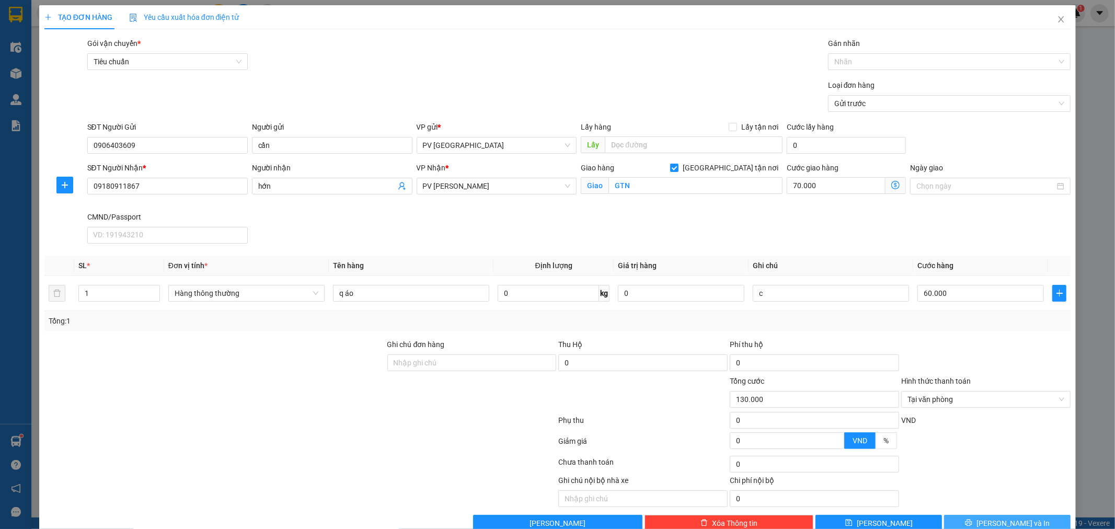
click at [1019, 522] on span "[PERSON_NAME] và In" at bounding box center [1013, 524] width 73 height 12
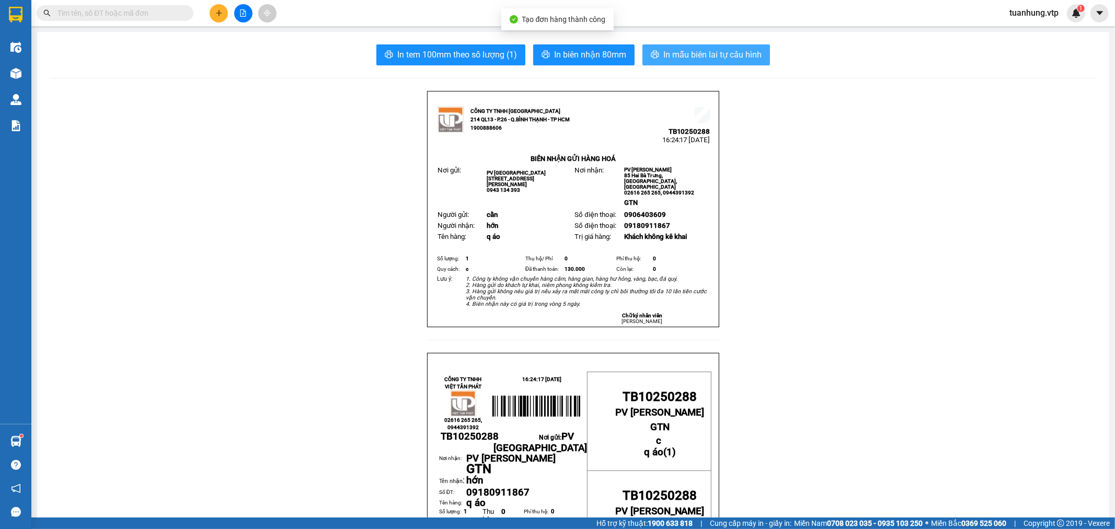
click at [706, 52] on span "In mẫu biên lai tự cấu hình" at bounding box center [713, 54] width 98 height 13
click at [221, 17] on button at bounding box center [219, 13] width 18 height 18
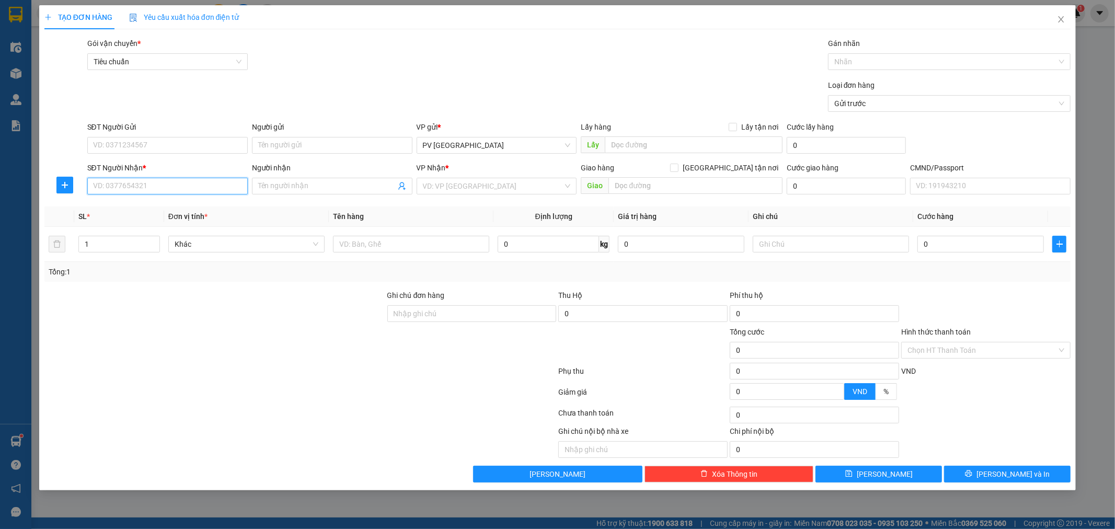
click at [206, 187] on input "SĐT Người Nhận *" at bounding box center [167, 186] width 161 height 17
drag, startPoint x: 194, startPoint y: 211, endPoint x: 191, endPoint y: 151, distance: 60.7
click at [194, 208] on div "0833764476 - tuấn" at bounding box center [168, 207] width 148 height 12
click at [195, 150] on input "SĐT Người Gửi" at bounding box center [167, 145] width 161 height 17
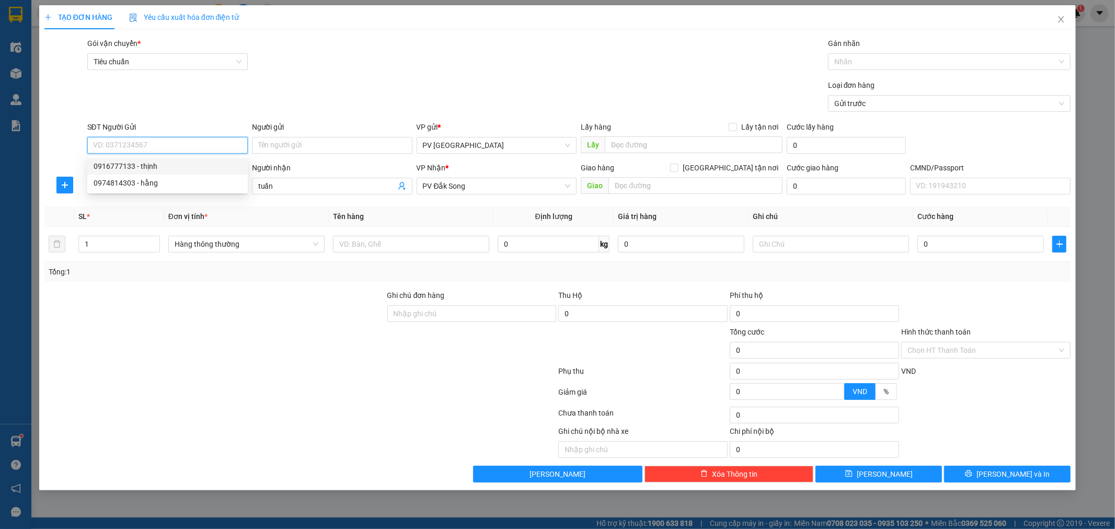
click at [213, 142] on input "SĐT Người Gửi" at bounding box center [167, 145] width 161 height 17
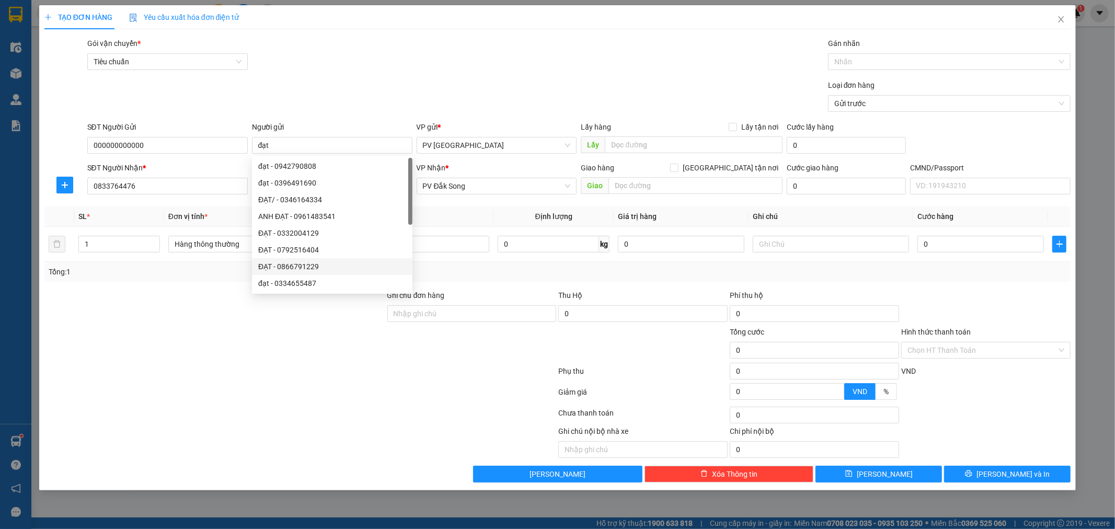
drag, startPoint x: 293, startPoint y: 402, endPoint x: 305, endPoint y: 304, distance: 98.6
click at [293, 402] on div at bounding box center [300, 394] width 515 height 21
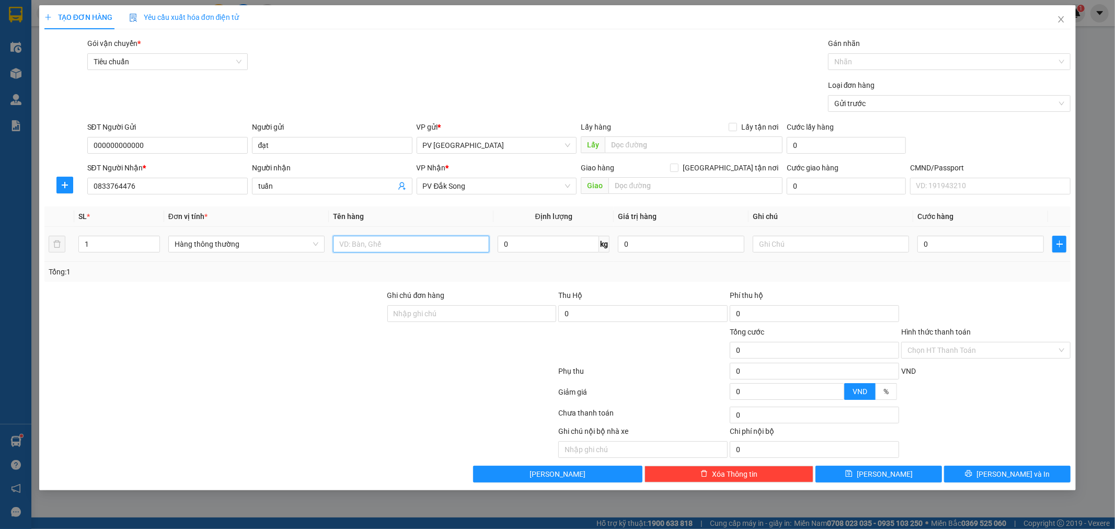
click at [434, 242] on input "text" at bounding box center [411, 244] width 156 height 17
click at [1022, 477] on span "[PERSON_NAME] và In" at bounding box center [1013, 475] width 73 height 12
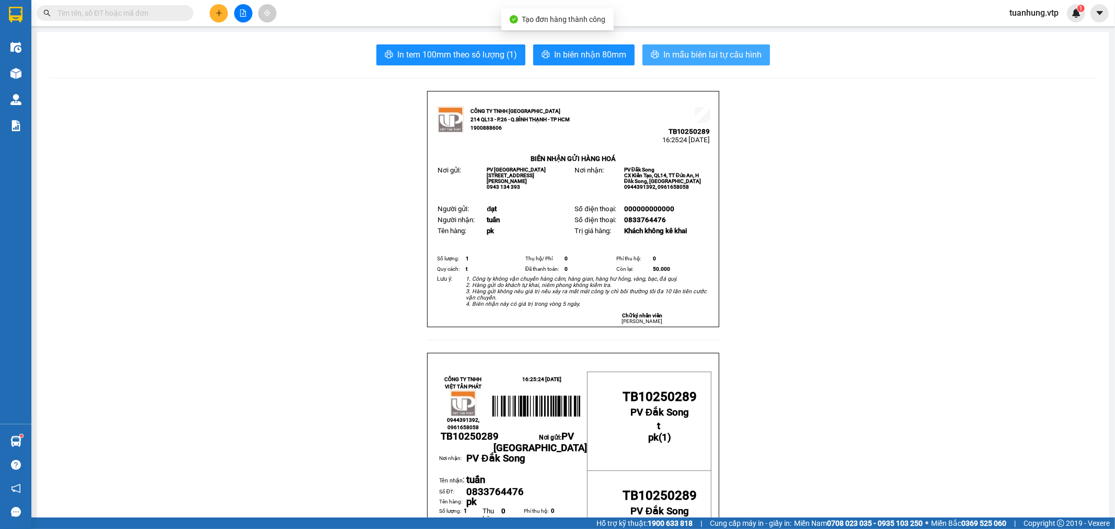
click at [683, 62] on button "In mẫu biên lai tự cấu hình" at bounding box center [707, 54] width 128 height 21
click at [221, 13] on icon "plus" at bounding box center [219, 13] width 6 height 1
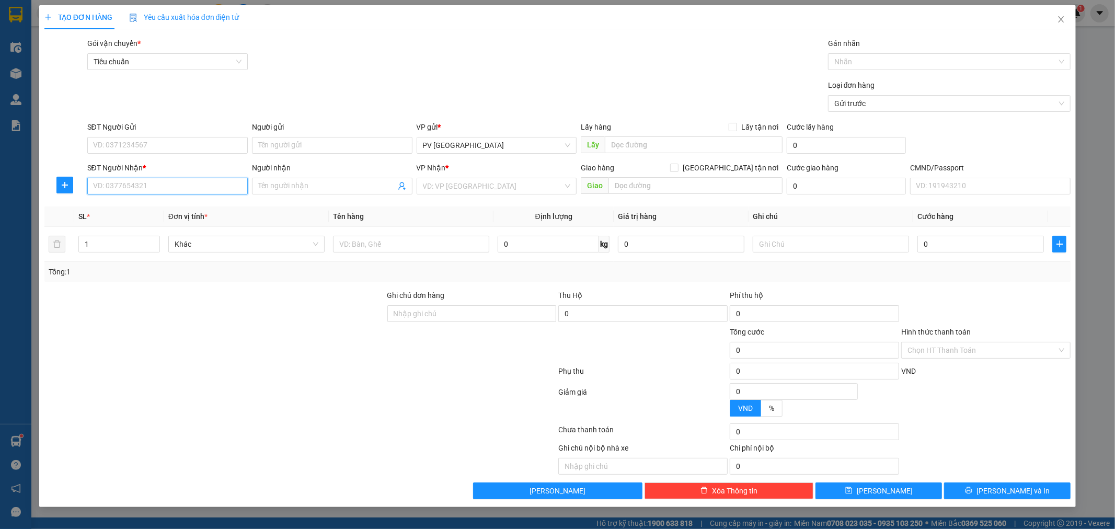
click at [217, 187] on input "SĐT Người Nhận *" at bounding box center [167, 186] width 161 height 17
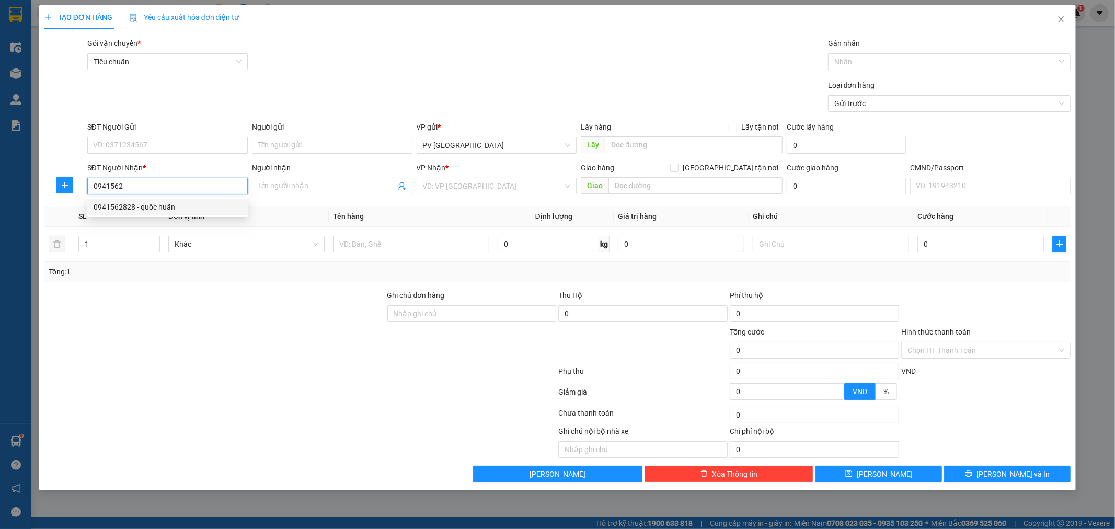
click at [205, 207] on div "0941562828 - quốc huấn" at bounding box center [168, 207] width 148 height 12
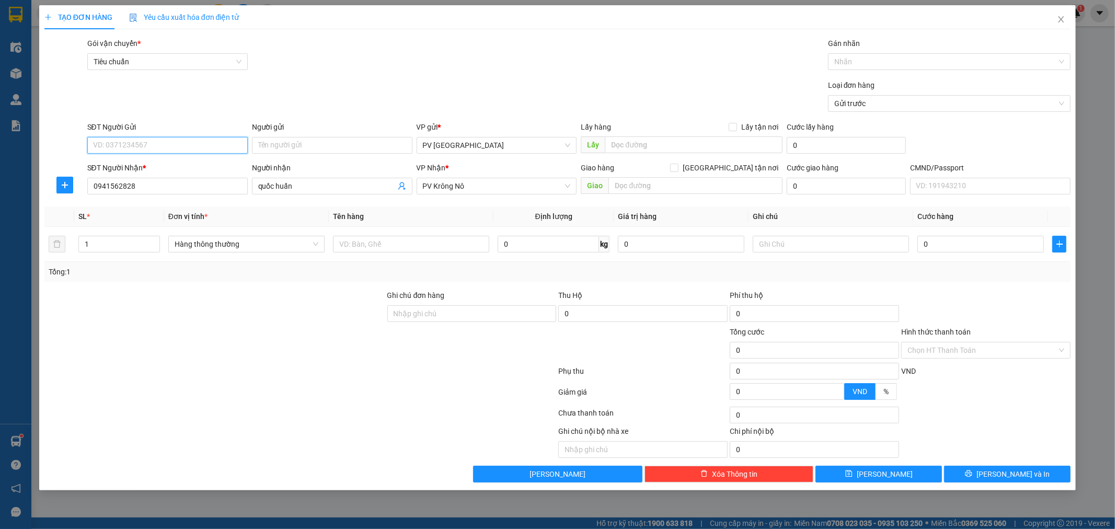
click at [211, 152] on input "SĐT Người Gửi" at bounding box center [167, 145] width 161 height 17
click at [180, 195] on div "0934651061 - vương" at bounding box center [168, 200] width 148 height 12
click at [90, 245] on input "1" at bounding box center [119, 244] width 81 height 16
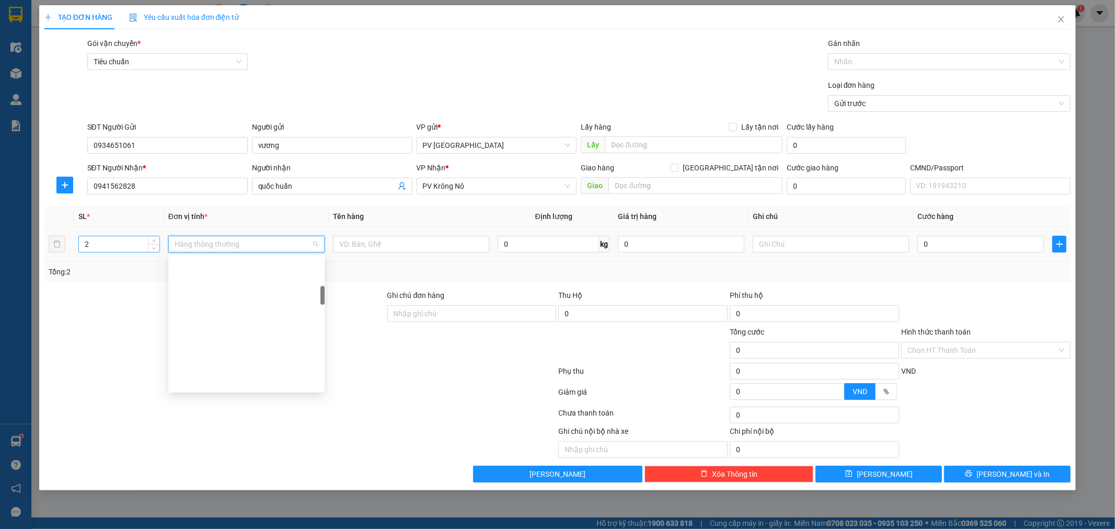
scroll to position [217, 0]
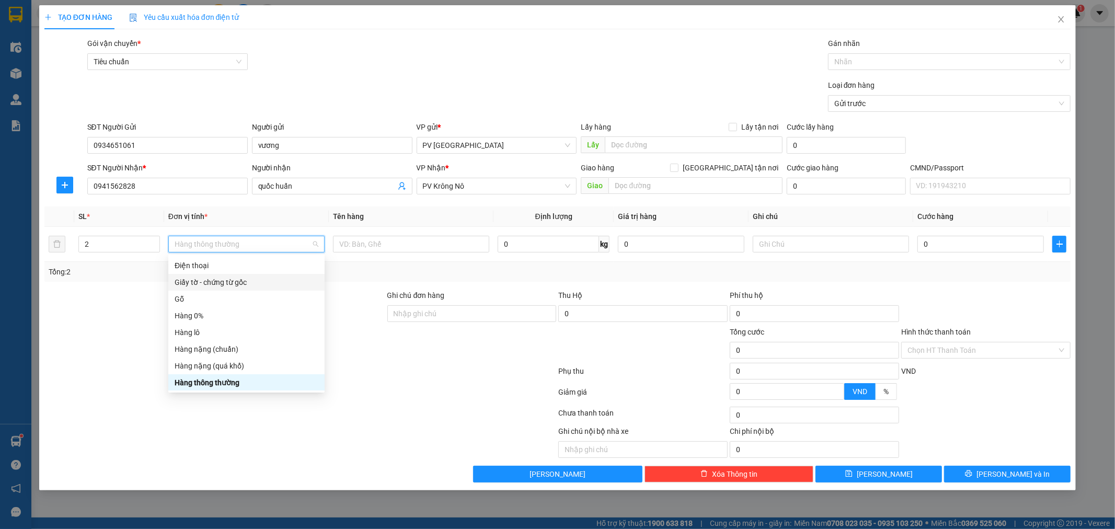
click at [445, 272] on div "Tổng: 2" at bounding box center [558, 272] width 1019 height 12
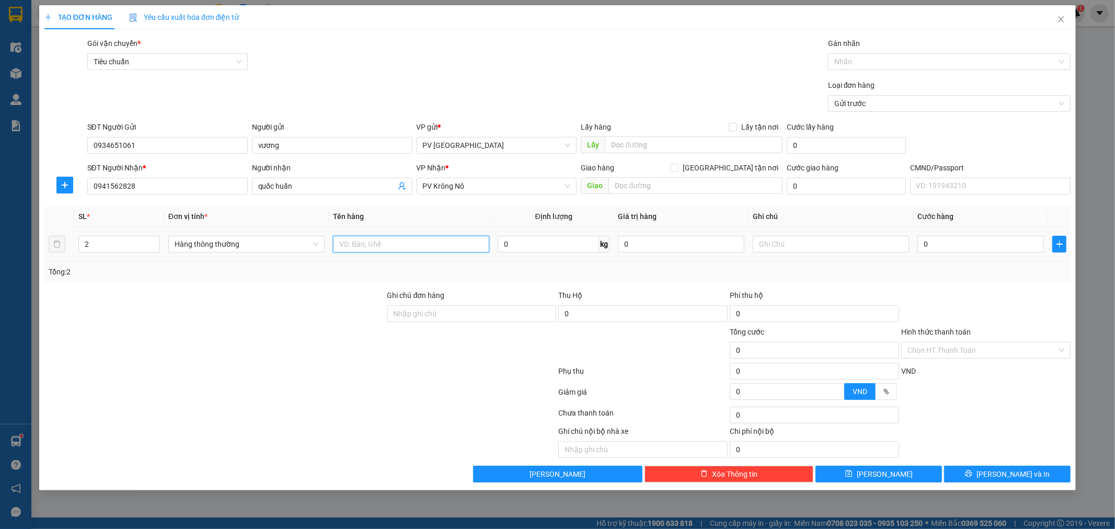
click at [443, 247] on input "text" at bounding box center [411, 244] width 156 height 17
click at [1050, 476] on button "[PERSON_NAME] và In" at bounding box center [1007, 474] width 127 height 17
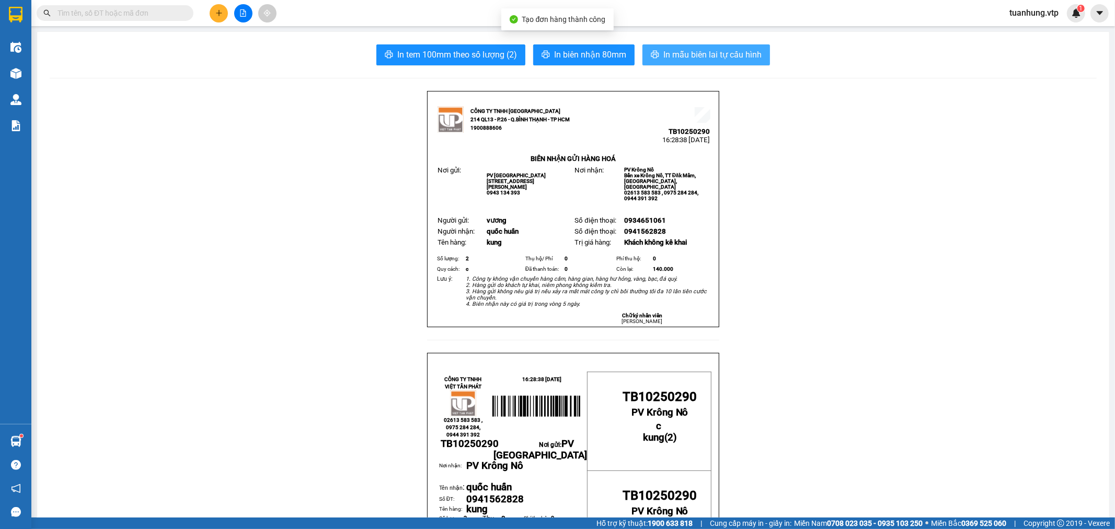
click at [680, 61] on button "In mẫu biên lai tự cấu hình" at bounding box center [707, 54] width 128 height 21
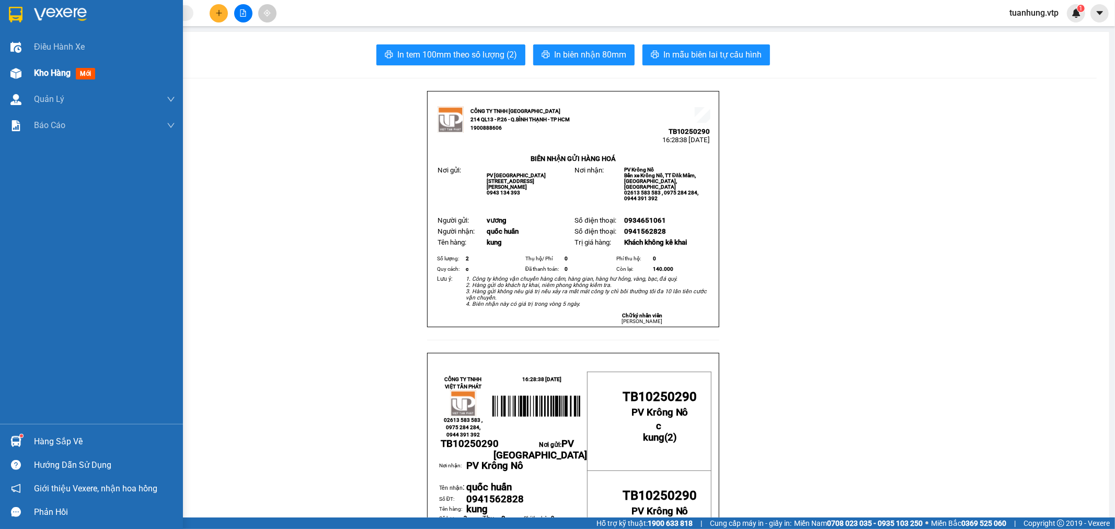
click at [22, 67] on div at bounding box center [16, 73] width 18 height 18
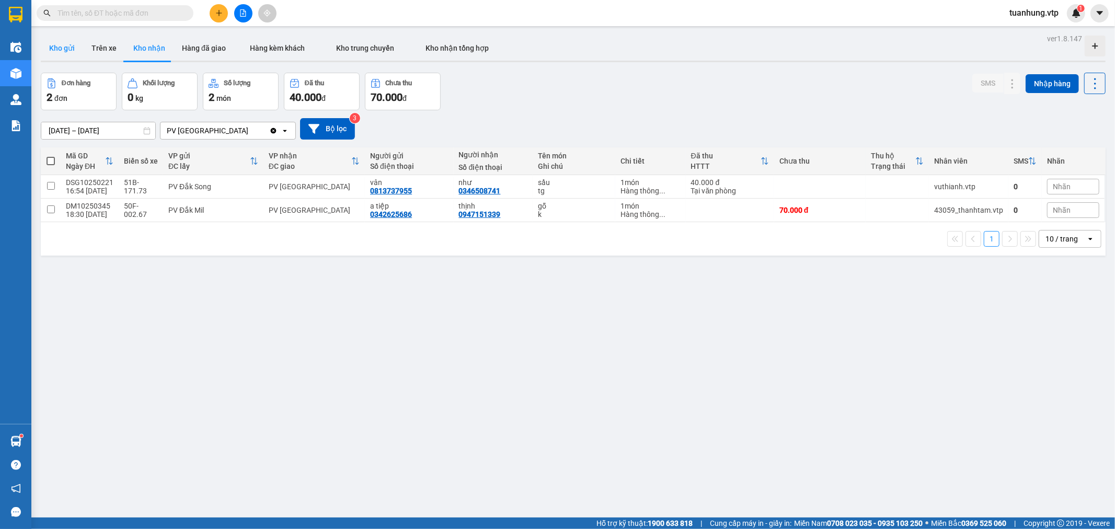
click at [60, 48] on button "Kho gửi" at bounding box center [62, 48] width 42 height 25
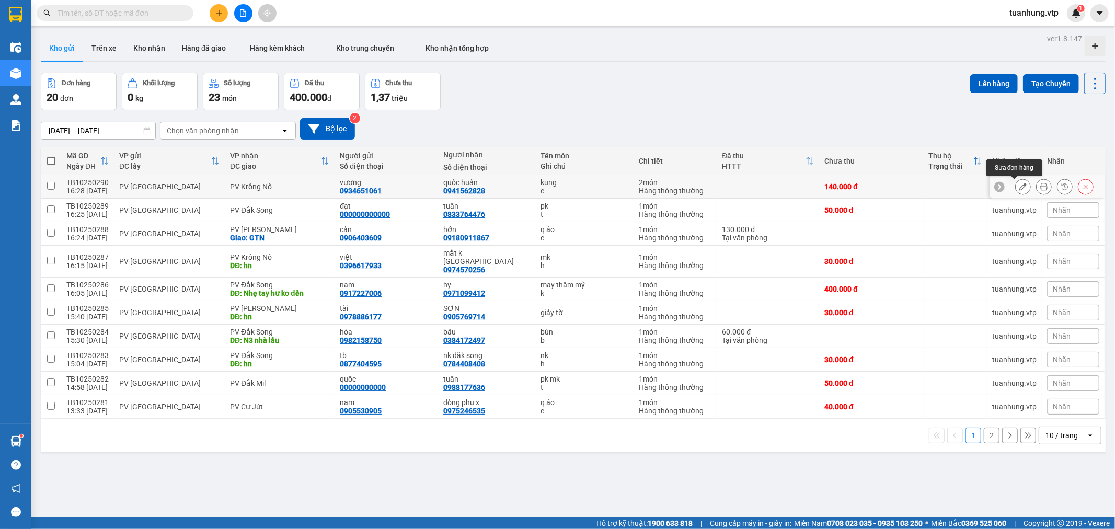
click at [1017, 183] on button at bounding box center [1023, 187] width 15 height 18
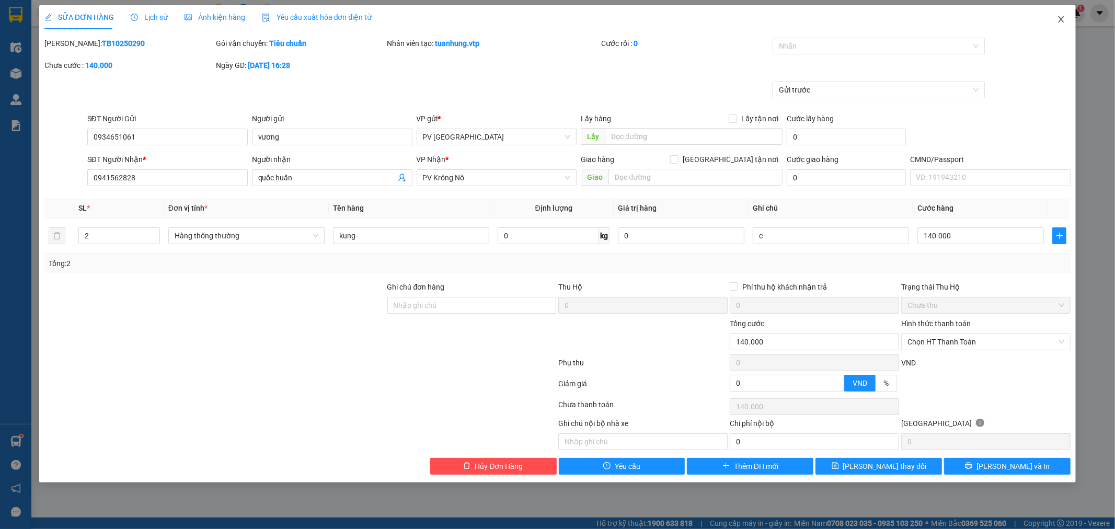
click at [1065, 22] on icon "close" at bounding box center [1061, 19] width 8 height 8
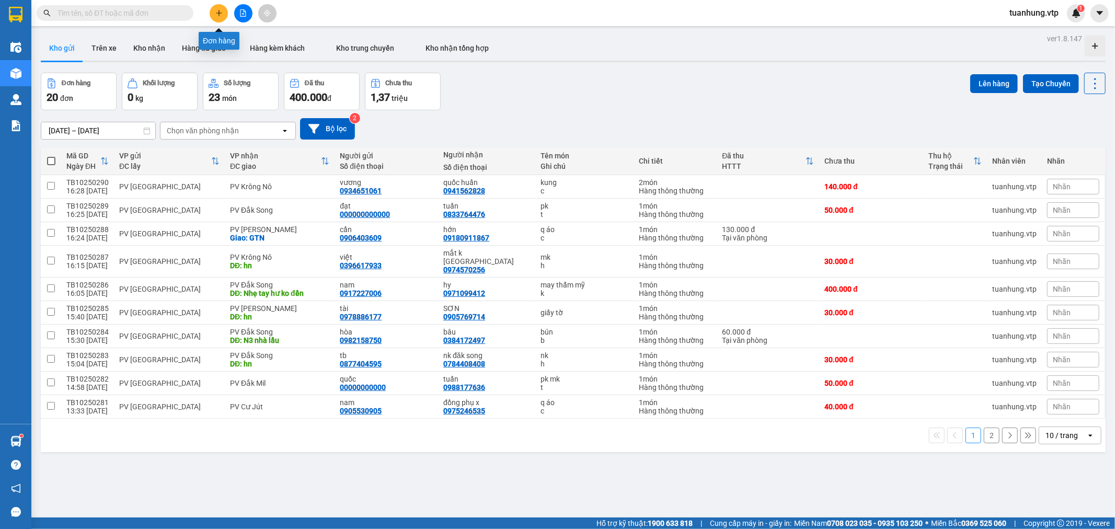
click at [215, 14] on icon "plus" at bounding box center [218, 12] width 7 height 7
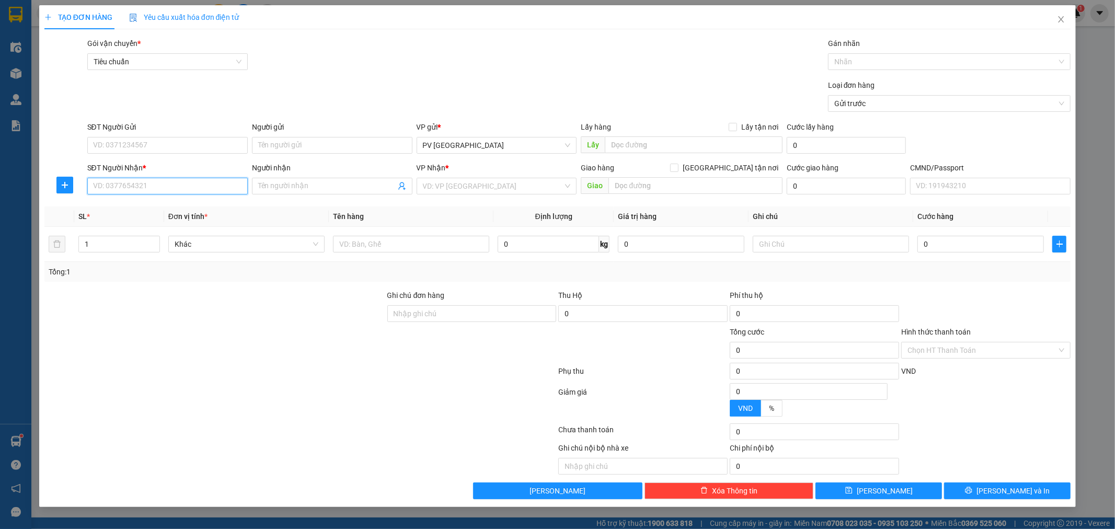
click at [207, 187] on input "SĐT Người Nhận *" at bounding box center [167, 186] width 161 height 17
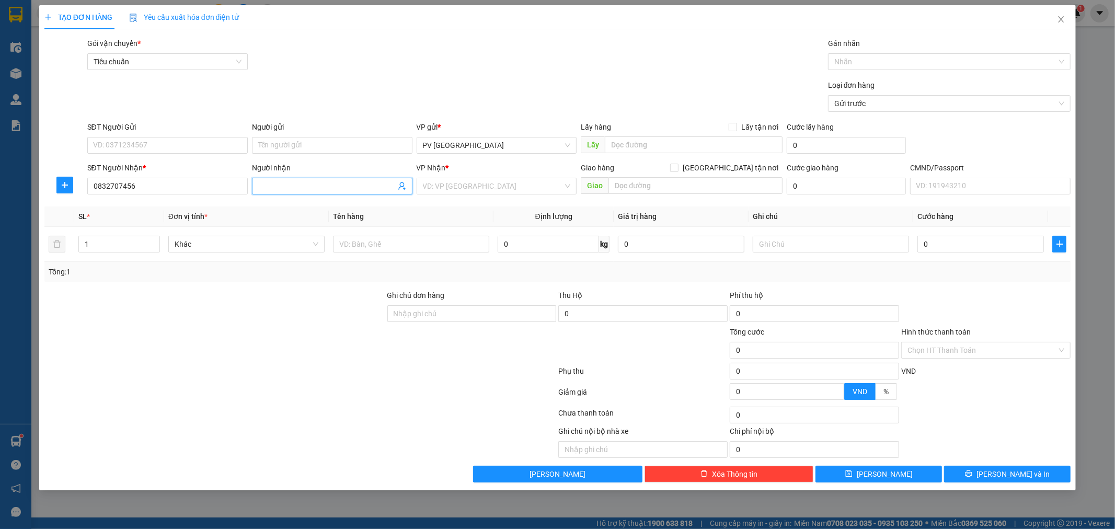
click at [331, 191] on input "Người nhận" at bounding box center [327, 186] width 138 height 12
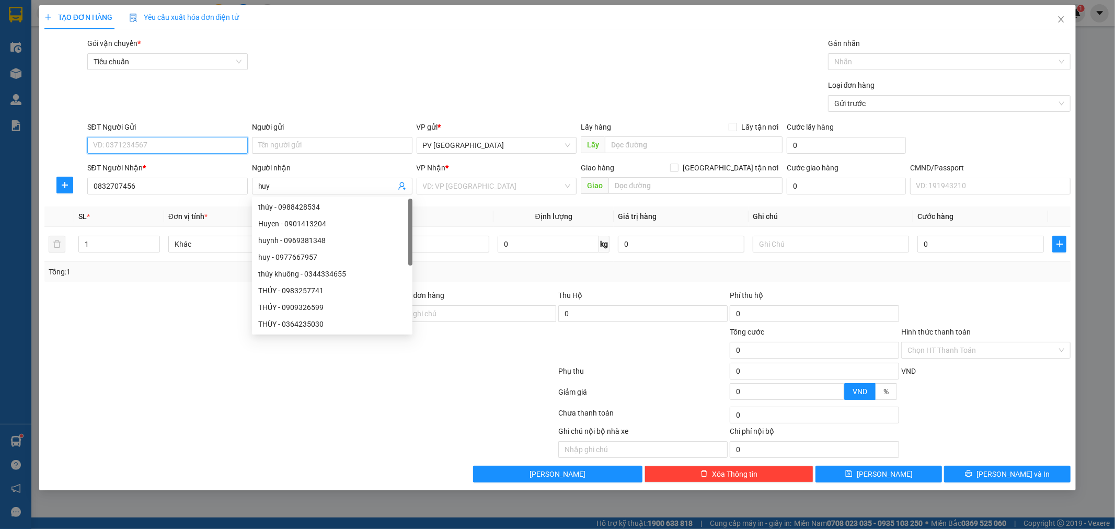
click at [204, 150] on input "SĐT Người Gửi" at bounding box center [167, 145] width 161 height 17
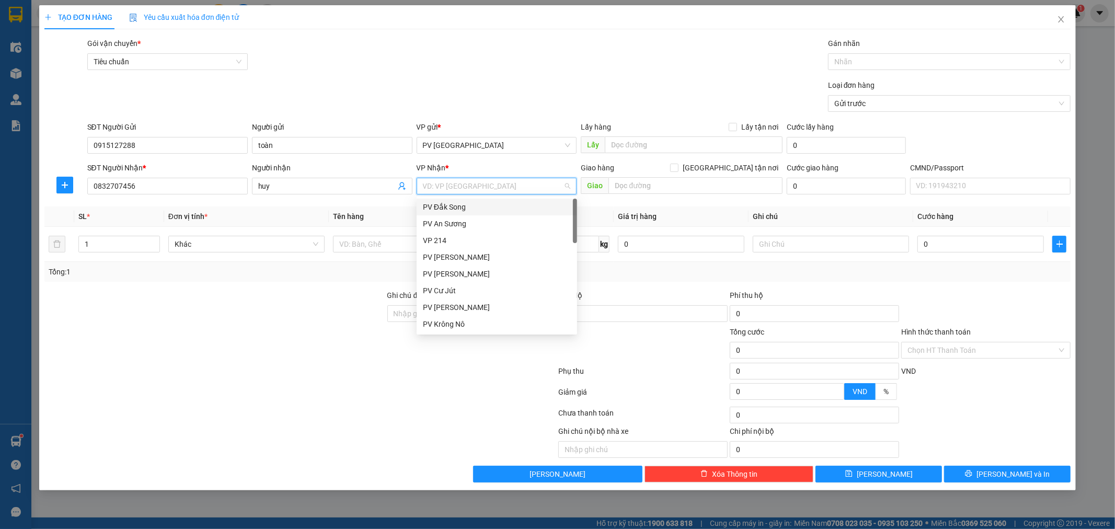
click at [462, 189] on input "search" at bounding box center [493, 186] width 141 height 16
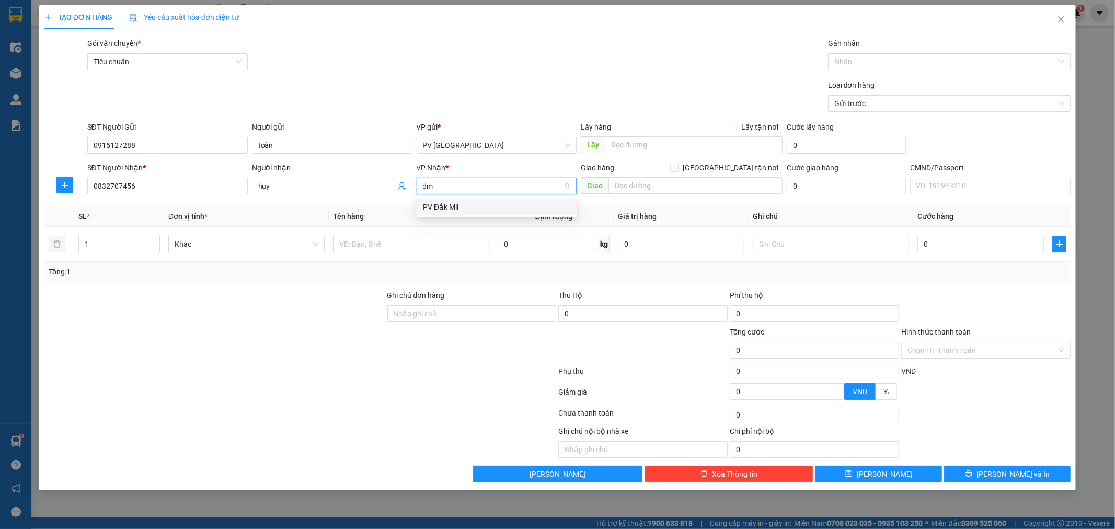
click at [477, 202] on div "PV Đắk Mil" at bounding box center [497, 207] width 148 height 12
click at [399, 243] on input "text" at bounding box center [411, 244] width 156 height 17
click at [87, 242] on input "1" at bounding box center [119, 244] width 81 height 16
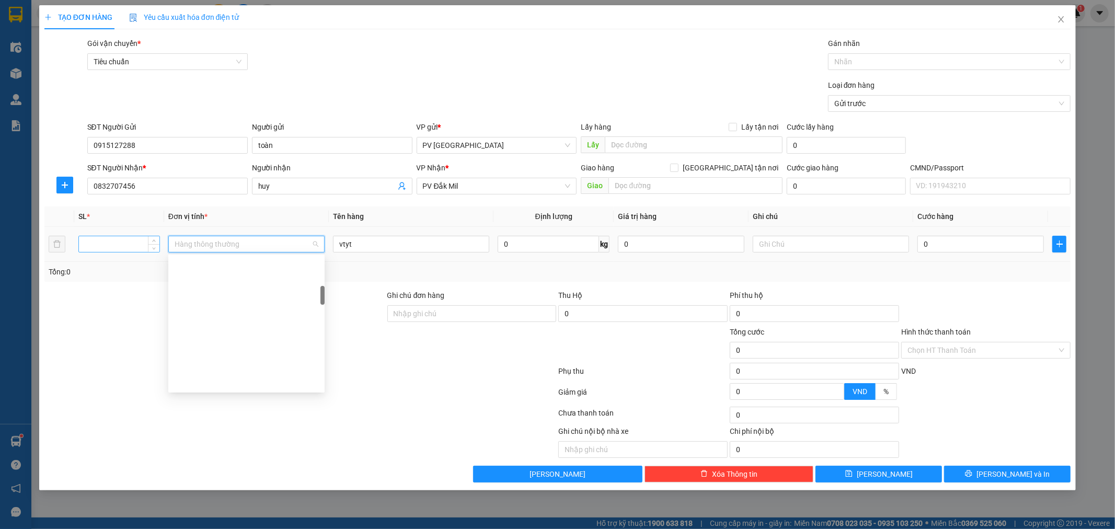
scroll to position [217, 0]
click at [87, 242] on input "number" at bounding box center [119, 244] width 81 height 16
click at [87, 241] on input "2" at bounding box center [119, 244] width 81 height 16
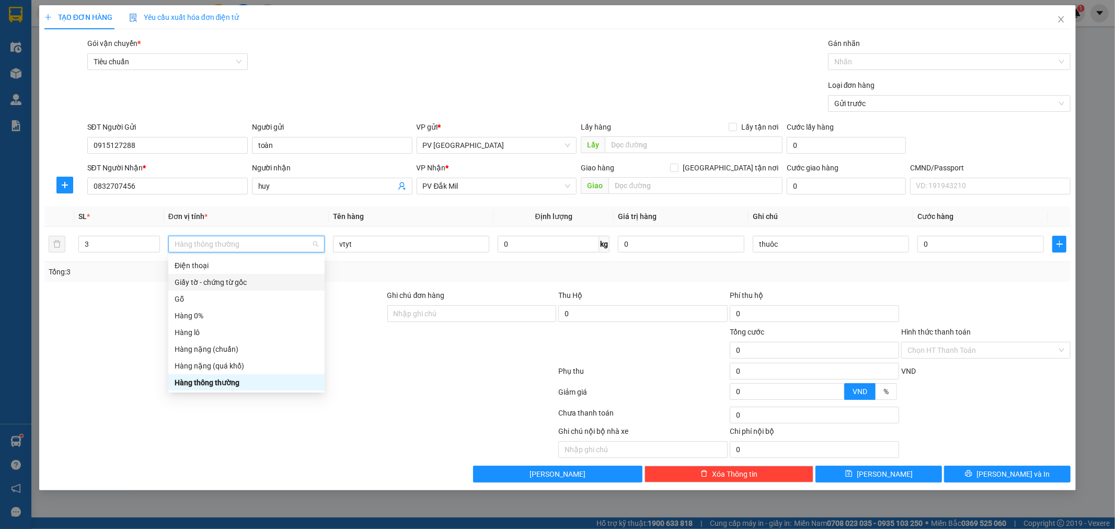
click at [373, 395] on div at bounding box center [300, 394] width 515 height 21
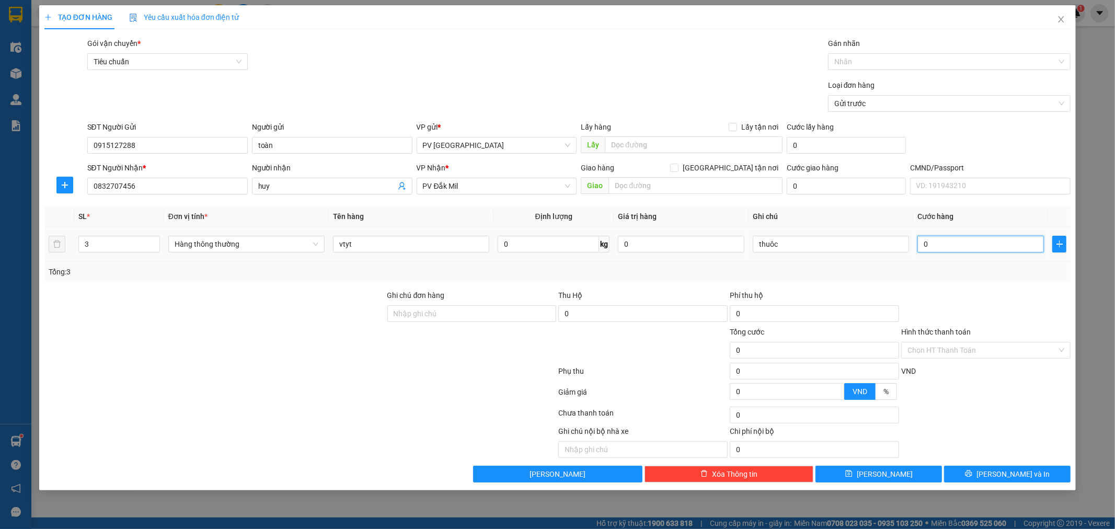
click at [923, 242] on input "0" at bounding box center [981, 244] width 127 height 17
drag, startPoint x: 780, startPoint y: 246, endPoint x: 739, endPoint y: 262, distance: 44.4
click at [739, 262] on div "SL * Đơn vị tính * Tên hàng Định lượng Giá trị hàng Ghi chú Cước hàng 3 Hàng th…" at bounding box center [557, 244] width 1027 height 75
click at [1062, 348] on div "Chọn HT Thanh Toán" at bounding box center [985, 350] width 169 height 17
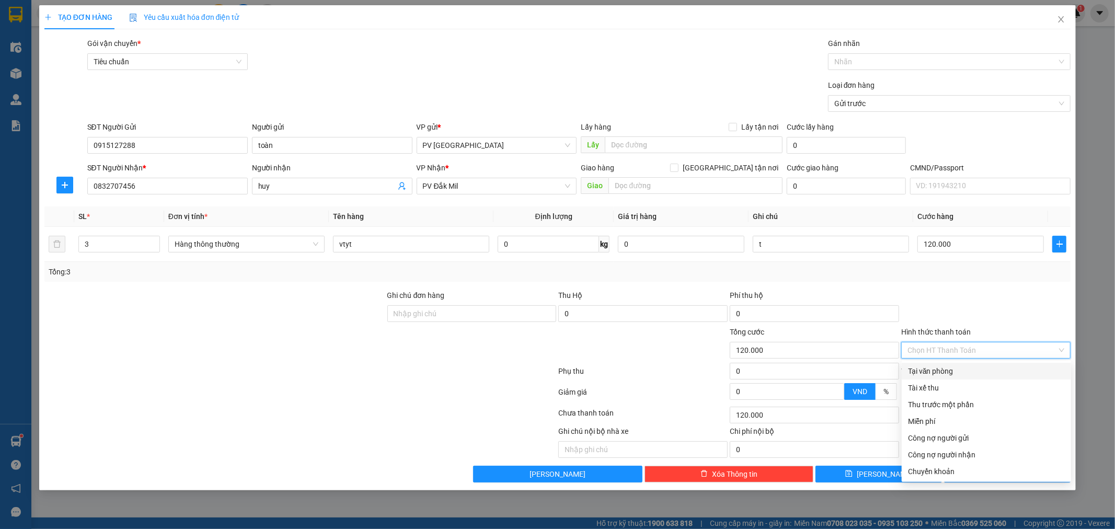
click at [1032, 368] on div "Tại văn phòng" at bounding box center [986, 372] width 157 height 12
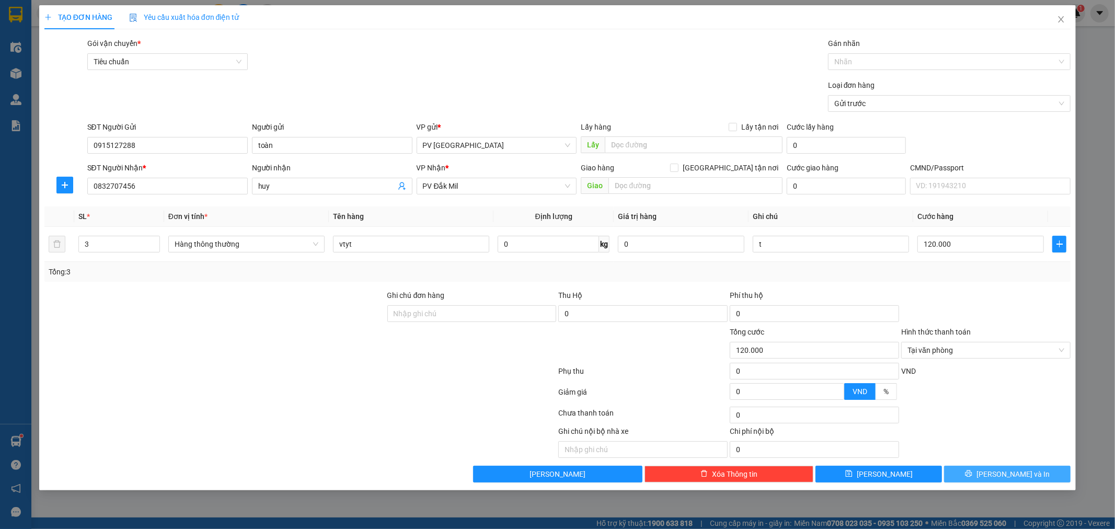
click at [1004, 475] on span "[PERSON_NAME] và In" at bounding box center [1013, 475] width 73 height 12
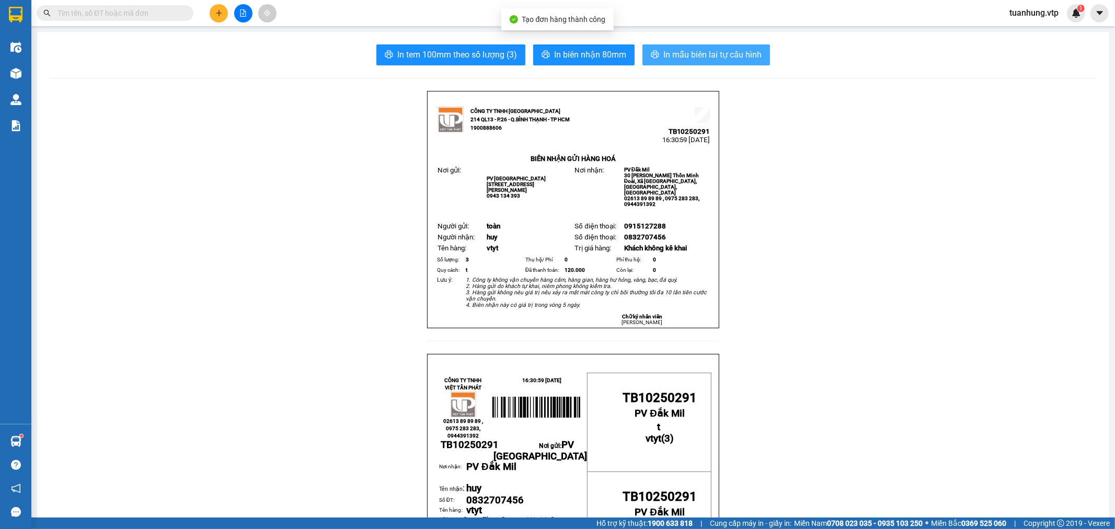
click at [667, 56] on span "In mẫu biên lai tự cấu hình" at bounding box center [713, 54] width 98 height 13
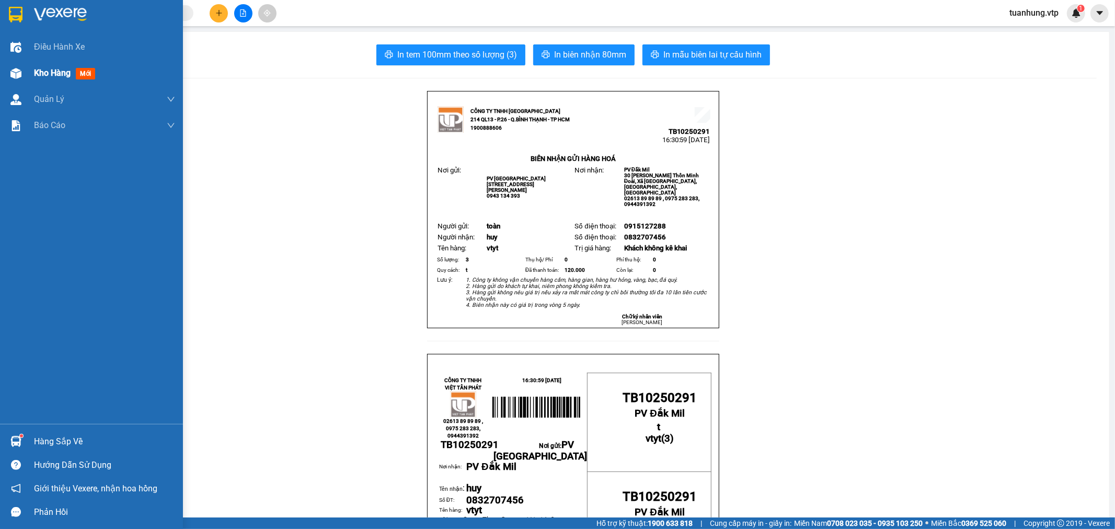
click at [20, 74] on img at bounding box center [15, 73] width 11 height 11
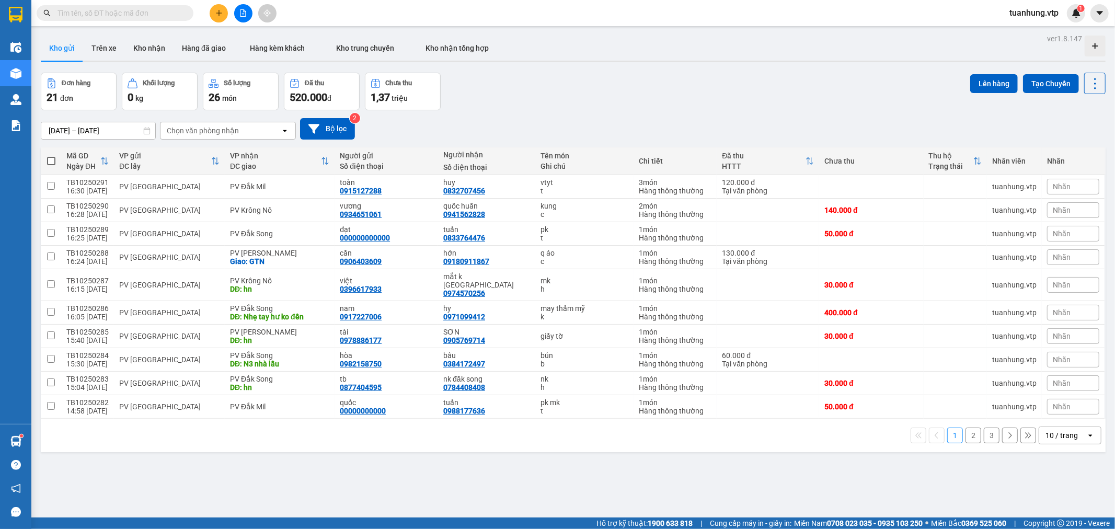
click at [1087, 431] on icon "open" at bounding box center [1091, 435] width 8 height 8
click at [1060, 403] on span "100 / trang" at bounding box center [1057, 405] width 38 height 10
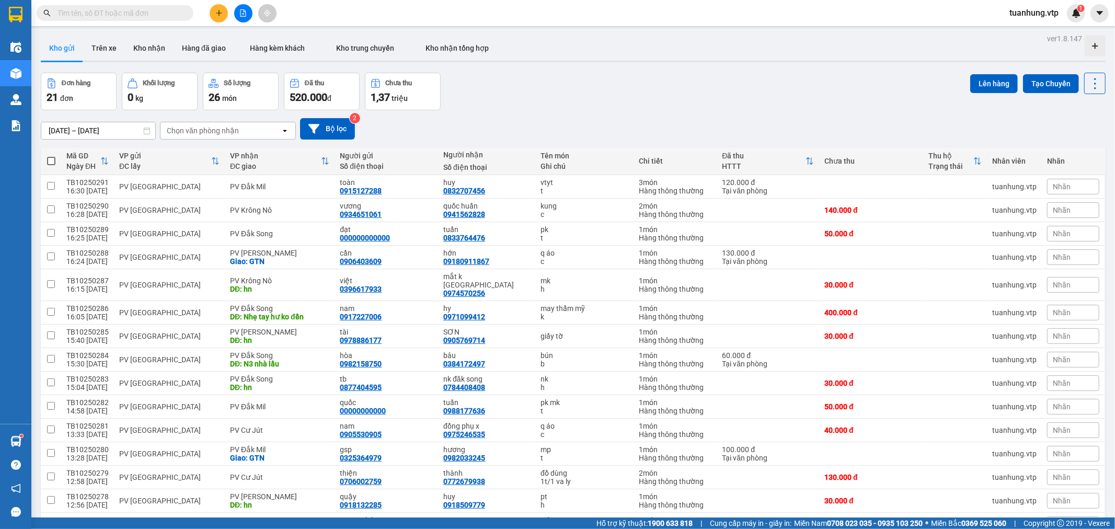
click at [50, 163] on span at bounding box center [51, 161] width 8 height 8
click at [51, 156] on input "checkbox" at bounding box center [51, 156] width 0 height 0
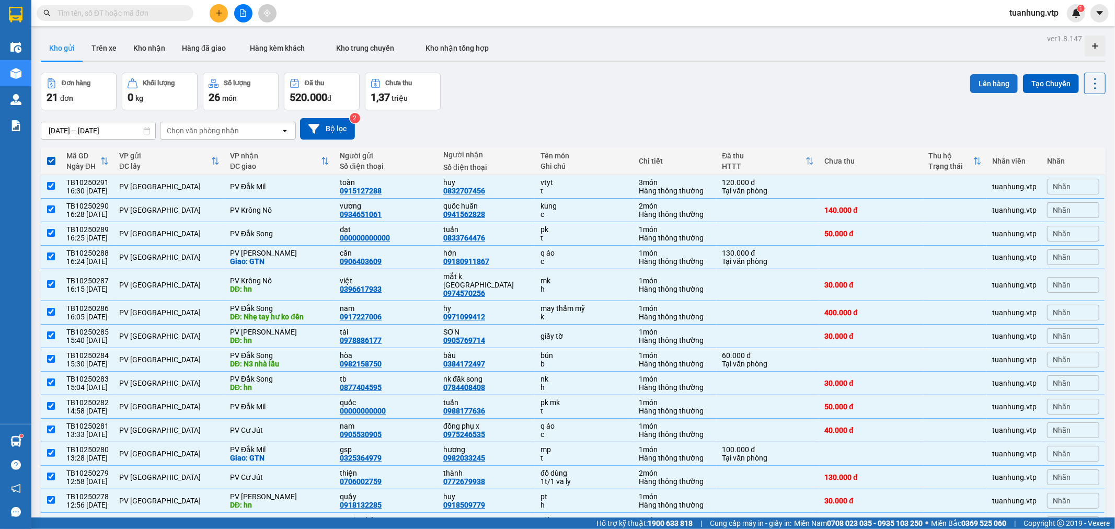
click at [985, 82] on button "Lên hàng" at bounding box center [995, 83] width 48 height 19
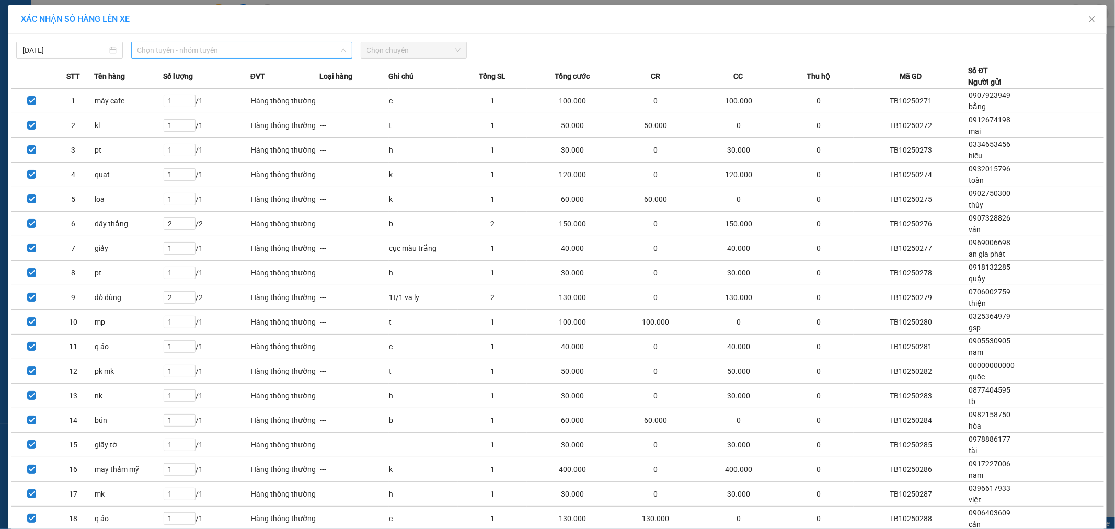
click at [189, 51] on span "Chọn tuyến - nhóm tuyến" at bounding box center [242, 50] width 209 height 16
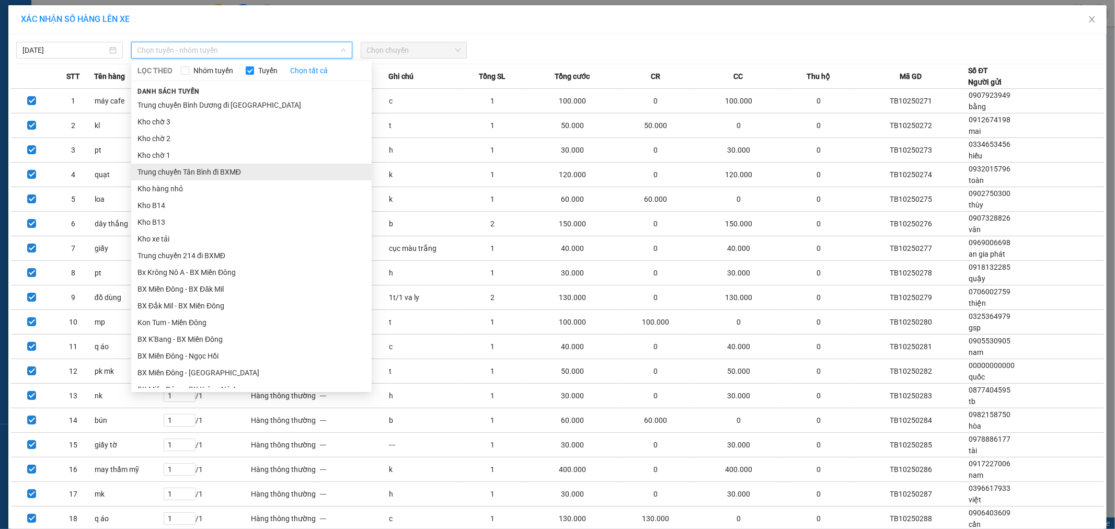
click at [264, 167] on li "Trung chuyển Tân Bình đi BXMĐ" at bounding box center [251, 172] width 241 height 17
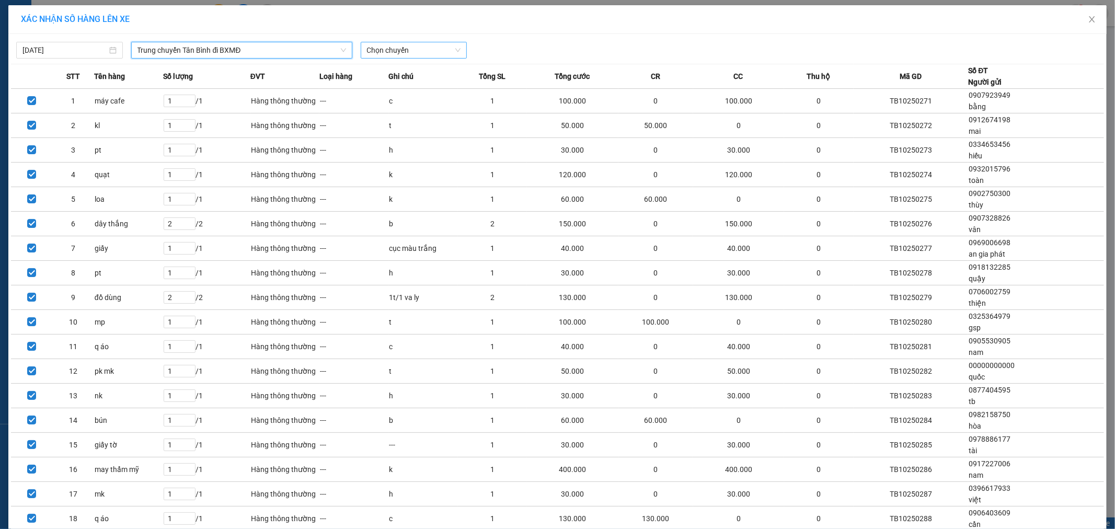
click at [453, 53] on span "Chọn chuyến" at bounding box center [414, 50] width 94 height 16
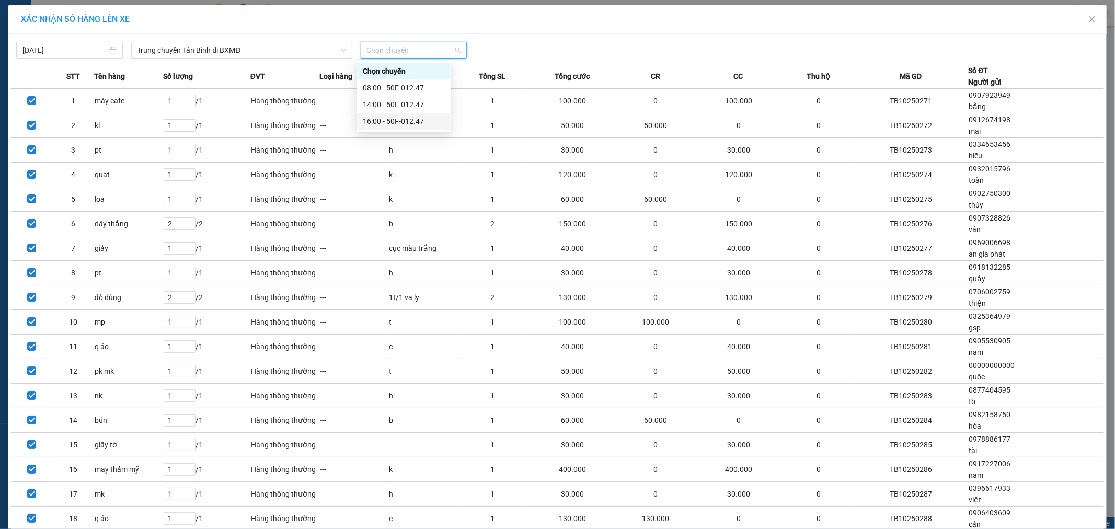
click at [415, 120] on div "16:00 - 50F-012.47" at bounding box center [404, 122] width 82 height 12
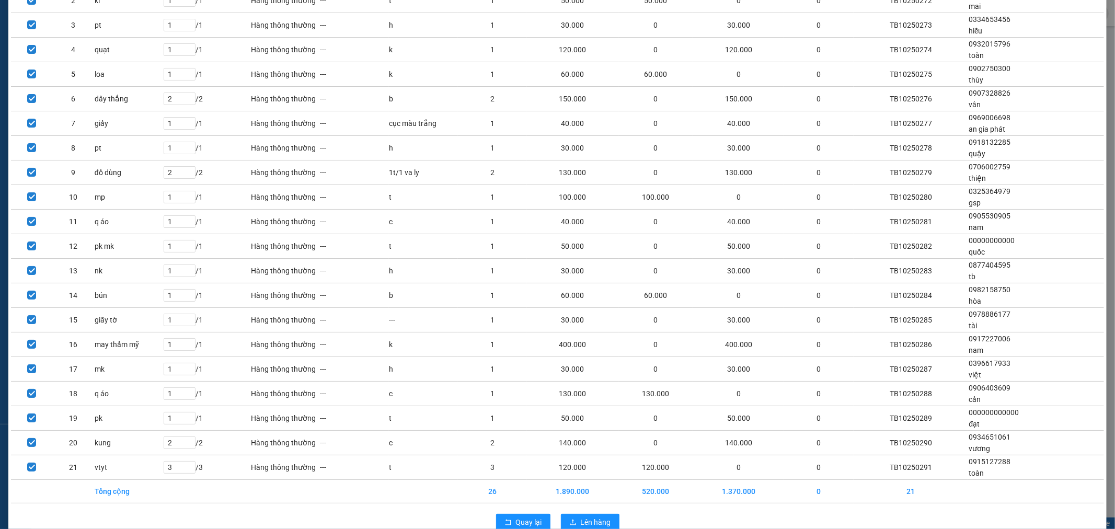
scroll to position [154, 0]
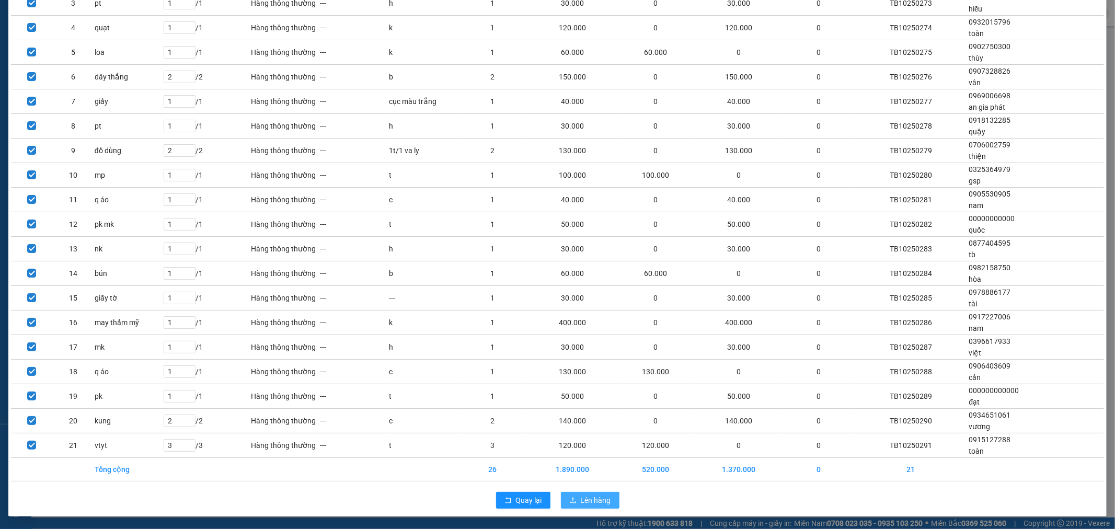
click at [597, 500] on span "Lên hàng" at bounding box center [596, 501] width 30 height 12
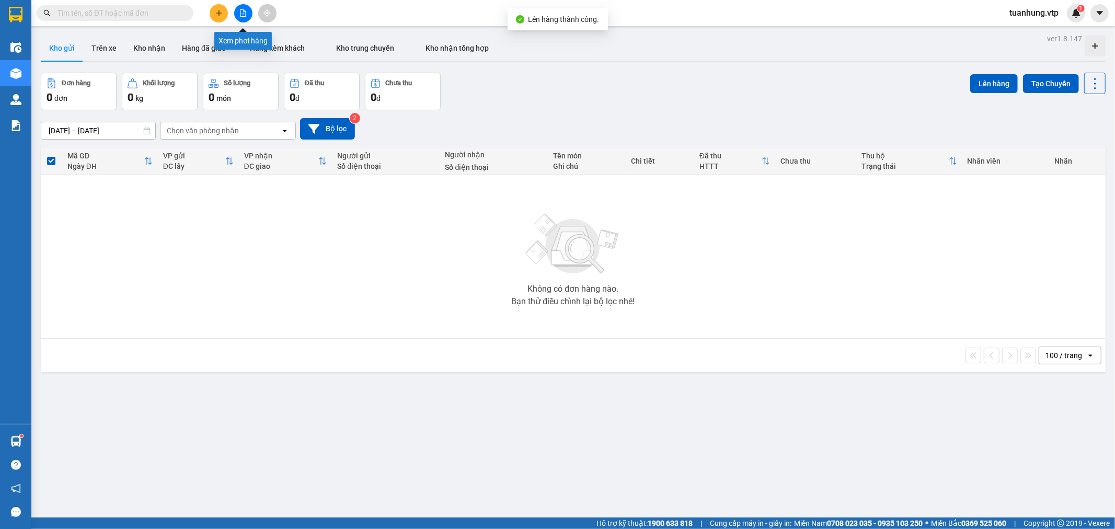
click at [242, 11] on icon "file-add" at bounding box center [242, 12] width 7 height 7
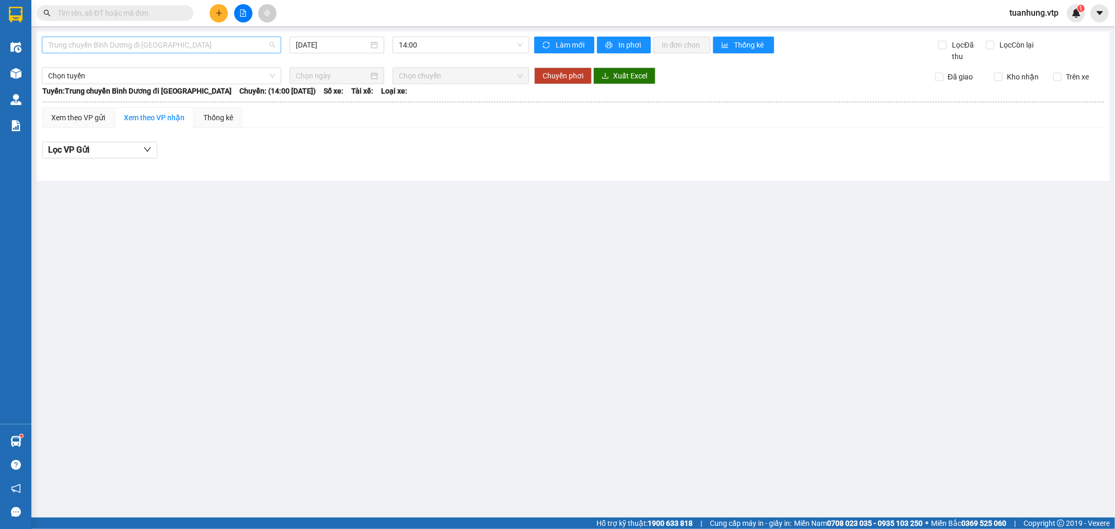
click at [143, 44] on span "Trung chuyển Bình Dương đi [GEOGRAPHIC_DATA]" at bounding box center [161, 45] width 227 height 16
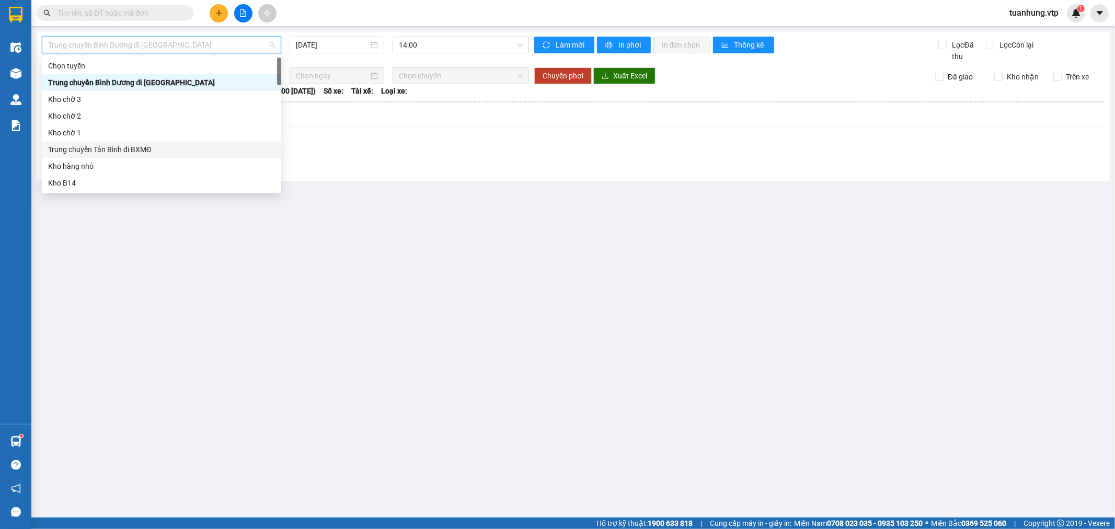
click at [141, 147] on div "Trung chuyển Tân Bình đi BXMĐ" at bounding box center [161, 150] width 227 height 12
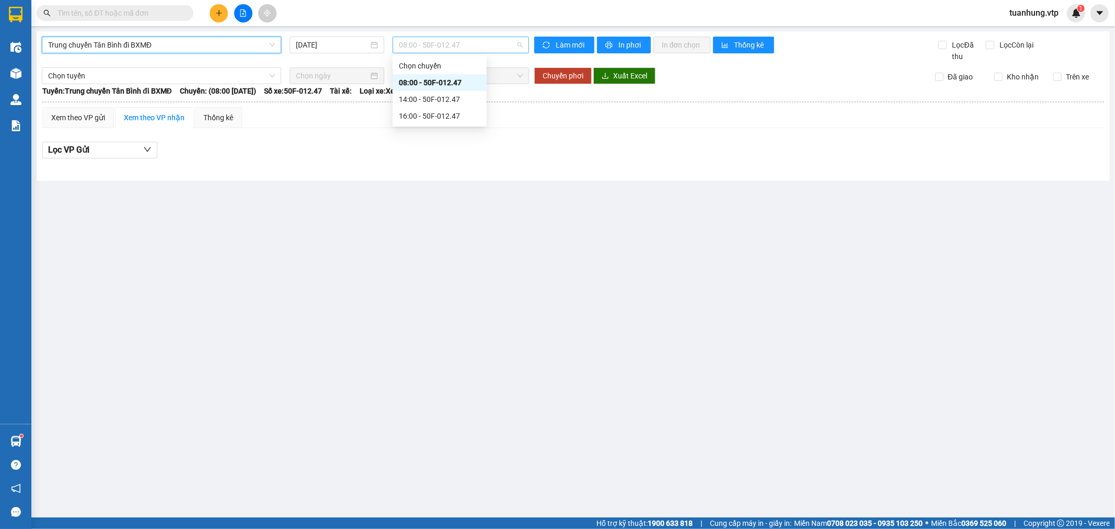
click at [520, 45] on span "08:00 - 50F-012.47" at bounding box center [460, 45] width 123 height 16
click at [449, 111] on div "16:00 - 50F-012.47" at bounding box center [440, 116] width 82 height 12
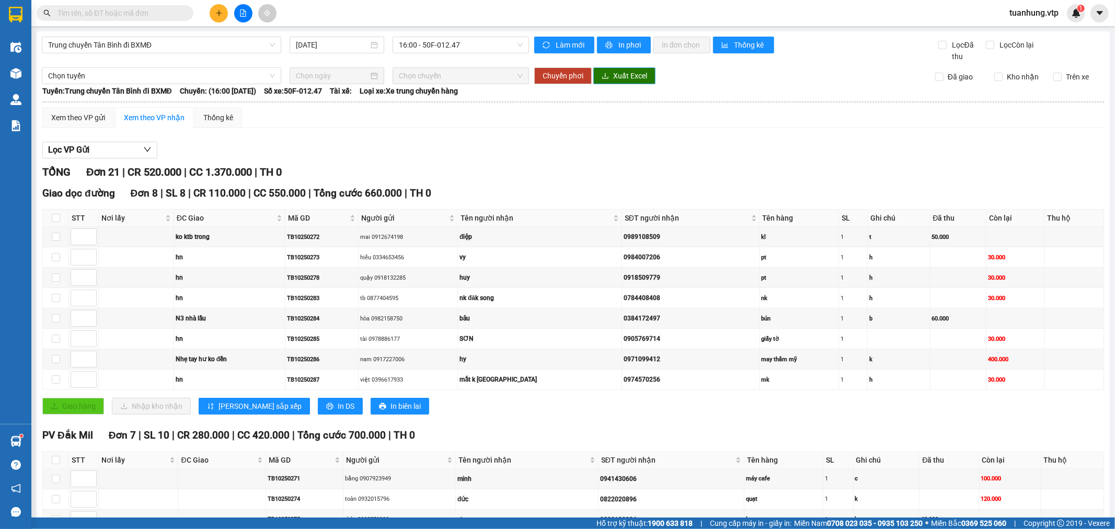
click at [619, 78] on span "Xuất Excel" at bounding box center [630, 76] width 34 height 12
click at [83, 114] on div "Xem theo VP gửi" at bounding box center [78, 118] width 54 height 12
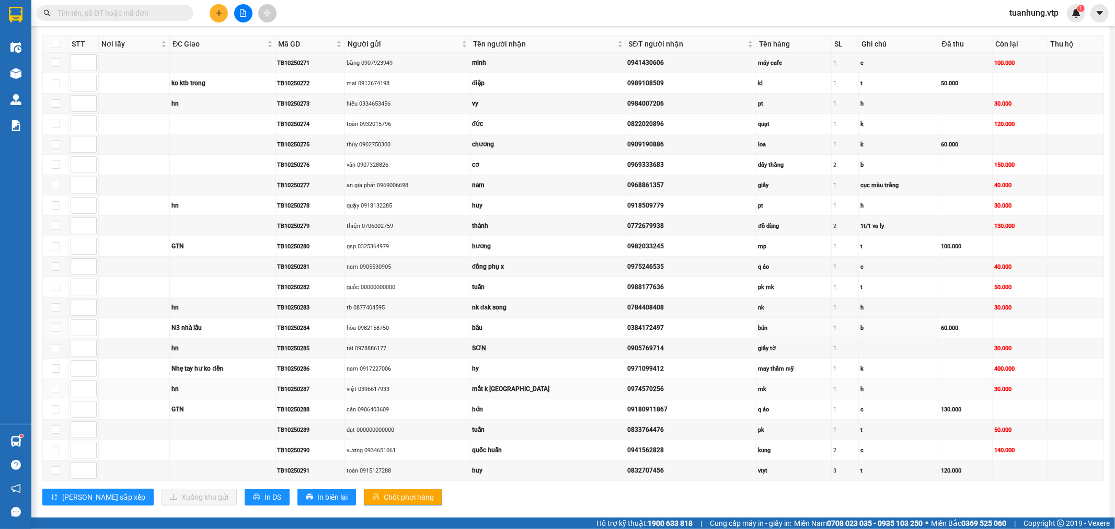
scroll to position [195, 0]
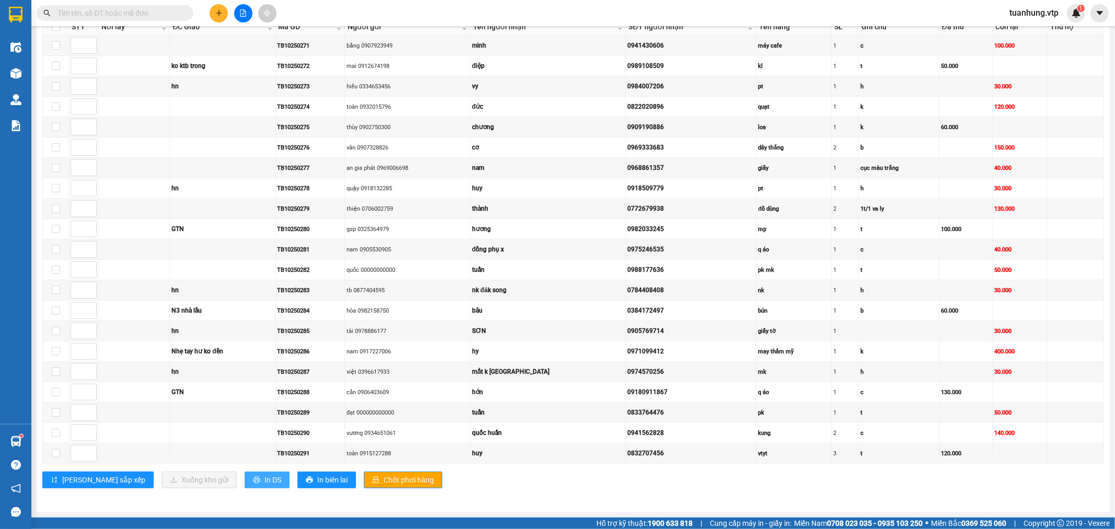
click at [265, 480] on span "In DS" at bounding box center [273, 480] width 17 height 12
click at [253, 483] on icon "printer" at bounding box center [256, 479] width 7 height 7
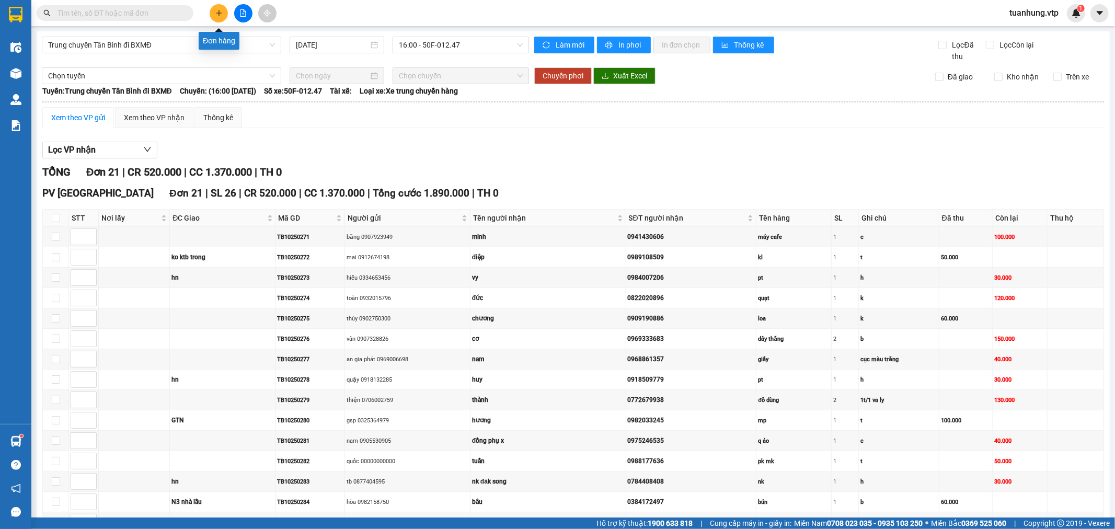
click at [223, 14] on button at bounding box center [219, 13] width 18 height 18
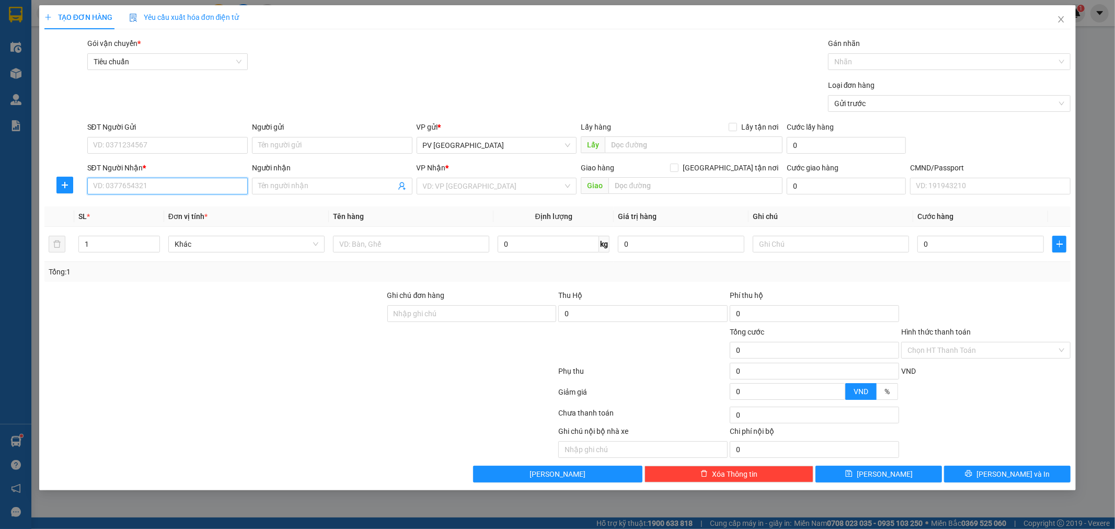
click at [199, 190] on input "SĐT Người Nhận *" at bounding box center [167, 186] width 161 height 17
click at [156, 207] on div "0967473647 - thảo" at bounding box center [168, 207] width 148 height 12
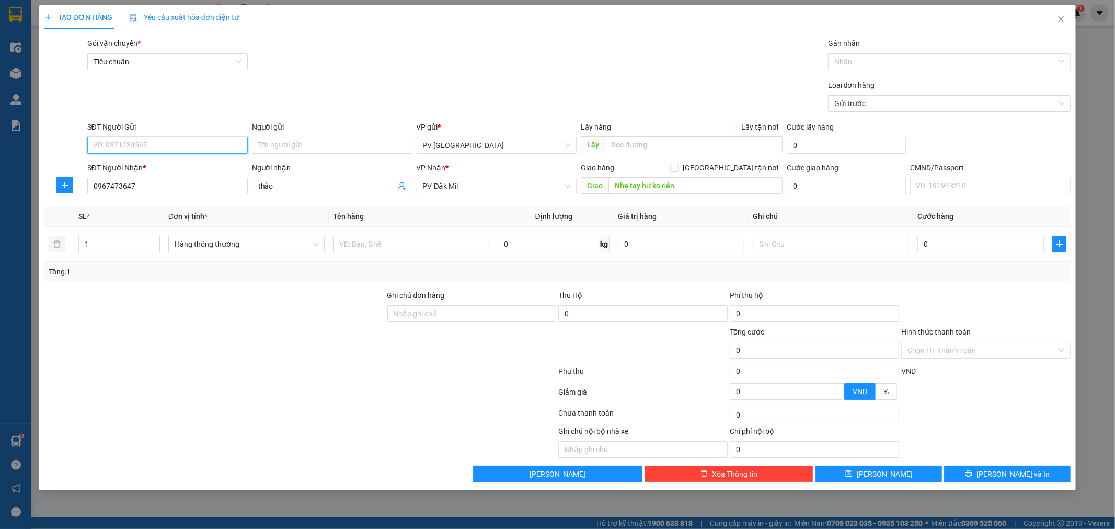
click at [201, 144] on input "SĐT Người Gửi" at bounding box center [167, 145] width 161 height 17
click at [140, 164] on div "0799998858 - công" at bounding box center [168, 167] width 148 height 12
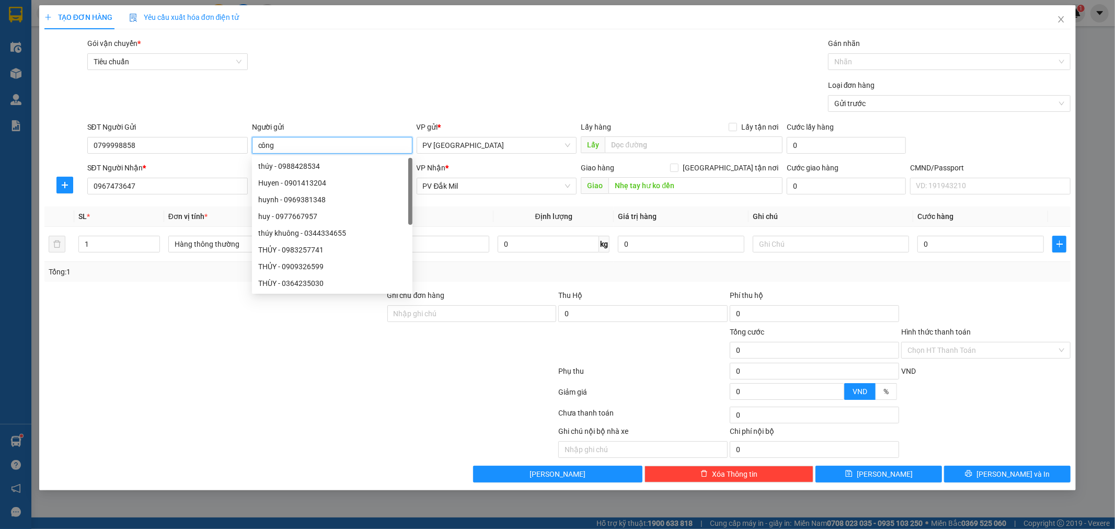
drag, startPoint x: 276, startPoint y: 144, endPoint x: 255, endPoint y: 153, distance: 22.7
click at [255, 153] on input "công" at bounding box center [332, 145] width 161 height 17
click at [195, 324] on div at bounding box center [214, 308] width 343 height 37
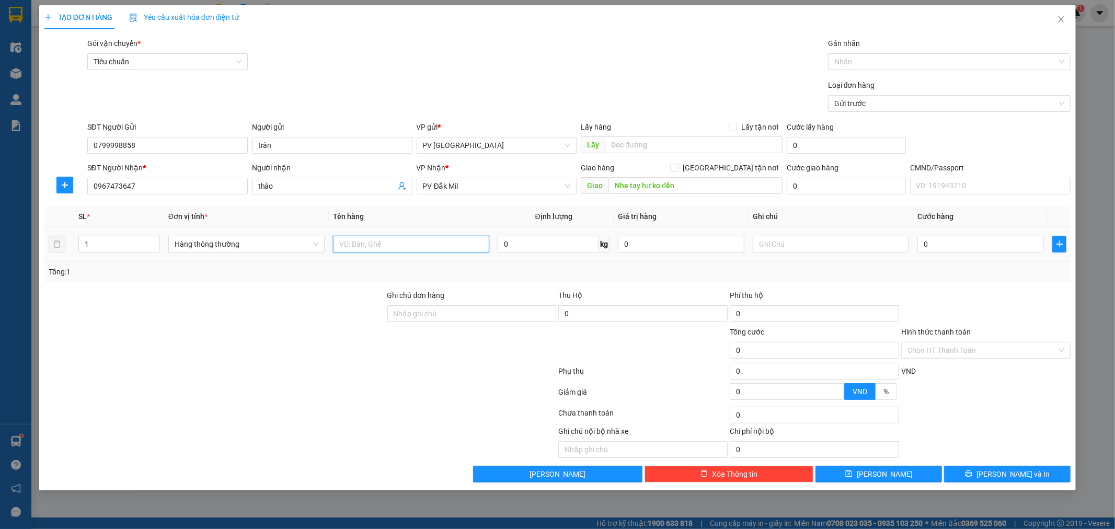
click at [442, 243] on input "text" at bounding box center [411, 244] width 156 height 17
drag, startPoint x: 1006, startPoint y: 473, endPoint x: 827, endPoint y: 486, distance: 179.8
click at [994, 529] on html "Kết quả tìm kiếm ( 0 ) Bộ lọc No Data tuanhung.vtp 1 Điều hành xe Kho hàng mới …" at bounding box center [557, 264] width 1115 height 529
click at [1007, 473] on span "[PERSON_NAME] và In" at bounding box center [1013, 475] width 73 height 12
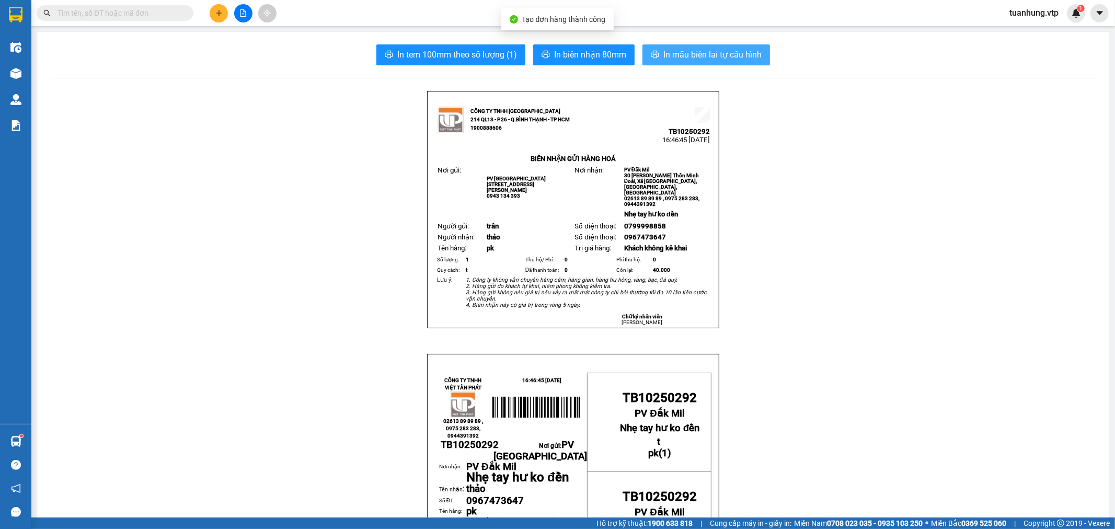
click at [691, 56] on span "In mẫu biên lai tự cấu hình" at bounding box center [713, 54] width 98 height 13
click at [678, 59] on span "In mẫu biên lai tự cấu hình" at bounding box center [713, 54] width 98 height 13
click at [217, 13] on icon "plus" at bounding box center [219, 13] width 6 height 1
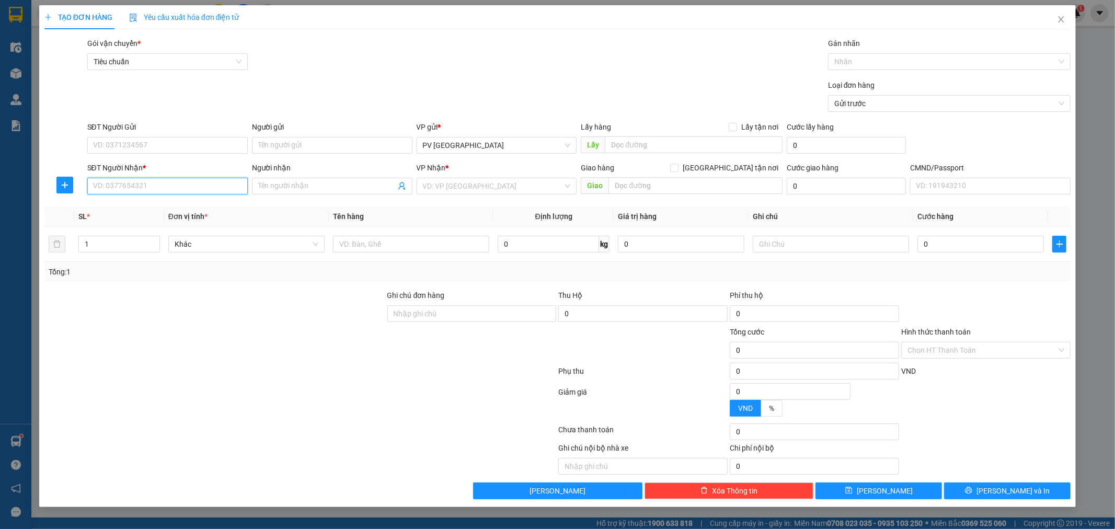
click at [216, 192] on input "SĐT Người Nhận *" at bounding box center [167, 186] width 161 height 17
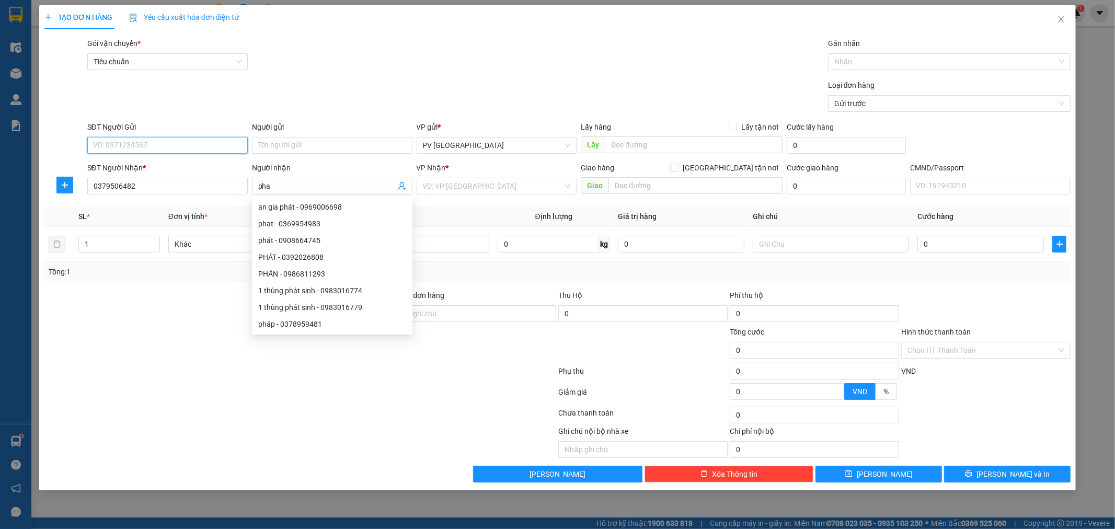
click at [202, 145] on input "SĐT Người Gửi" at bounding box center [167, 145] width 161 height 17
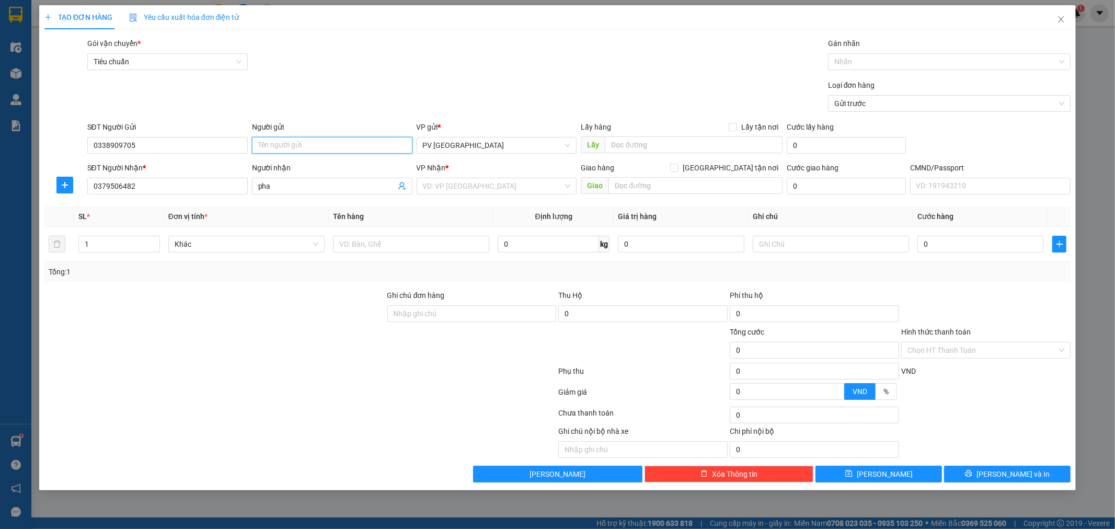
click at [272, 147] on input "Người gửi" at bounding box center [332, 145] width 161 height 17
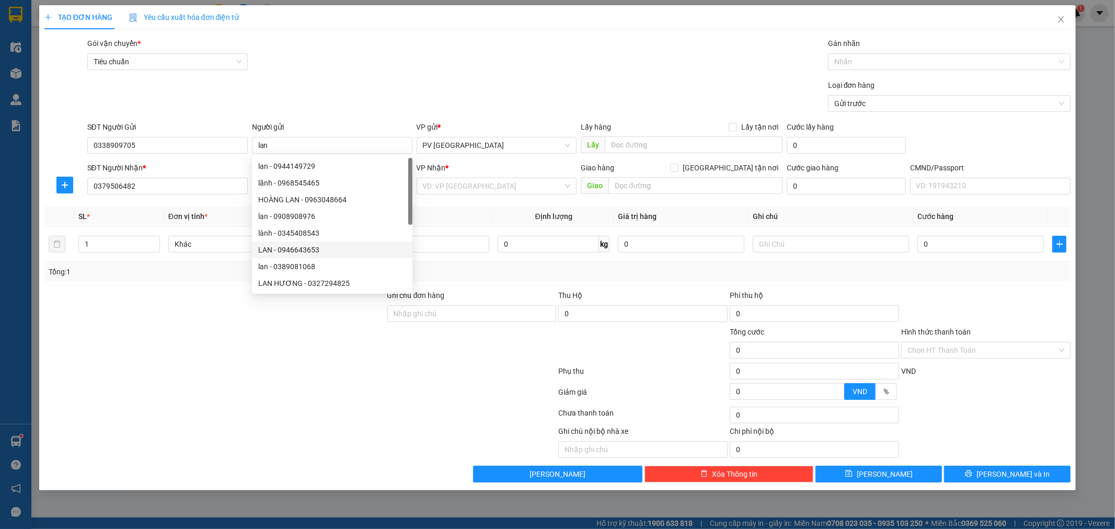
drag, startPoint x: 478, startPoint y: 410, endPoint x: 485, endPoint y: 294, distance: 115.8
click at [477, 403] on div "Transit Pickup Surcharge Ids Transit Deliver Surcharge Ids Transit Deliver Surc…" at bounding box center [557, 260] width 1027 height 445
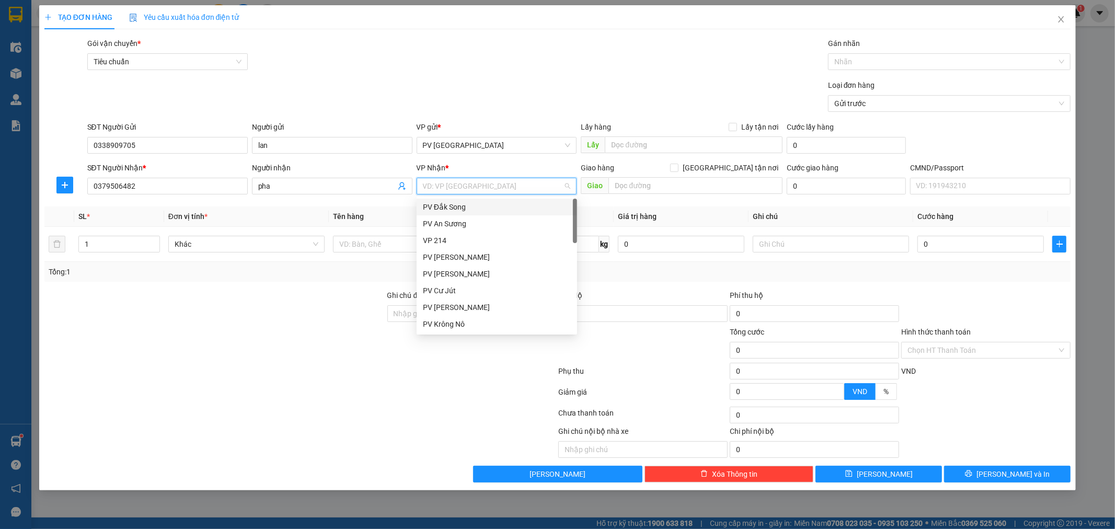
click at [518, 187] on input "search" at bounding box center [493, 186] width 141 height 16
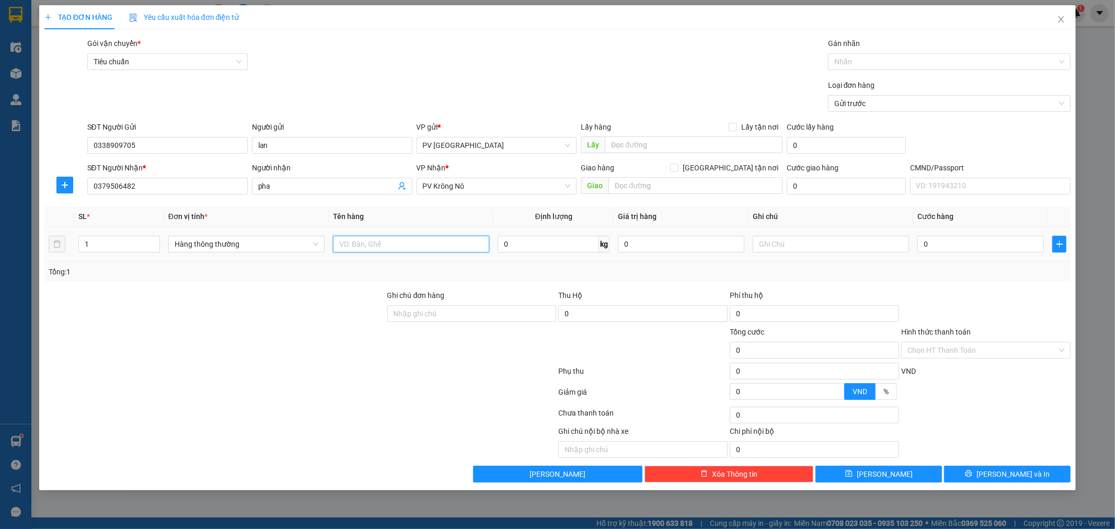
click at [457, 248] on input "text" at bounding box center [411, 244] width 156 height 17
click at [991, 480] on button "[PERSON_NAME] và In" at bounding box center [1007, 474] width 127 height 17
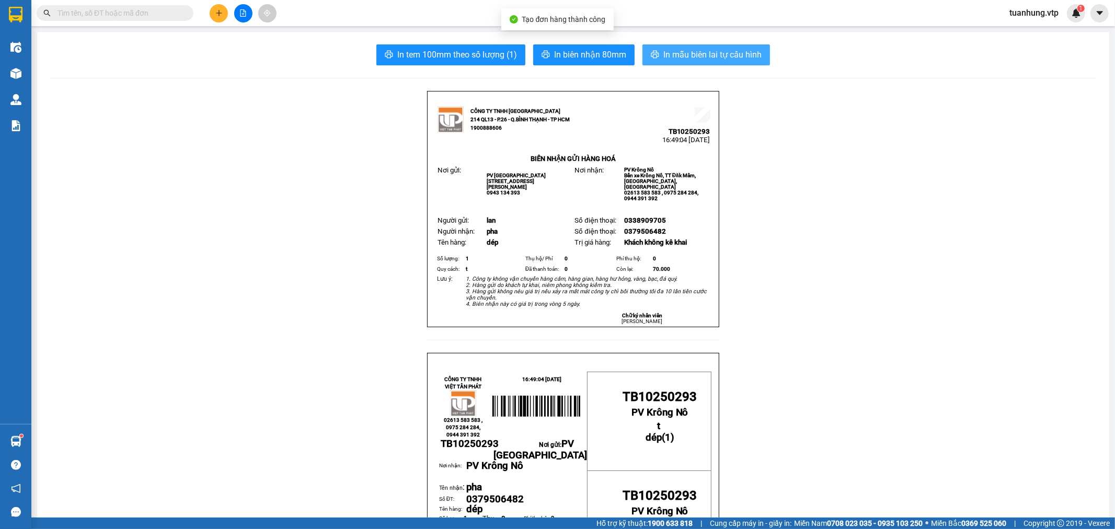
click at [713, 45] on button "In mẫu biên lai tự cấu hình" at bounding box center [707, 54] width 128 height 21
click at [697, 55] on span "In mẫu biên lai tự cấu hình" at bounding box center [713, 54] width 98 height 13
